Goal: Task Accomplishment & Management: Manage account settings

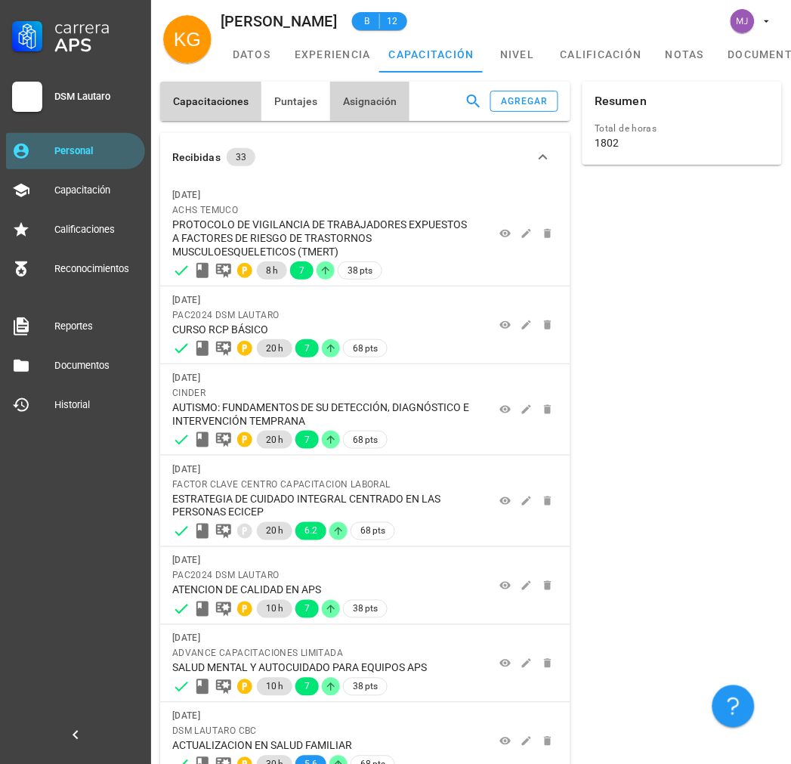
click at [357, 104] on span "Asignación" at bounding box center [369, 101] width 55 height 12
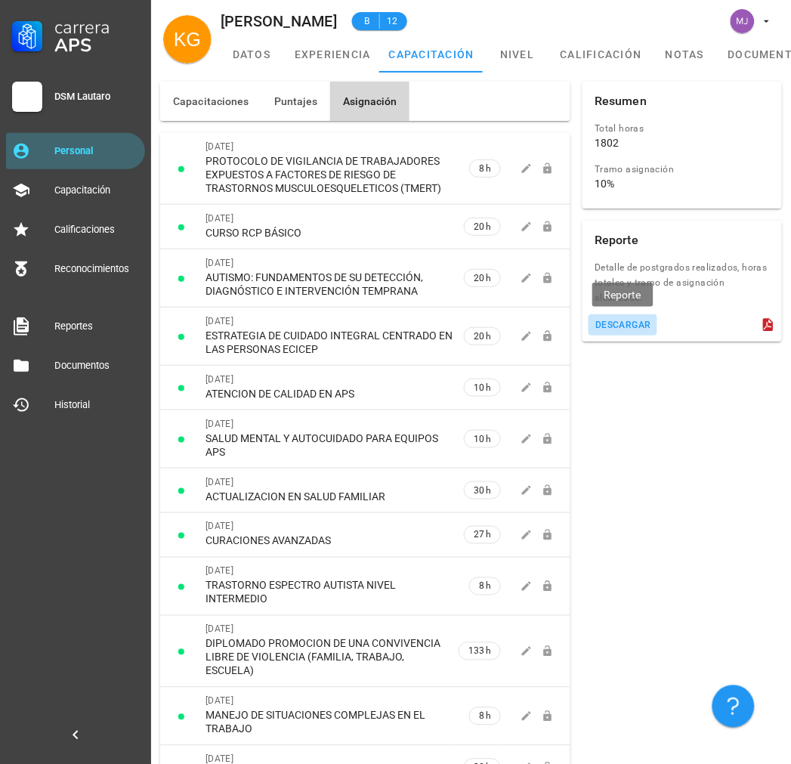
click at [625, 320] on div "descargar" at bounding box center [623, 325] width 57 height 11
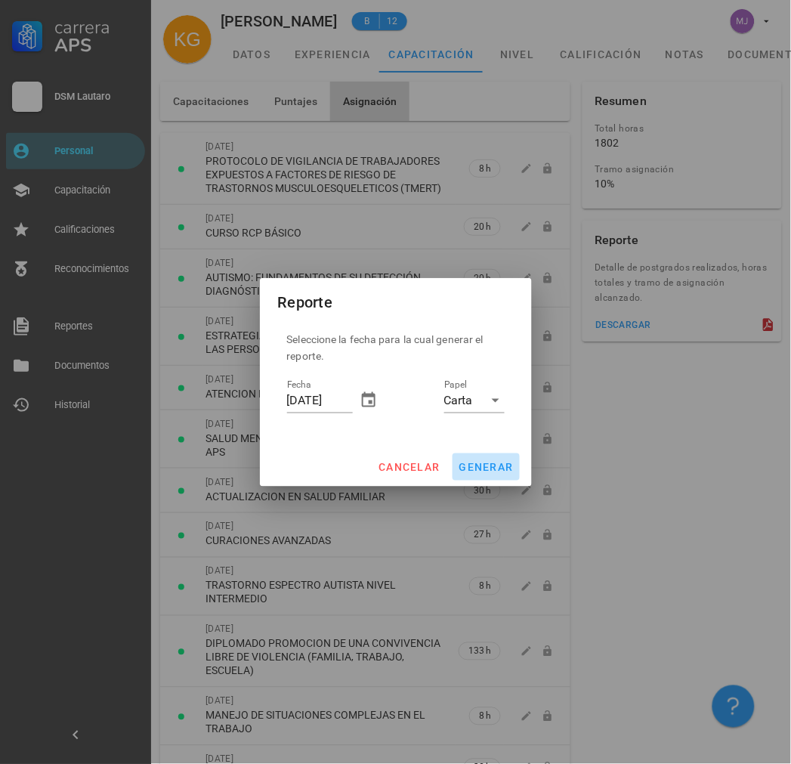
click at [472, 468] on span "generar" at bounding box center [486, 467] width 55 height 12
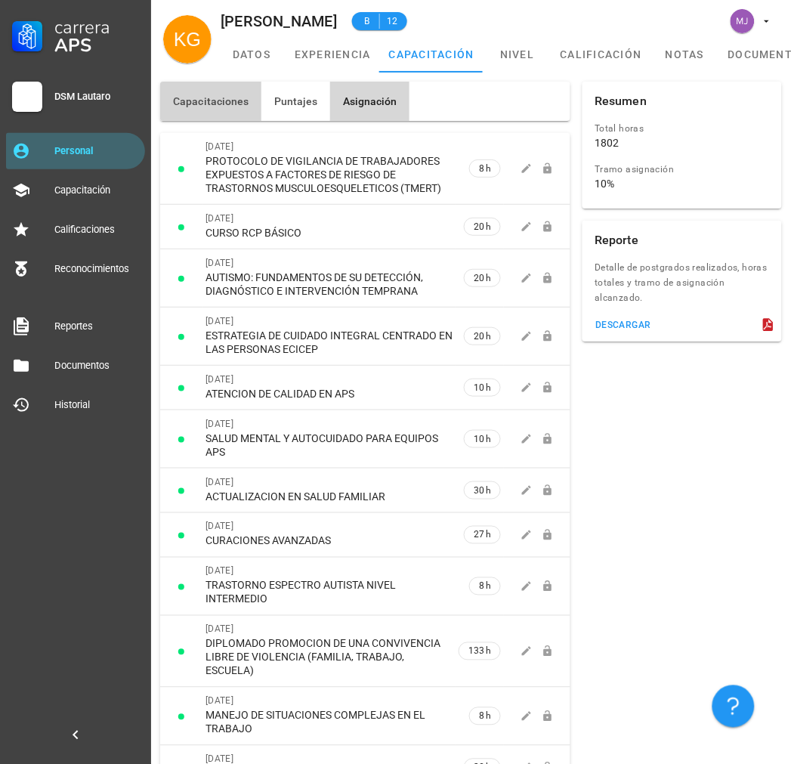
click at [206, 98] on span "Capacitaciones" at bounding box center [210, 101] width 77 height 12
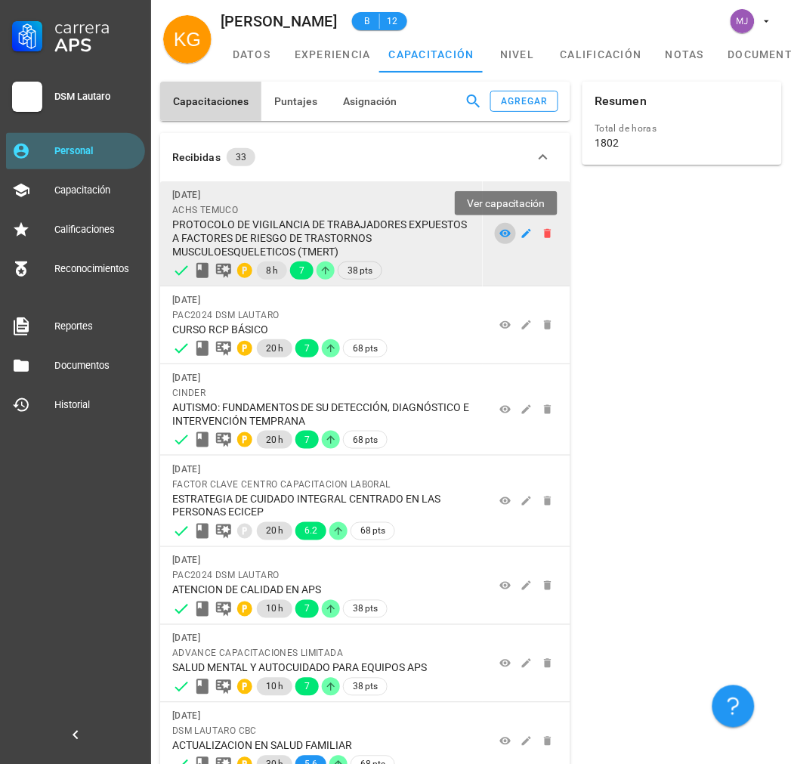
click at [509, 233] on icon at bounding box center [505, 234] width 11 height 8
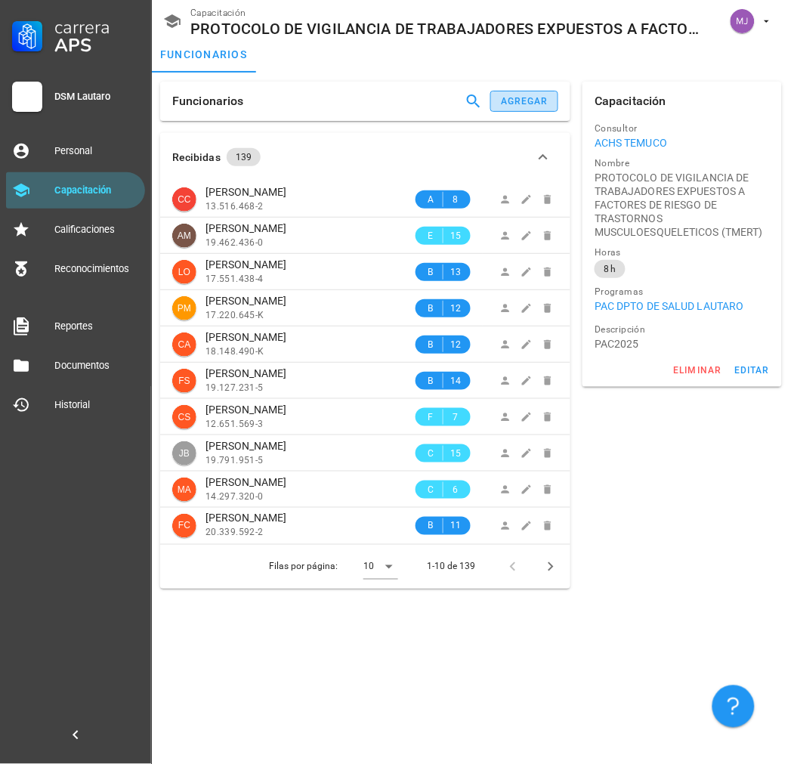
click at [531, 99] on div "agregar" at bounding box center [524, 101] width 48 height 11
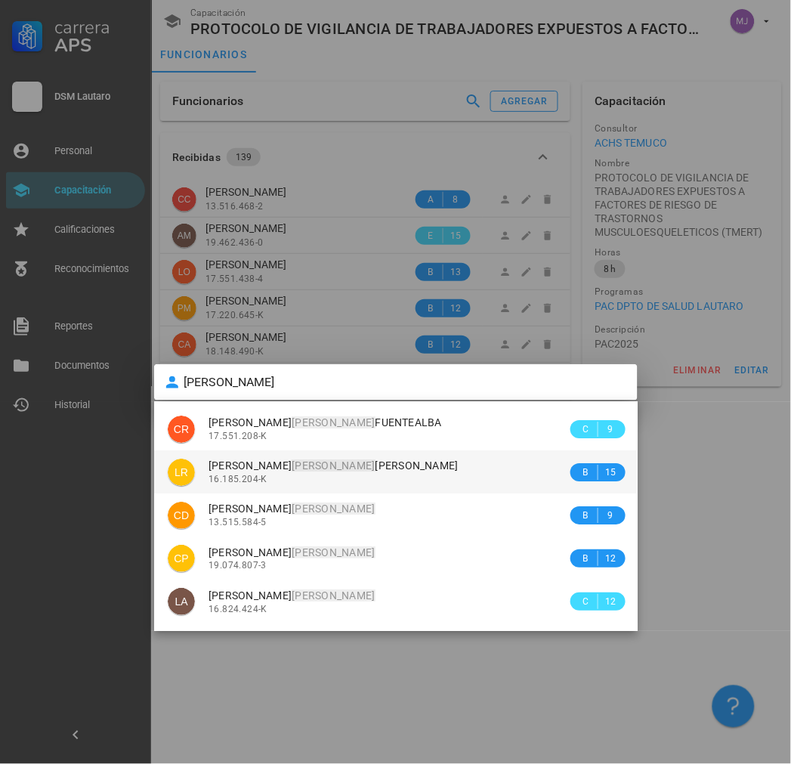
click at [363, 480] on div "16.185.204-K" at bounding box center [388, 479] width 359 height 11
type input "[PERSON_NAME] [PERSON_NAME]"
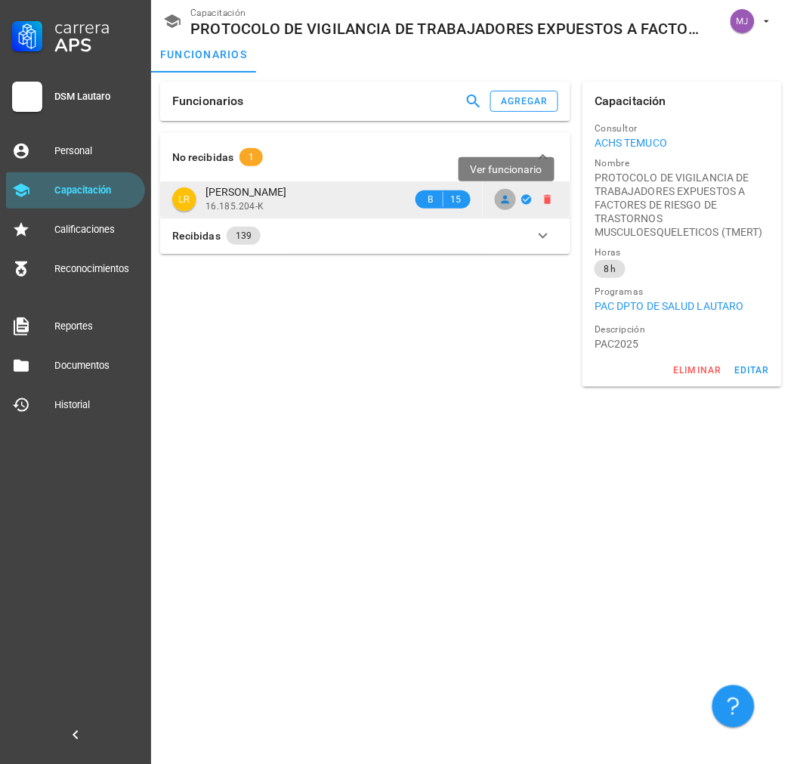
click at [506, 194] on icon at bounding box center [505, 199] width 12 height 12
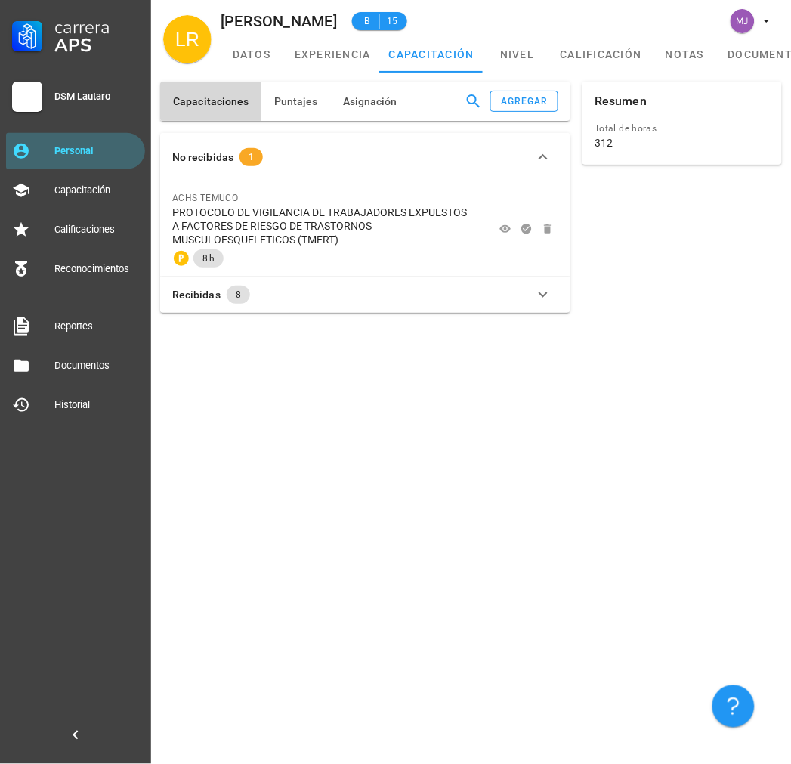
click at [292, 298] on div "Recibidas 8" at bounding box center [356, 295] width 368 height 18
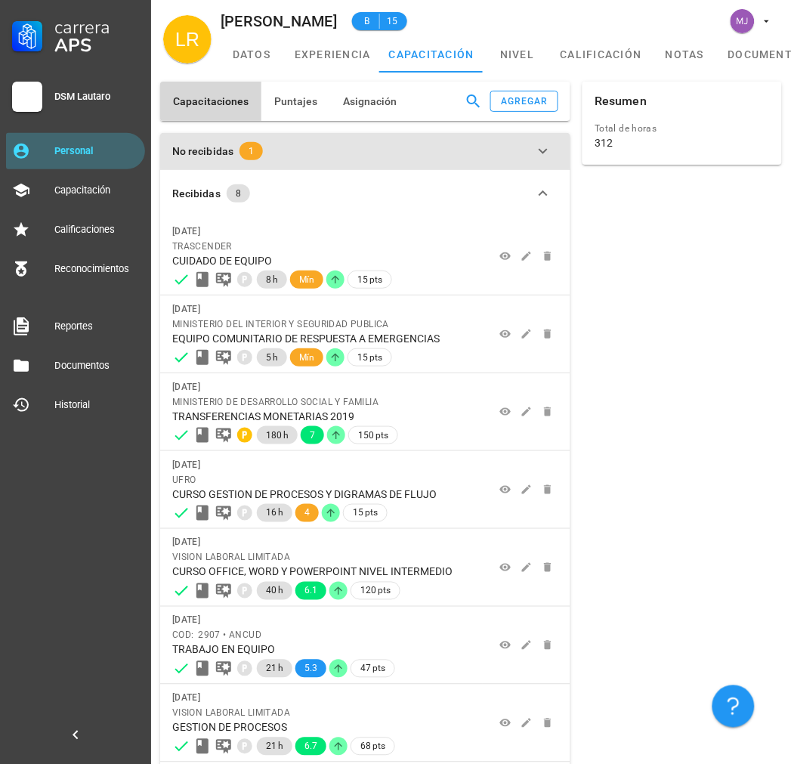
click at [295, 157] on div "No recibidas 1" at bounding box center [356, 151] width 368 height 18
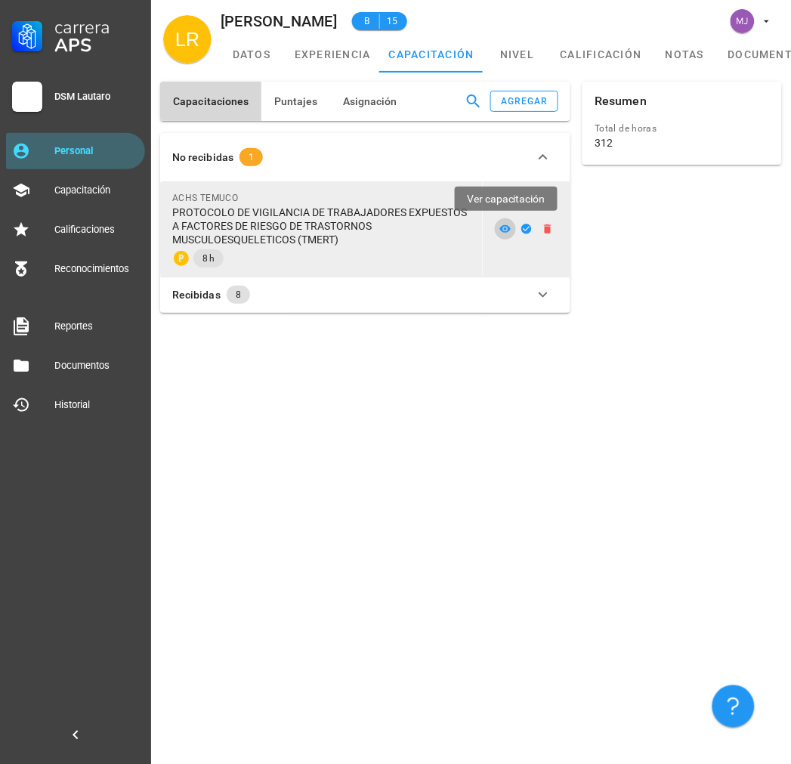
click at [501, 229] on icon at bounding box center [505, 229] width 11 height 8
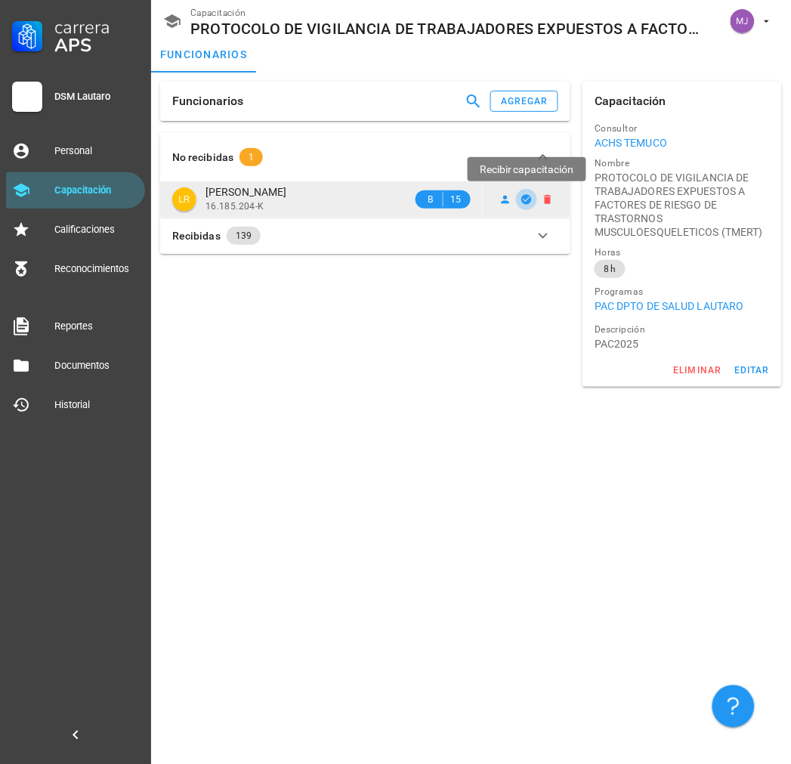
click at [526, 202] on icon "button" at bounding box center [527, 199] width 10 height 10
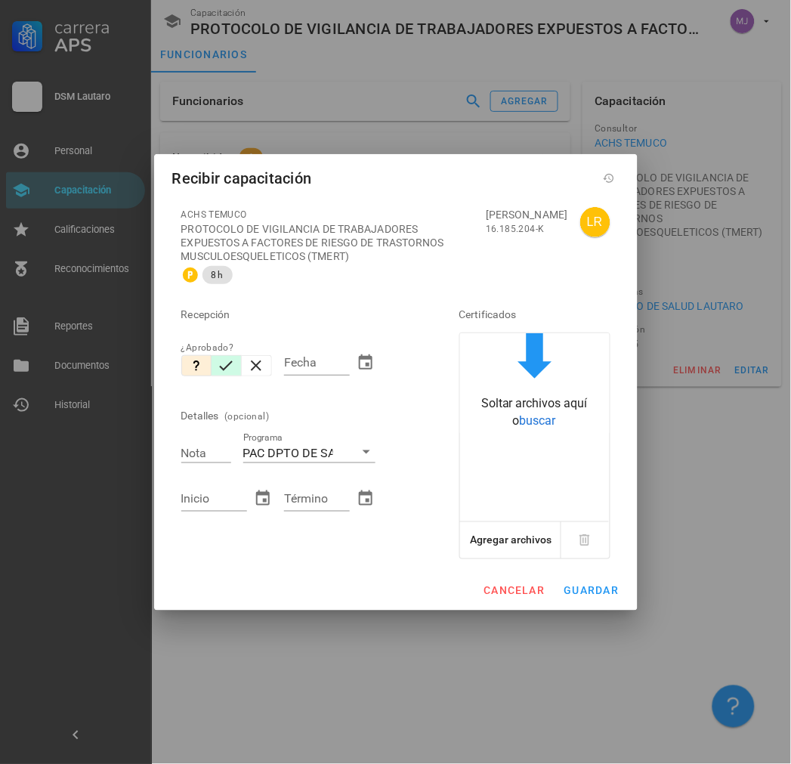
click at [225, 370] on icon "button" at bounding box center [226, 366] width 18 height 18
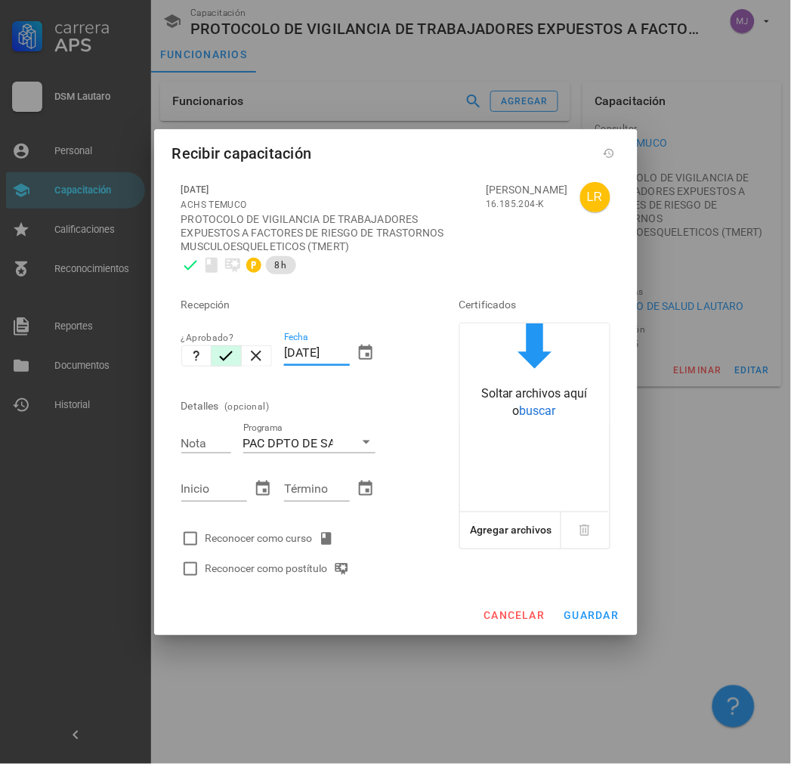
drag, startPoint x: 348, startPoint y: 349, endPoint x: 214, endPoint y: 345, distance: 133.8
click at [214, 345] on div "Recepción ¿Aprobado? Fecha [DATE] Detalles (opcional) Nota Programa PAC DPTO DE…" at bounding box center [299, 432] width 248 height 304
paste input "12/03"
type input "[DATE]"
type input "7"
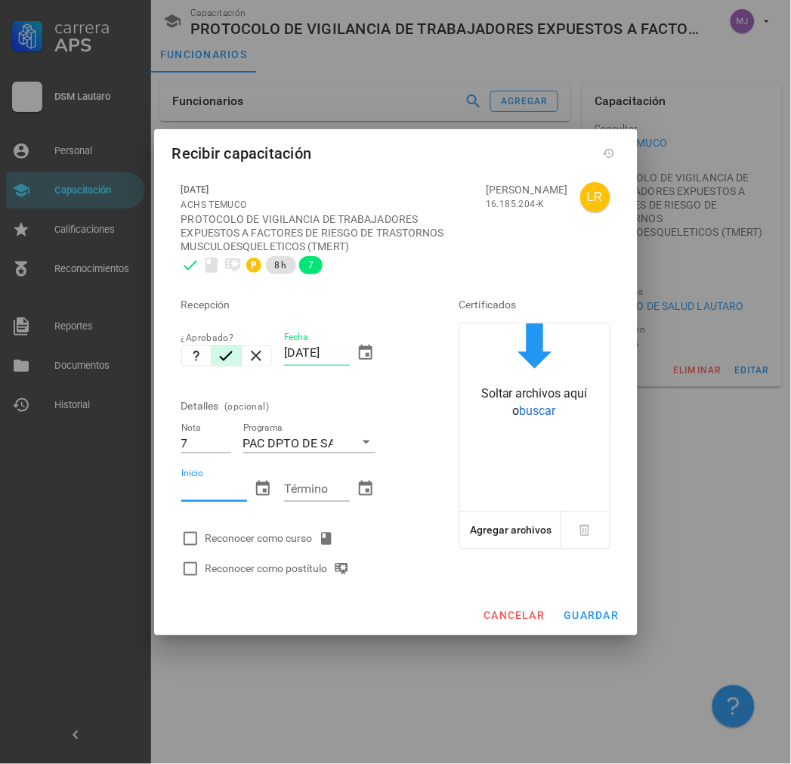
paste input "[DATE]"
type input "[DATE]"
paste input "[DATE]"
type input "[DATE]"
click at [236, 543] on div "Reconocer como curso" at bounding box center [273, 539] width 135 height 18
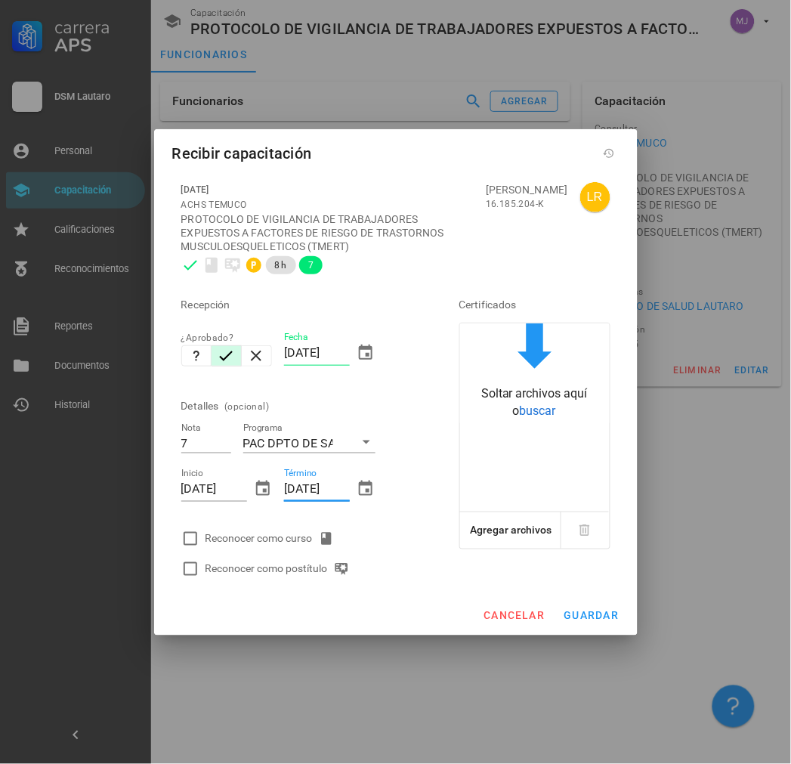
checkbox input "true"
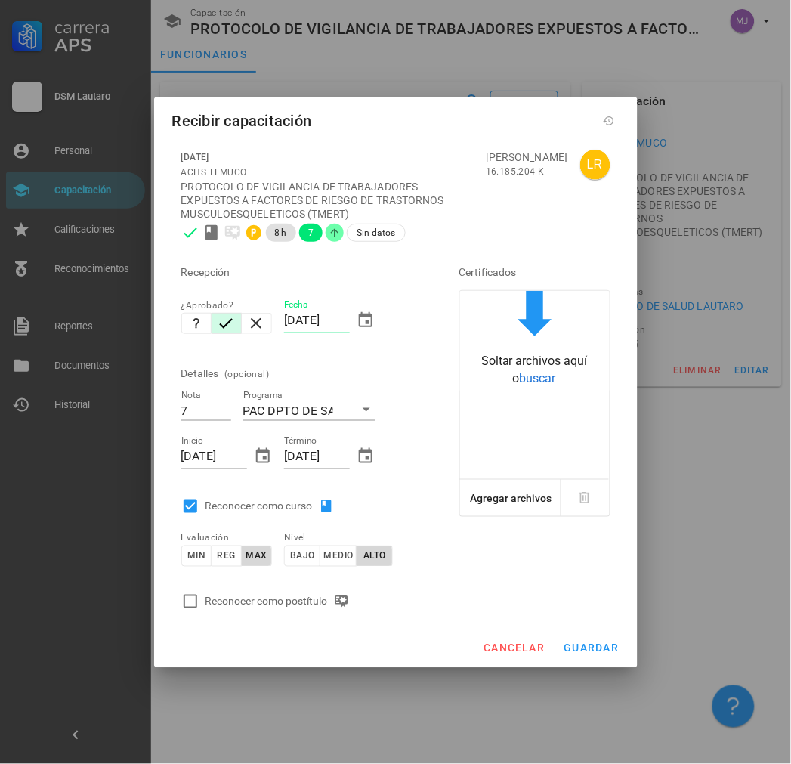
click at [253, 606] on div "Reconocer como postítulo" at bounding box center [281, 601] width 150 height 18
checkbox input "true"
click at [632, 643] on div "cancelar guardar" at bounding box center [396, 648] width 484 height 39
click at [616, 645] on span "guardar" at bounding box center [592, 648] width 56 height 12
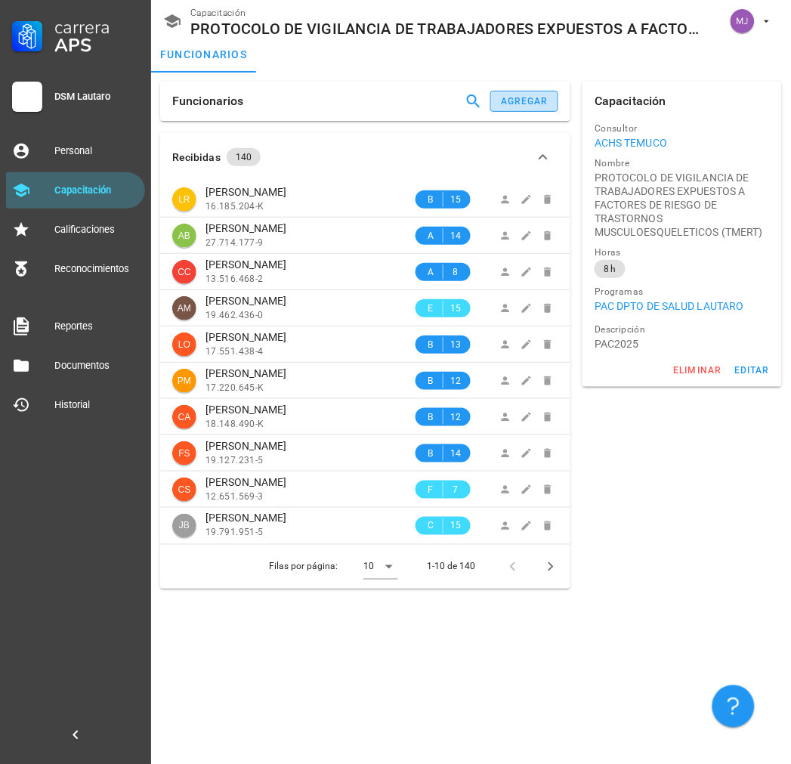
click at [519, 107] on button "agregar" at bounding box center [524, 101] width 68 height 21
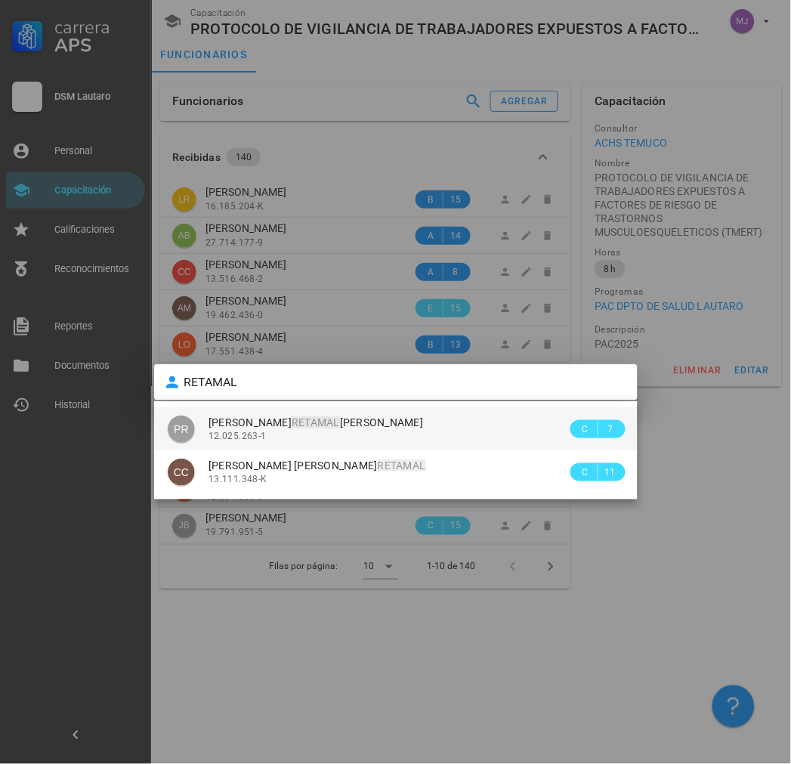
click at [386, 428] on div "[PERSON_NAME] [PERSON_NAME]" at bounding box center [388, 422] width 359 height 13
type input "[PERSON_NAME] [PERSON_NAME]"
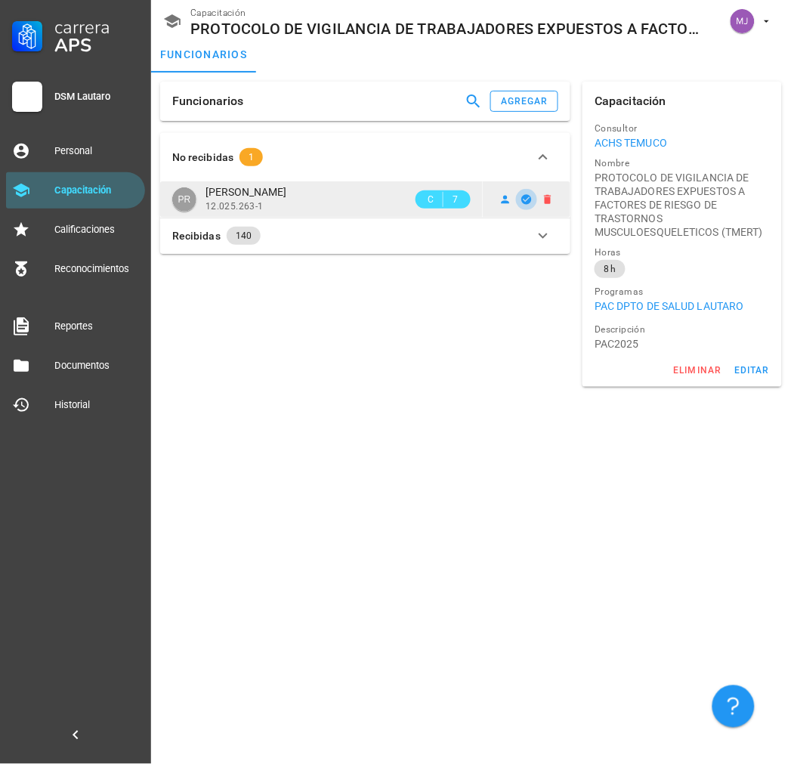
click at [521, 196] on icon "button" at bounding box center [527, 199] width 12 height 12
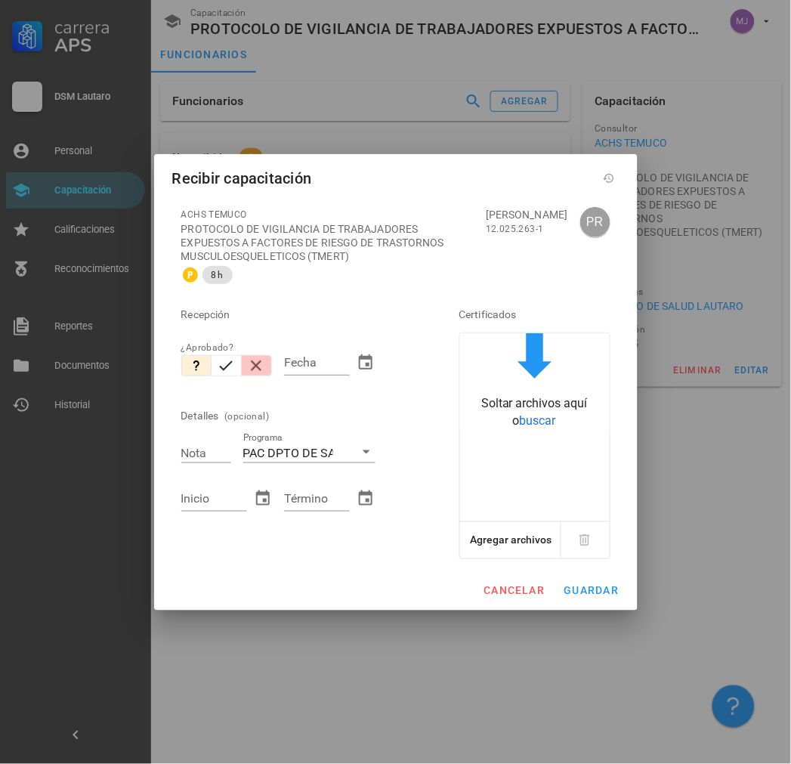
click at [242, 360] on button "button" at bounding box center [257, 365] width 30 height 21
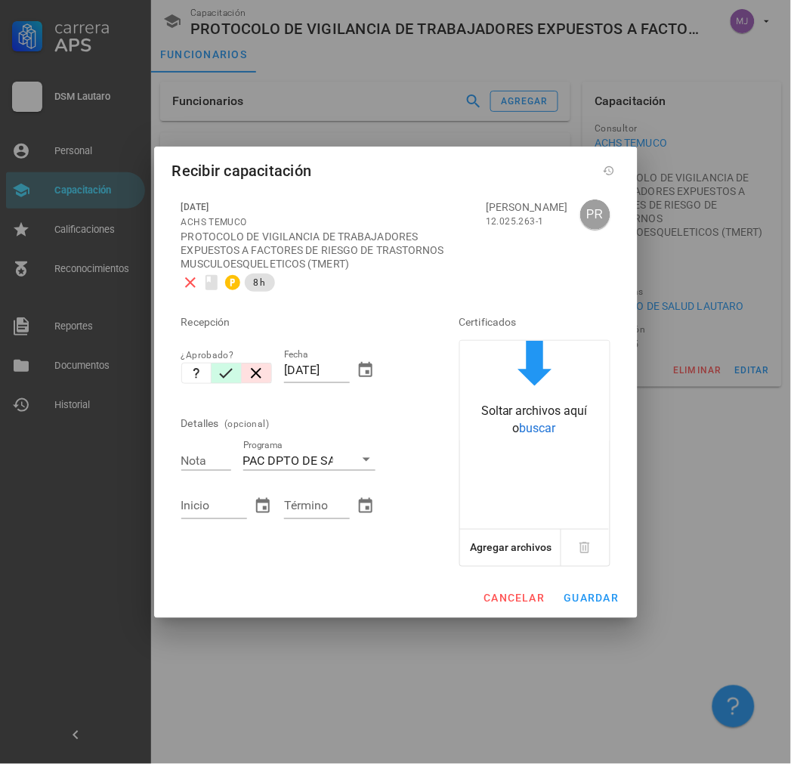
click at [218, 363] on button "button" at bounding box center [227, 373] width 30 height 21
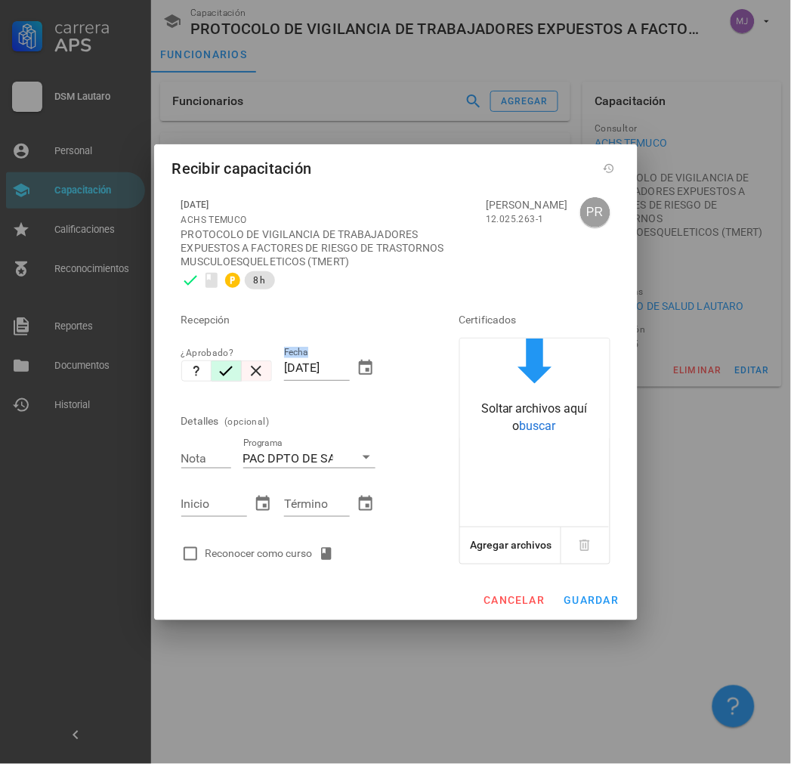
drag, startPoint x: 351, startPoint y: 366, endPoint x: 245, endPoint y: 360, distance: 106.0
click at [251, 361] on div "Recepción ¿Aprobado? Fecha [DATE] Detalles (opcional) Nota Programa PAC DPTO DE…" at bounding box center [299, 432] width 248 height 274
click at [328, 359] on input "[DATE]" at bounding box center [317, 368] width 66 height 24
drag, startPoint x: 343, startPoint y: 367, endPoint x: 179, endPoint y: 351, distance: 164.8
click at [179, 351] on div "Recepción ¿Aprobado? Fecha [DATE] Detalles (opcional) Nota Programa PAC DPTO DE…" at bounding box center [299, 432] width 248 height 274
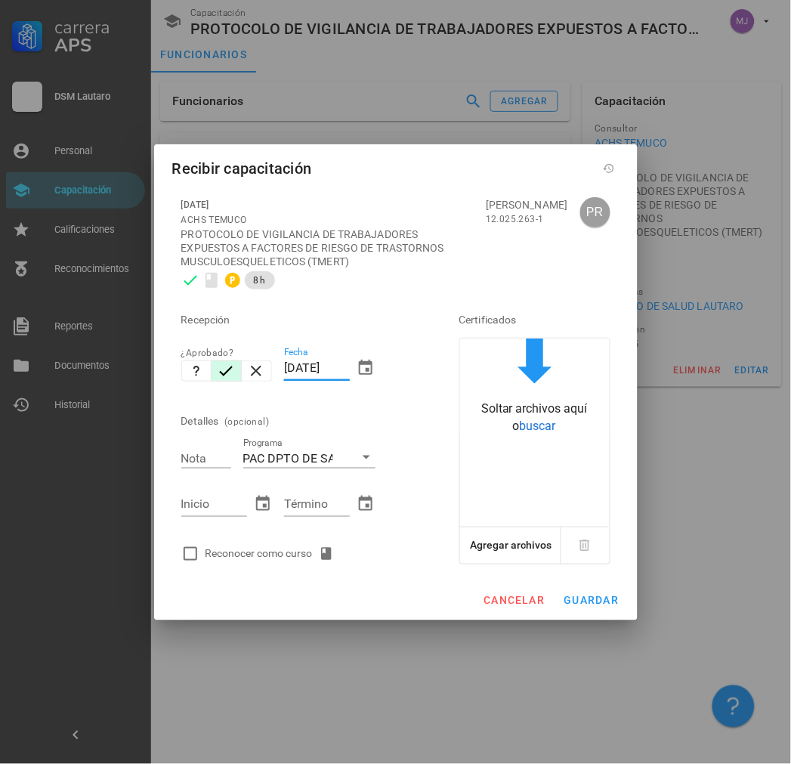
type input "5"
paste input "[DATE]"
type input "[DATE]"
type input "7"
paste input "[DATE]"
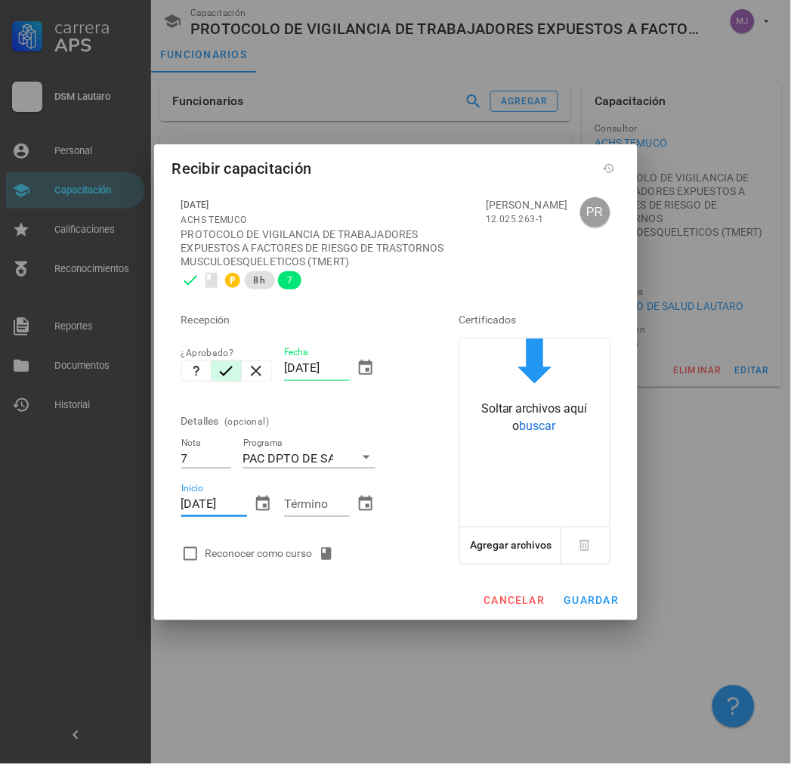
type input "[DATE]"
paste input "[DATE]"
type input "[DATE]"
click at [258, 535] on div "Inicio [DATE]" at bounding box center [227, 506] width 104 height 65
click at [264, 553] on div "Reconocer como curso" at bounding box center [273, 554] width 135 height 18
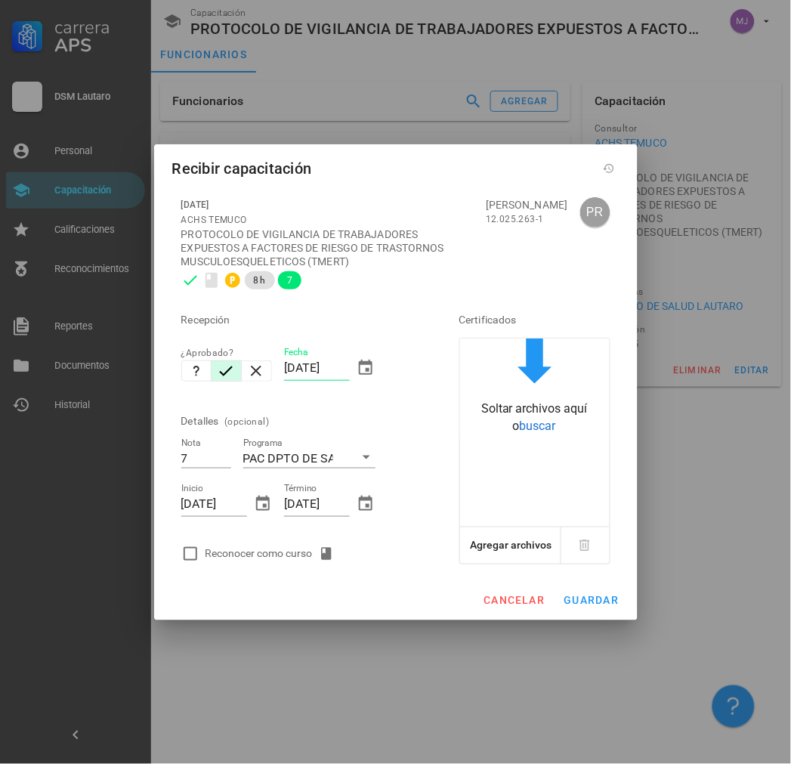
checkbox input "true"
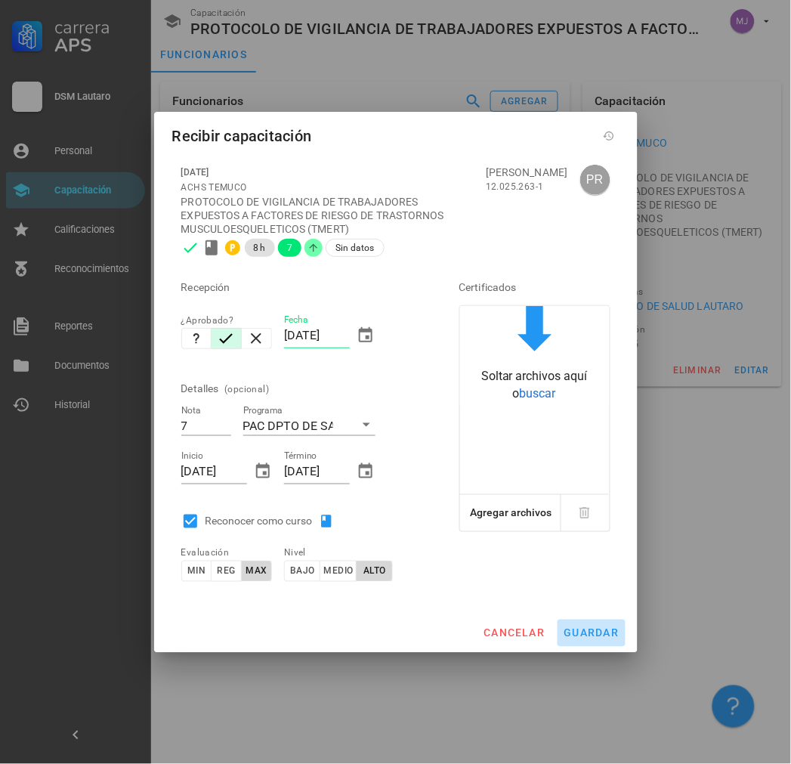
click at [612, 630] on span "guardar" at bounding box center [592, 633] width 56 height 12
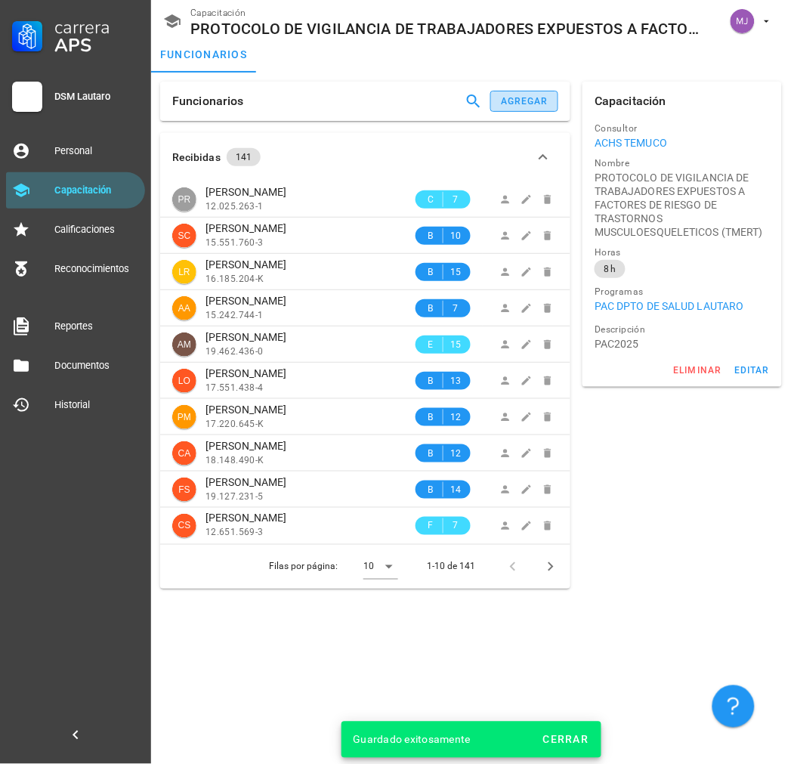
click at [535, 93] on button "agregar" at bounding box center [524, 101] width 68 height 21
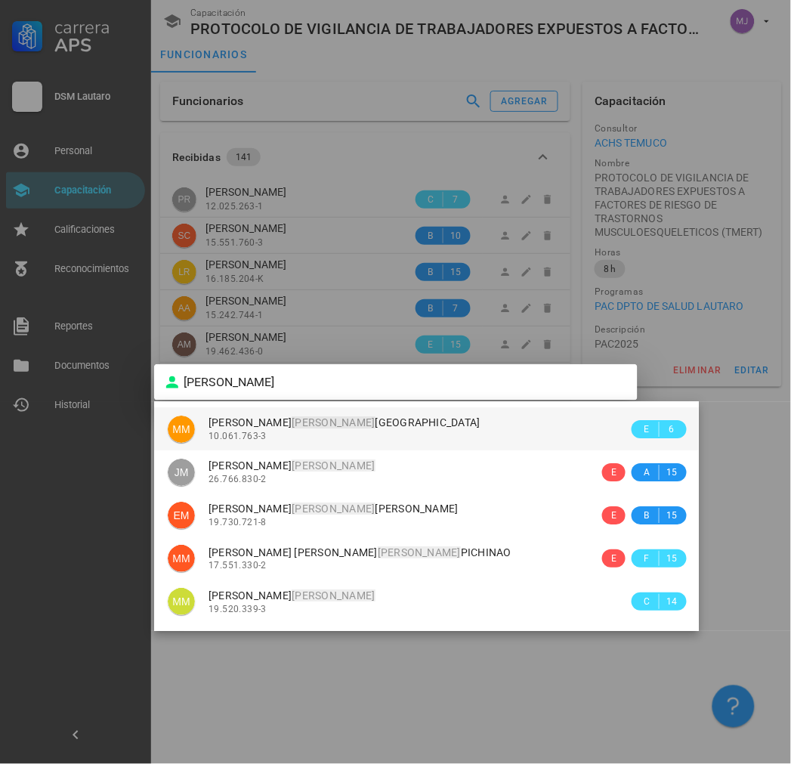
click at [350, 434] on div "10.061.763-3" at bounding box center [419, 436] width 420 height 11
type input "[PERSON_NAME] [PERSON_NAME] [GEOGRAPHIC_DATA]"
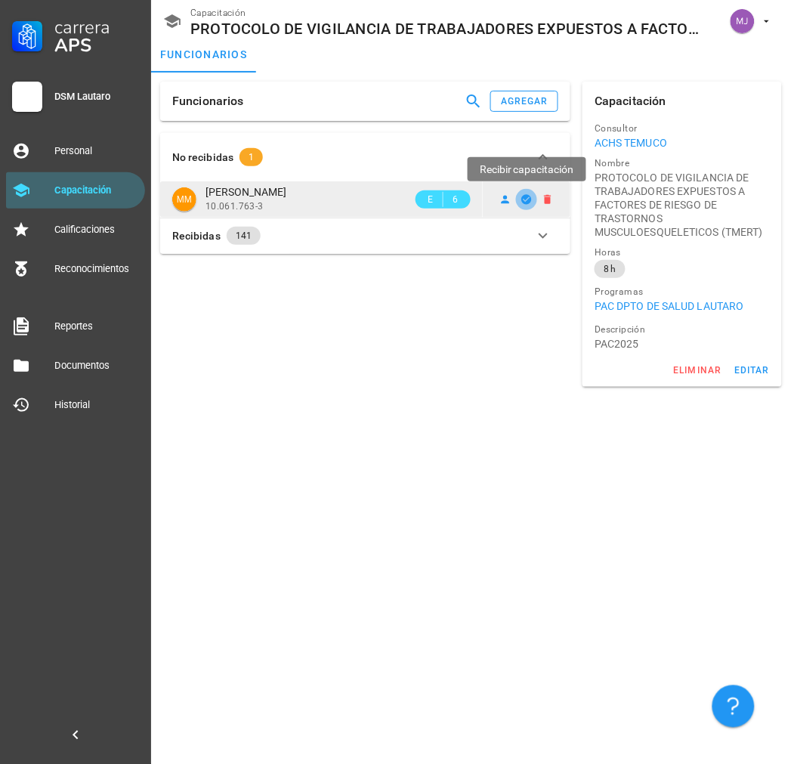
click at [527, 197] on icon "button" at bounding box center [527, 199] width 10 height 10
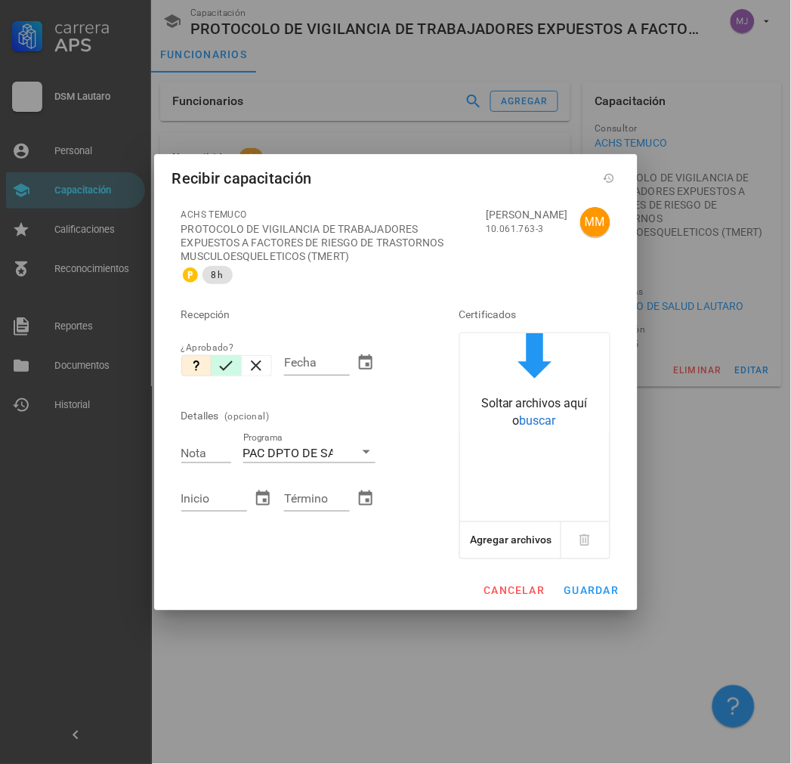
click at [237, 364] on button "button" at bounding box center [227, 365] width 30 height 21
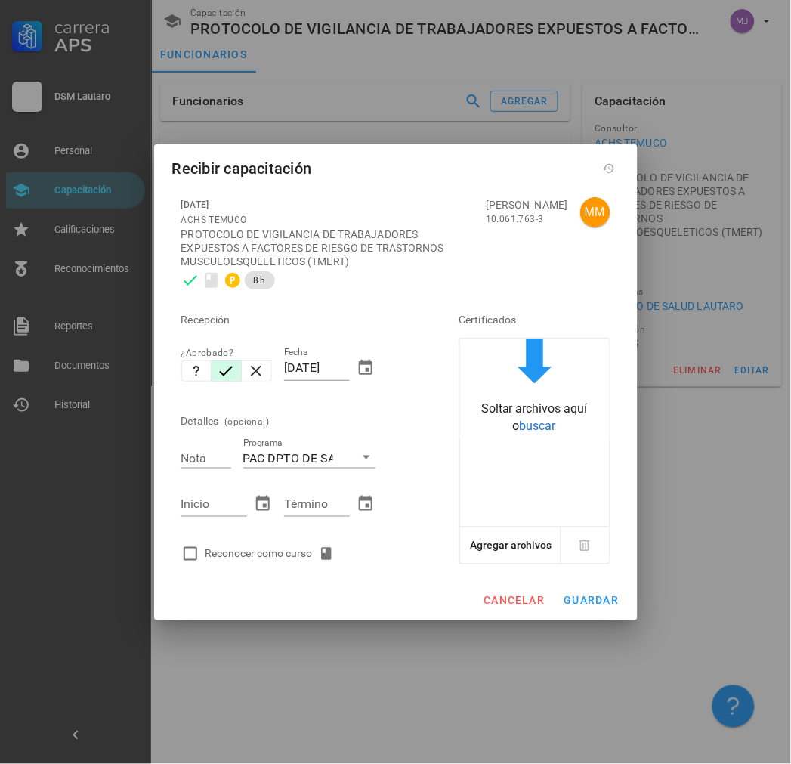
drag, startPoint x: 348, startPoint y: 365, endPoint x: 223, endPoint y: 367, distance: 125.5
click at [223, 367] on div "Recepción ¿Aprobado? Fecha [DATE] Detalles (opcional) Nota Programa PAC DPTO DE…" at bounding box center [299, 432] width 248 height 274
paste input "12/03"
type input "[DATE]"
type input "7"
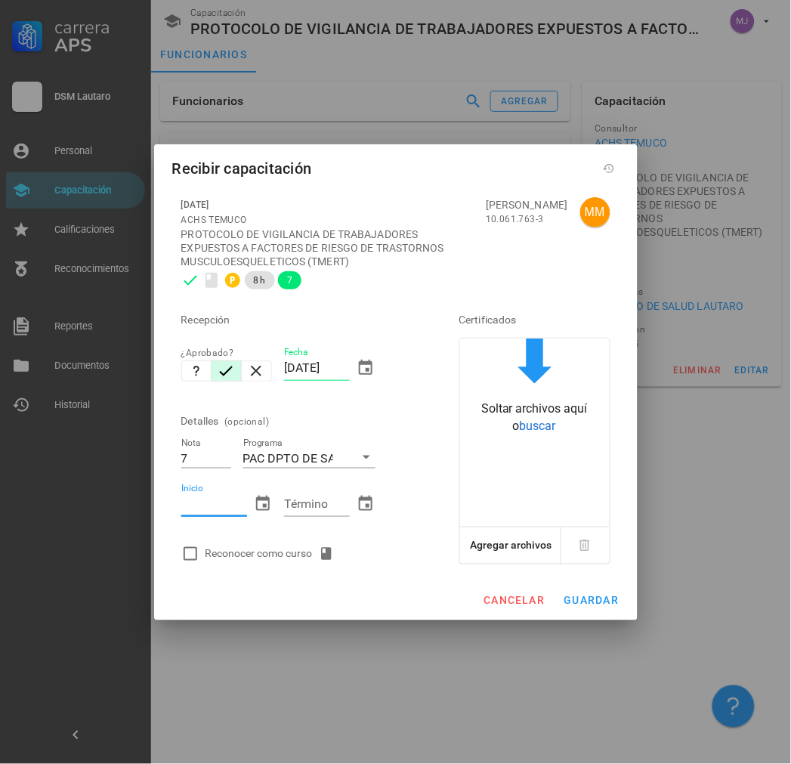
paste input "[DATE]"
type input "[DATE]"
paste input "[DATE]"
type input "[DATE]"
click at [298, 549] on div "Reconocer como curso" at bounding box center [273, 554] width 135 height 18
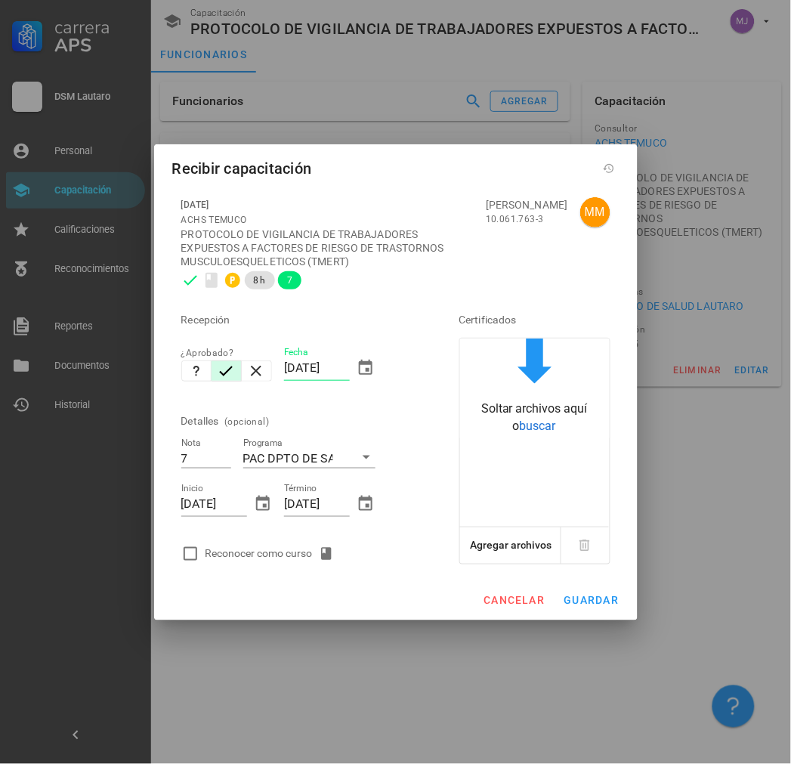
checkbox input "true"
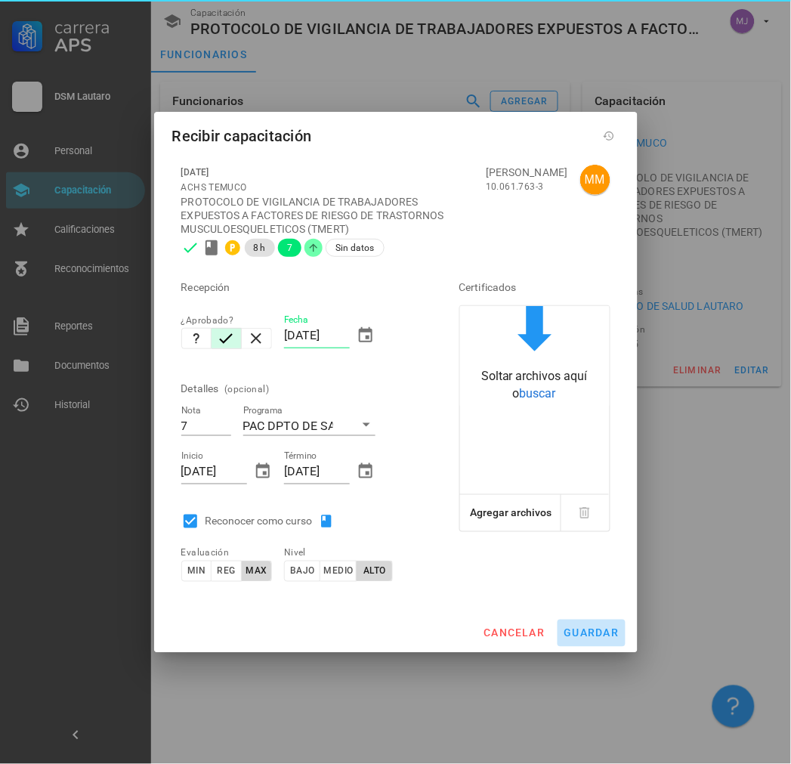
click at [585, 632] on span "guardar" at bounding box center [592, 633] width 56 height 12
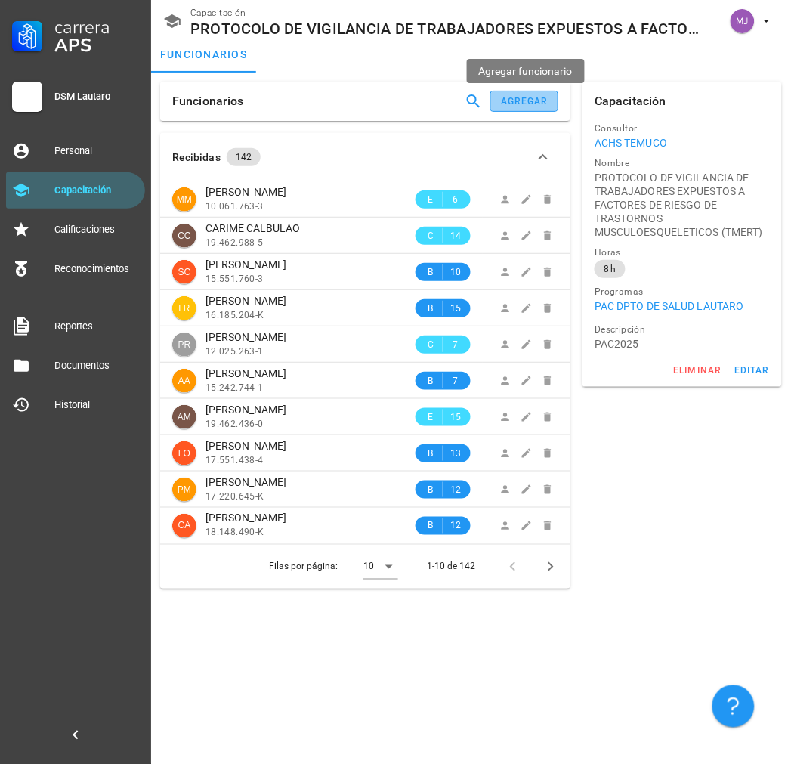
click at [530, 99] on div "agregar" at bounding box center [524, 101] width 48 height 11
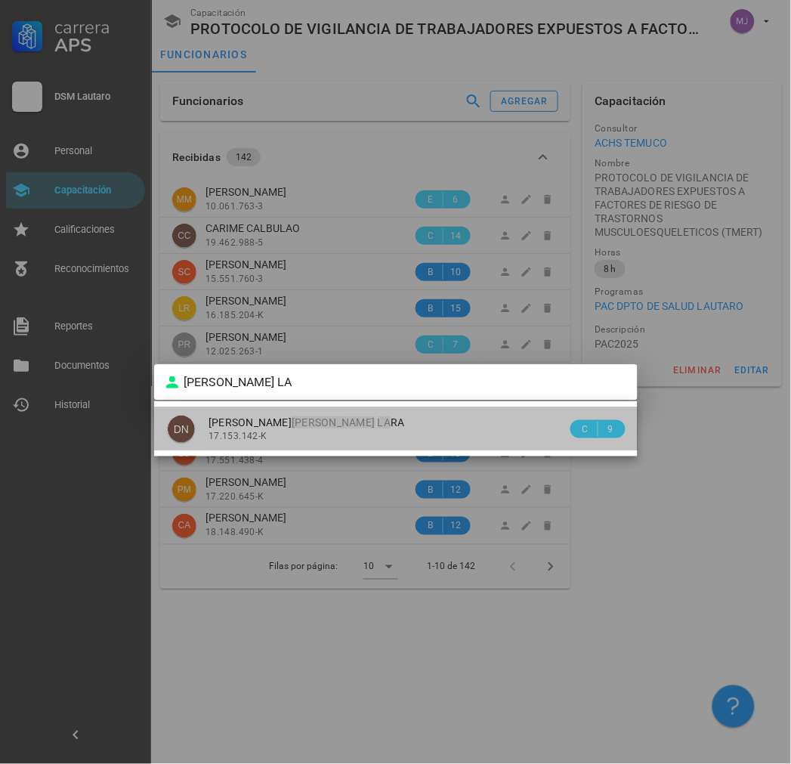
click at [270, 431] on div "17.153.142-K" at bounding box center [388, 436] width 359 height 11
type input "[PERSON_NAME] [PERSON_NAME] [PERSON_NAME]"
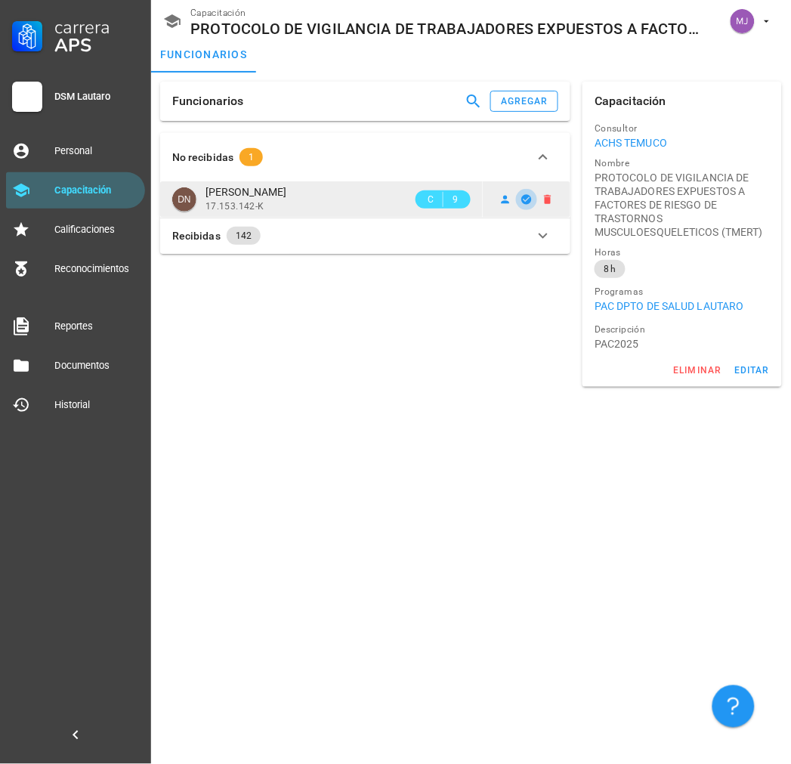
click at [531, 198] on icon "button" at bounding box center [527, 199] width 10 height 10
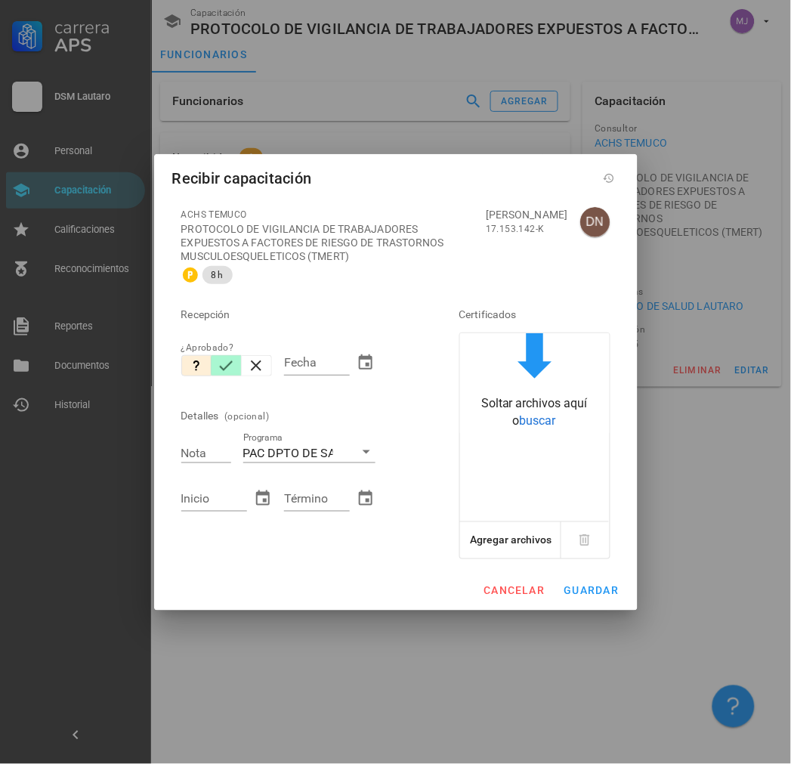
click at [231, 363] on icon "button" at bounding box center [226, 366] width 18 height 18
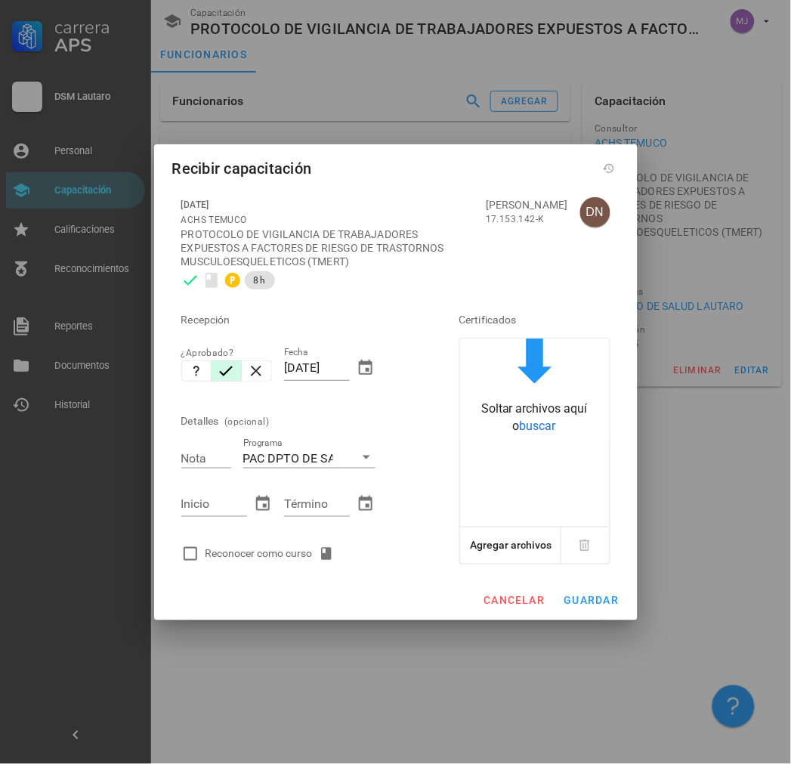
drag, startPoint x: 349, startPoint y: 366, endPoint x: 126, endPoint y: 364, distance: 222.9
click at [126, 364] on div "Carrera APS DSM Lautaro Personal Capacitación Calificaciones Reconocimientos Re…" at bounding box center [395, 382] width 791 height 764
paste input "12/03"
type input "[DATE]"
type input "7"
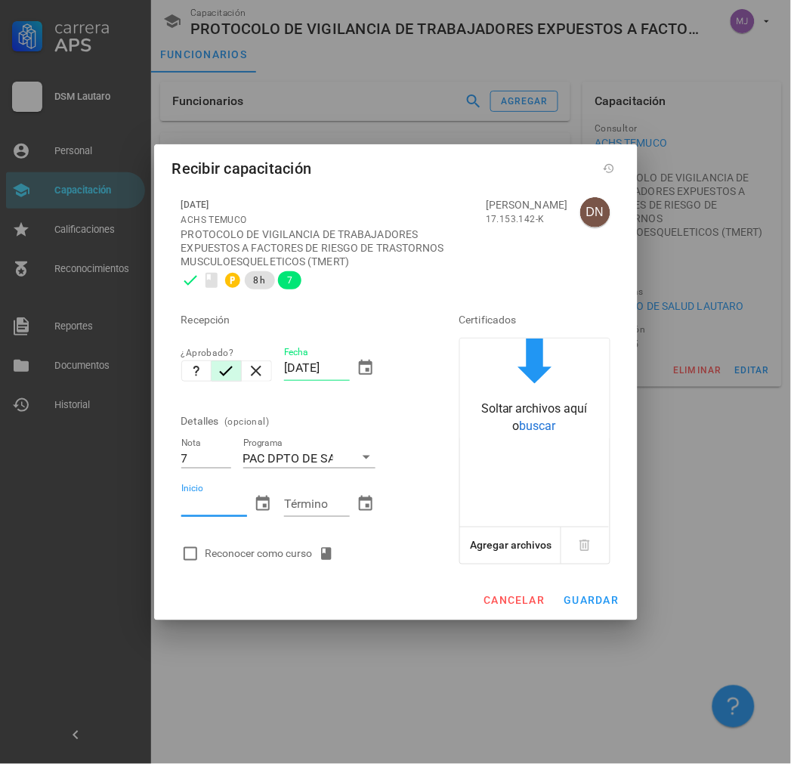
paste input "[DATE]"
type input "[DATE]"
paste input "[DATE]"
type input "[DATE]"
click at [223, 550] on div "Reconocer como curso" at bounding box center [273, 554] width 135 height 18
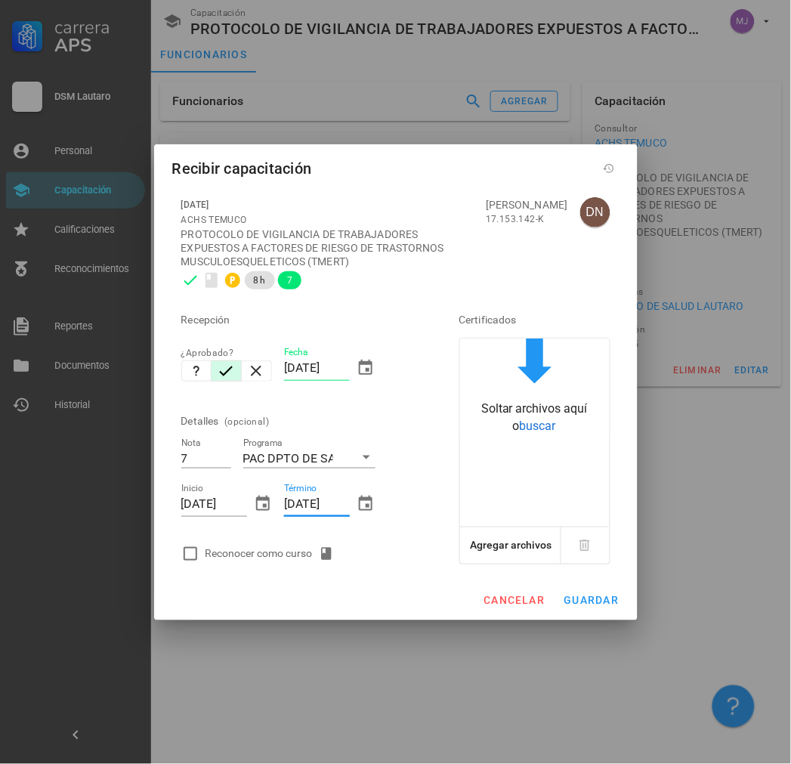
checkbox input "true"
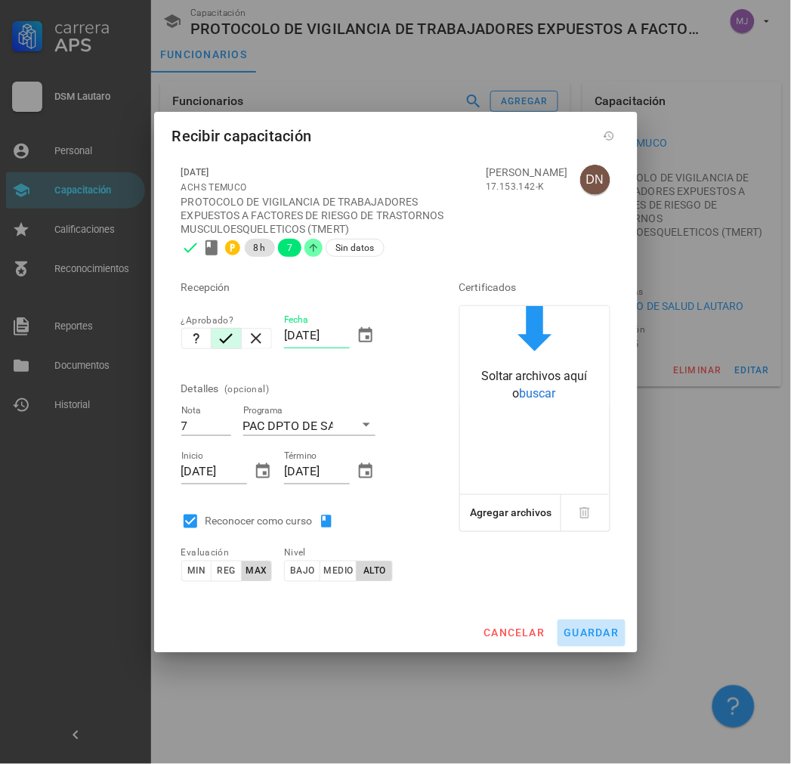
click at [597, 626] on button "guardar" at bounding box center [592, 633] width 68 height 27
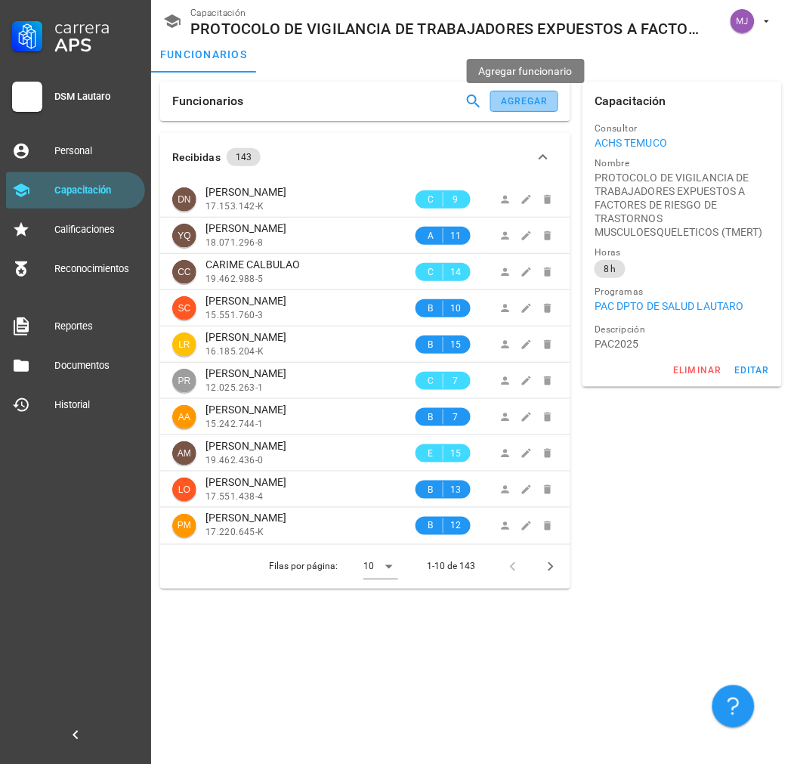
click at [555, 104] on button "agregar" at bounding box center [524, 101] width 68 height 21
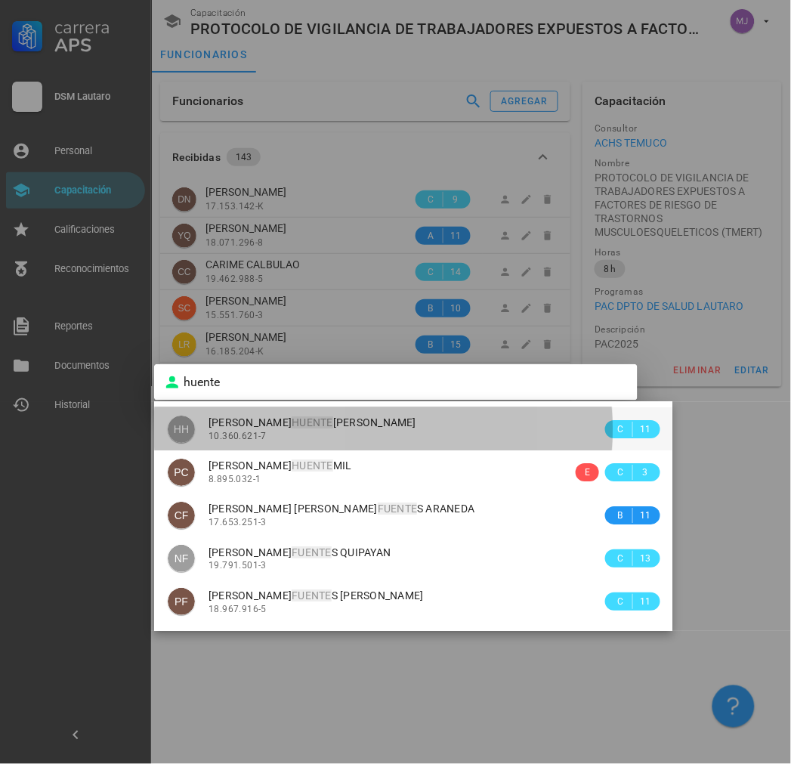
click at [375, 427] on span "[PERSON_NAME] [PERSON_NAME]" at bounding box center [313, 422] width 208 height 12
type input "[PERSON_NAME] PAILLALEO"
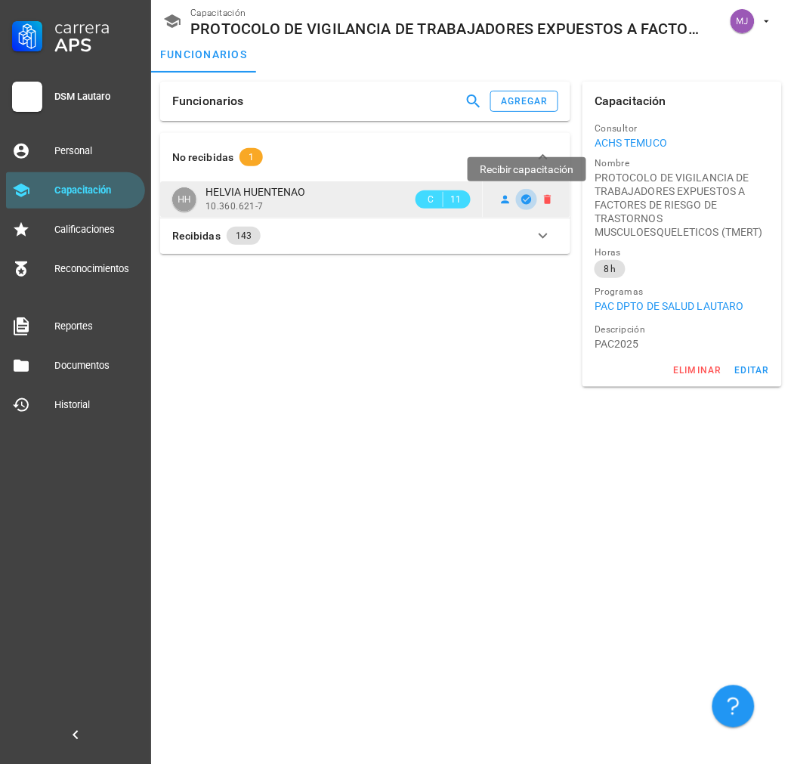
click at [527, 199] on icon "button" at bounding box center [527, 199] width 12 height 12
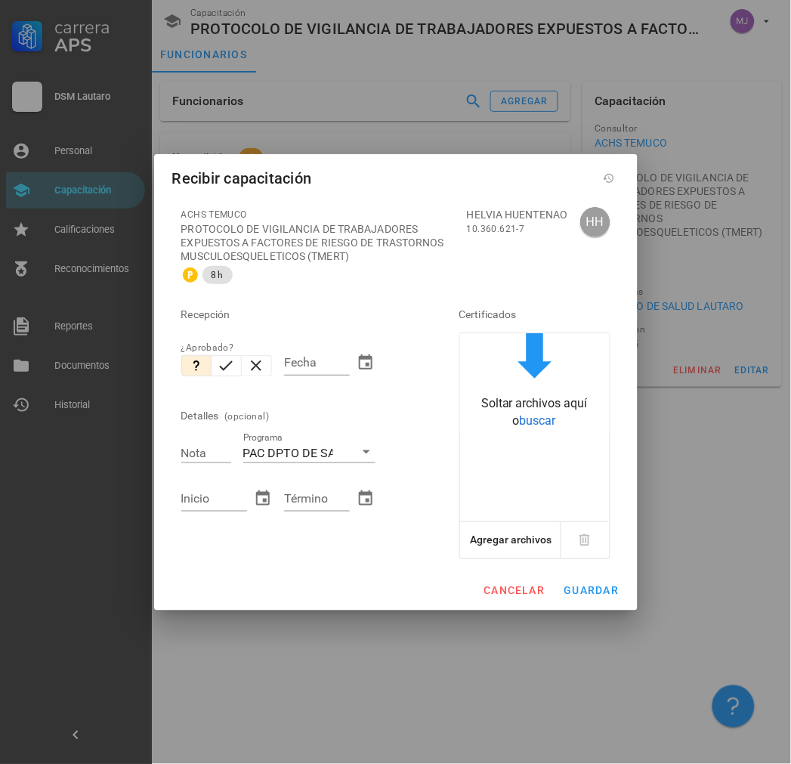
click at [231, 376] on div at bounding box center [226, 372] width 91 height 35
click at [225, 363] on icon "button" at bounding box center [226, 366] width 18 height 18
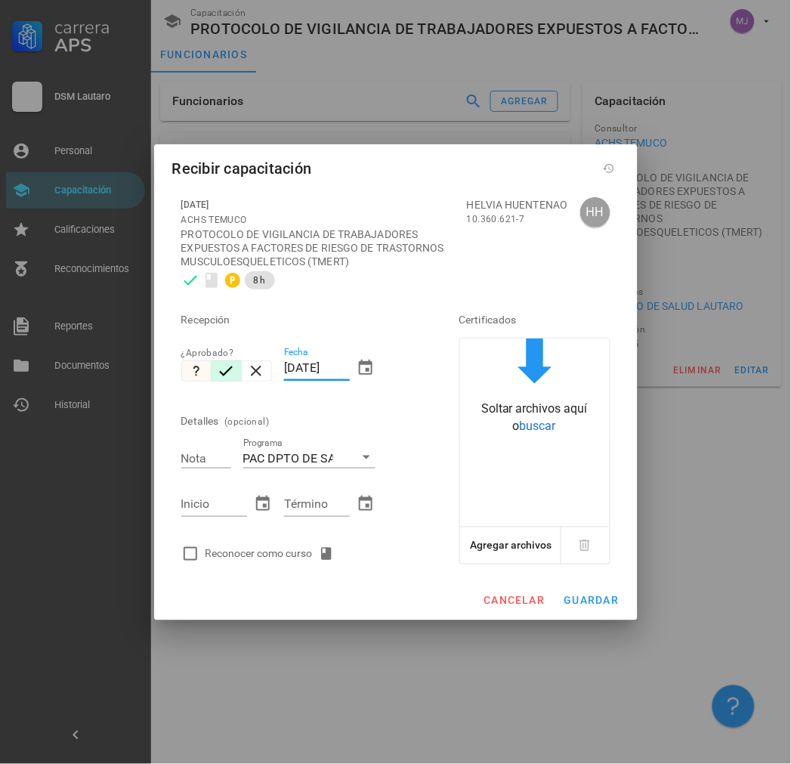
drag, startPoint x: 349, startPoint y: 365, endPoint x: 187, endPoint y: 360, distance: 161.8
click at [187, 360] on div "Recepción ¿Aprobado? Fecha [DATE] Detalles (opcional) Nota Programa PAC DPTO DE…" at bounding box center [299, 432] width 248 height 274
paste input "12/03"
type input "[DATE]"
type input "7"
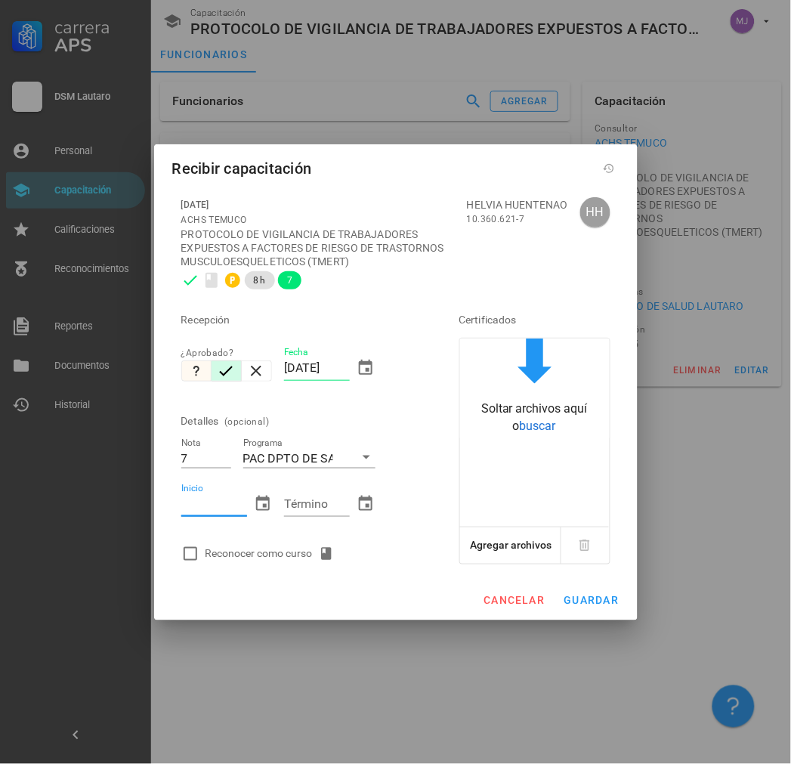
paste input "[DATE]"
type input "[DATE]"
paste input "[DATE]"
type input "[DATE]"
click at [281, 545] on div "Reconocer como curso" at bounding box center [273, 554] width 135 height 18
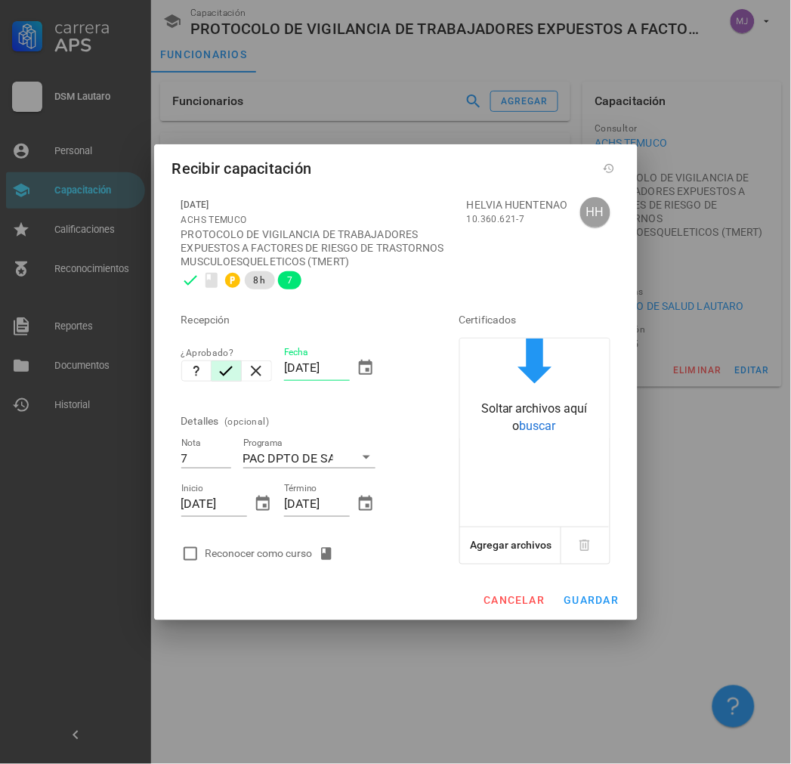
checkbox input "true"
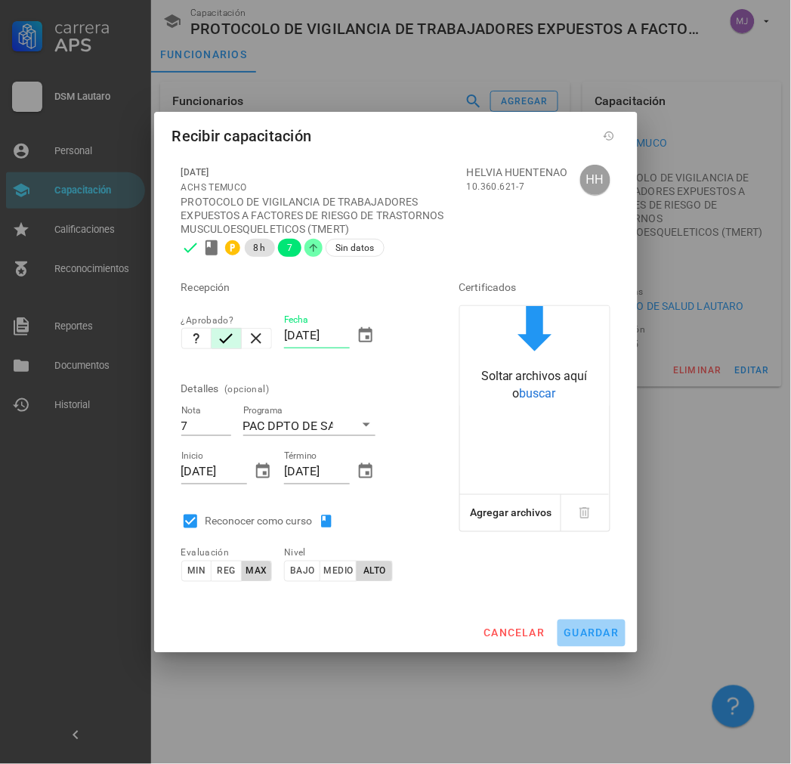
click at [585, 635] on span "guardar" at bounding box center [592, 633] width 56 height 12
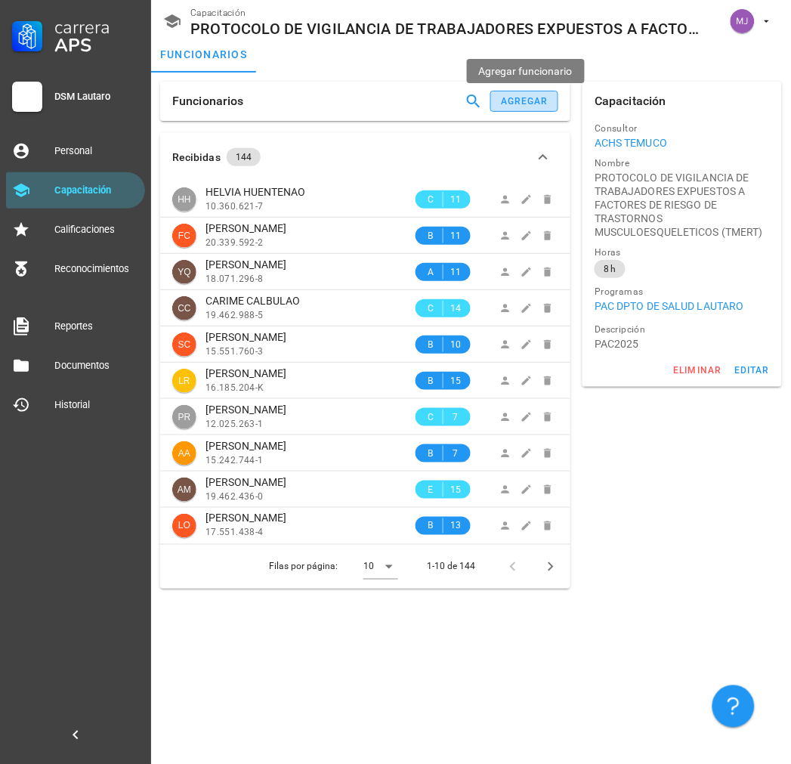
click at [516, 99] on div "agregar" at bounding box center [524, 101] width 48 height 11
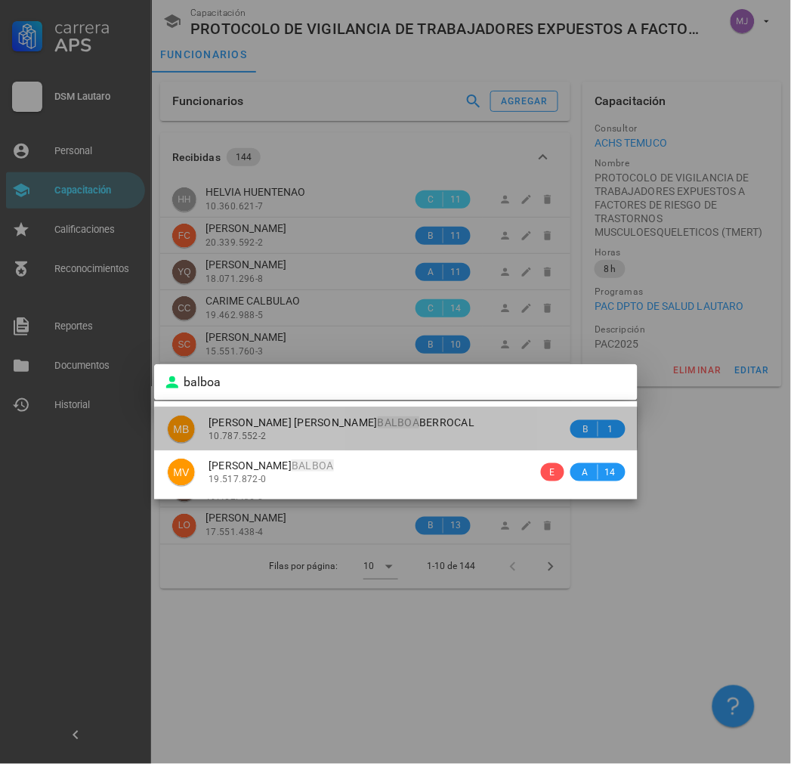
click at [378, 426] on mark "BALBOA" at bounding box center [399, 422] width 42 height 12
type input "[PERSON_NAME] [PERSON_NAME]"
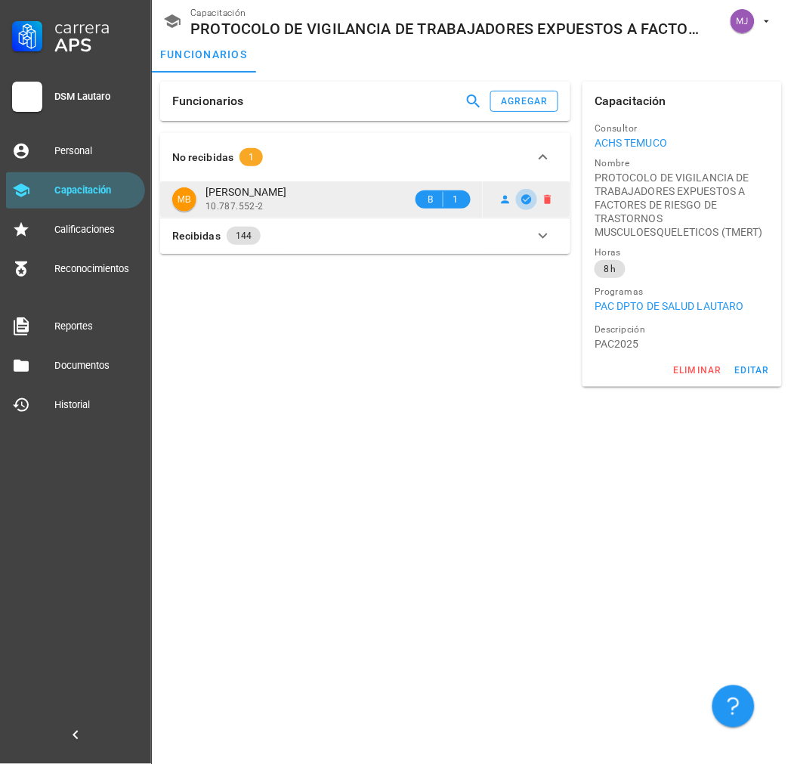
click at [525, 195] on icon "button" at bounding box center [527, 199] width 10 height 10
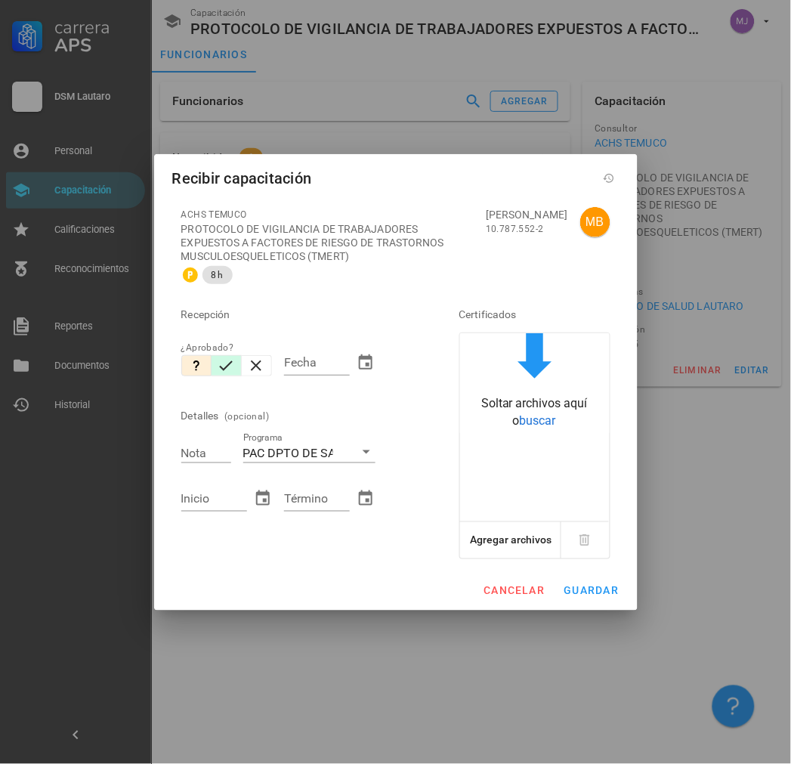
click at [220, 370] on icon "button" at bounding box center [226, 366] width 18 height 18
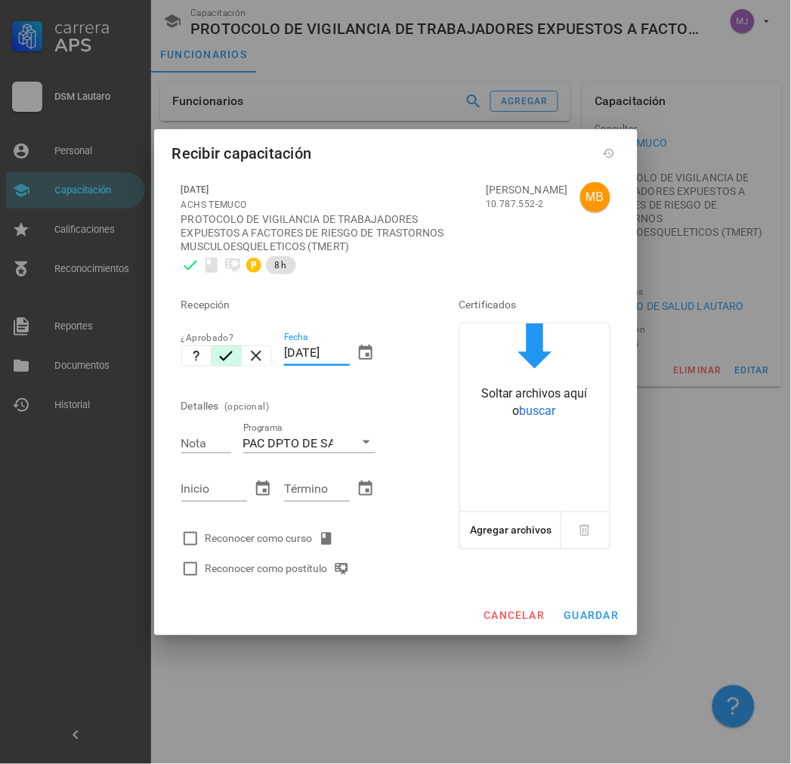
drag, startPoint x: 346, startPoint y: 354, endPoint x: 177, endPoint y: 345, distance: 169.5
click at [177, 345] on div "Recepción ¿Aprobado? Fecha [DATE] Detalles (opcional) Nota Programa PAC DPTO DE…" at bounding box center [299, 432] width 248 height 304
paste input "12/03"
type input "[DATE]"
type input "7"
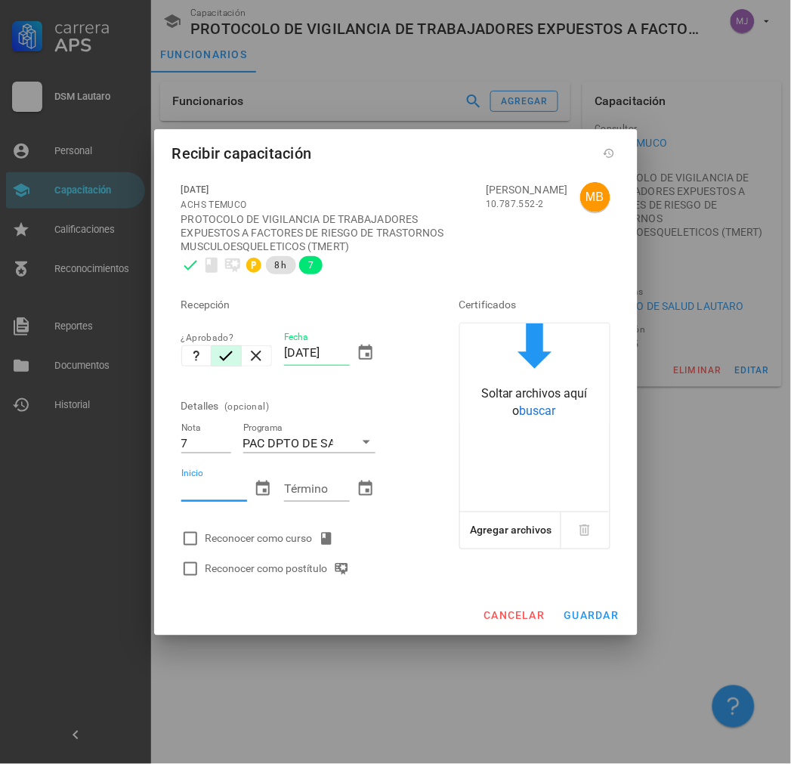
paste input "[DATE]"
type input "[DATE]"
paste input "[DATE]"
type input "[DATE]"
click at [289, 534] on div "Reconocer como curso" at bounding box center [273, 539] width 135 height 18
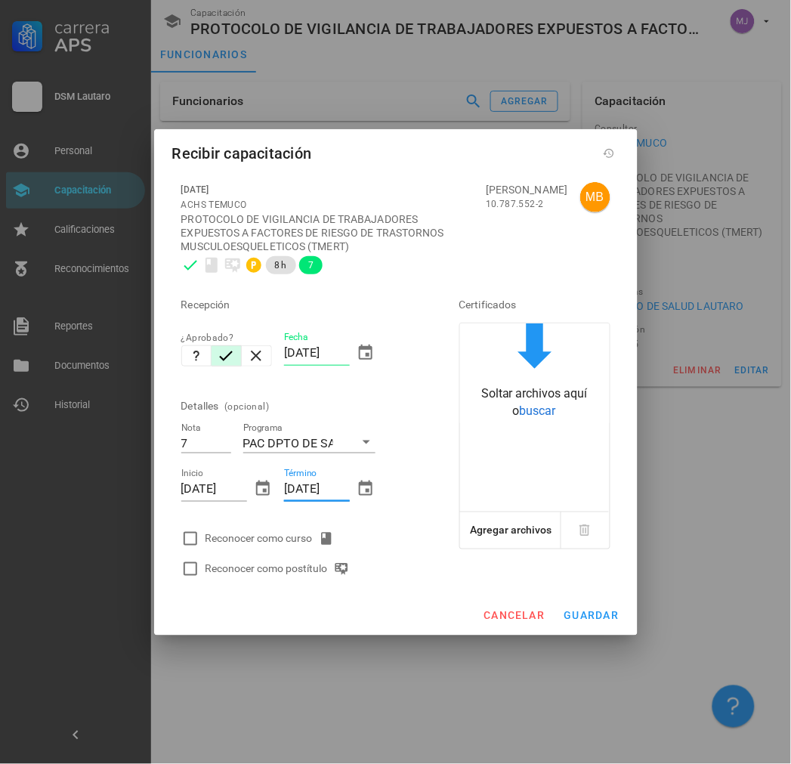
checkbox input "true"
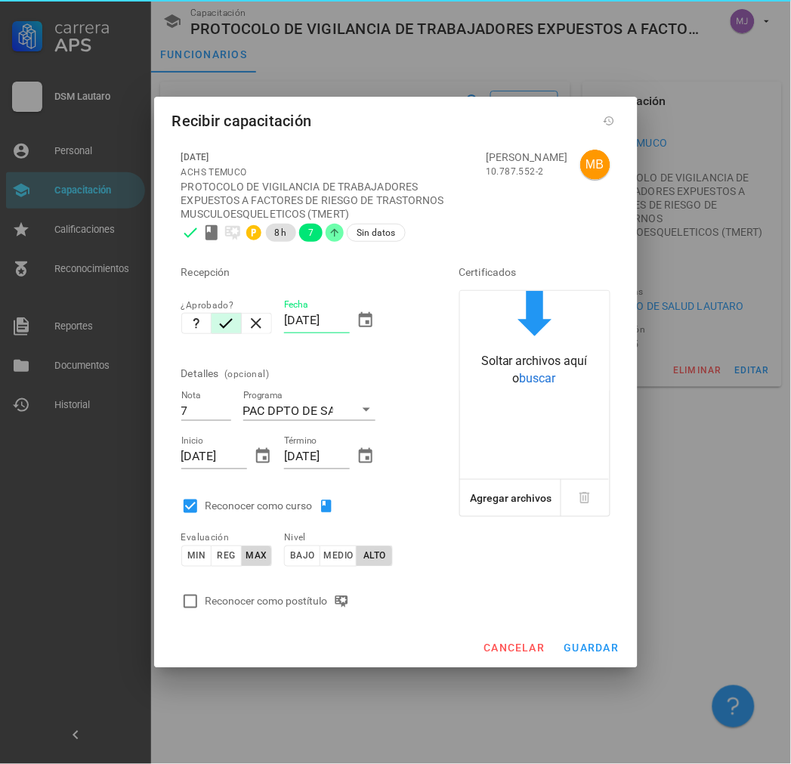
click at [292, 591] on div "Reconocer como postítulo" at bounding box center [299, 601] width 248 height 30
click at [329, 612] on div "Reconocer como postítulo" at bounding box center [299, 601] width 248 height 30
click at [326, 600] on div "Reconocer como postítulo" at bounding box center [281, 601] width 150 height 18
checkbox input "true"
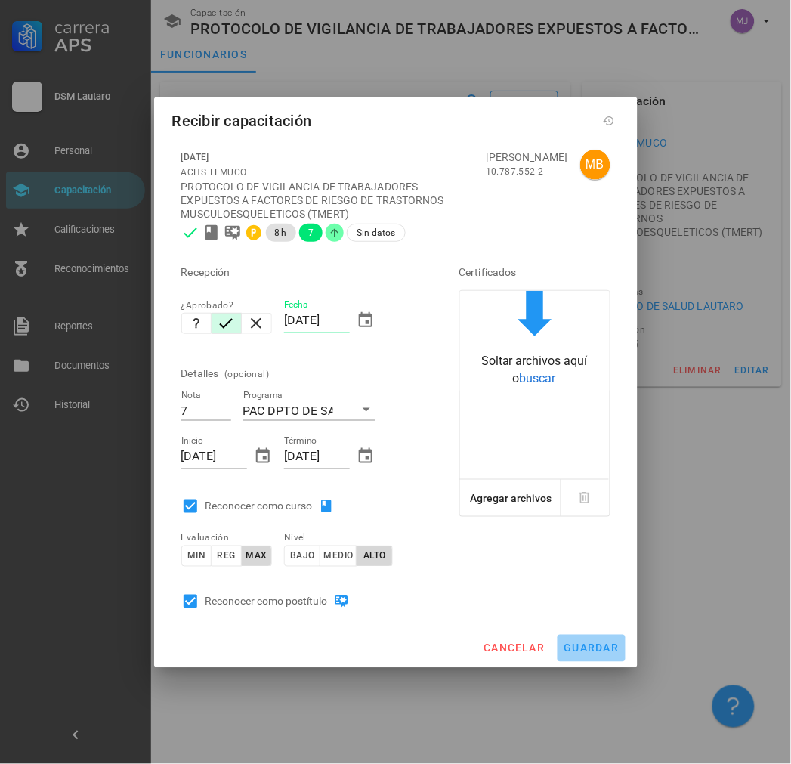
click at [606, 651] on span "guardar" at bounding box center [592, 648] width 56 height 12
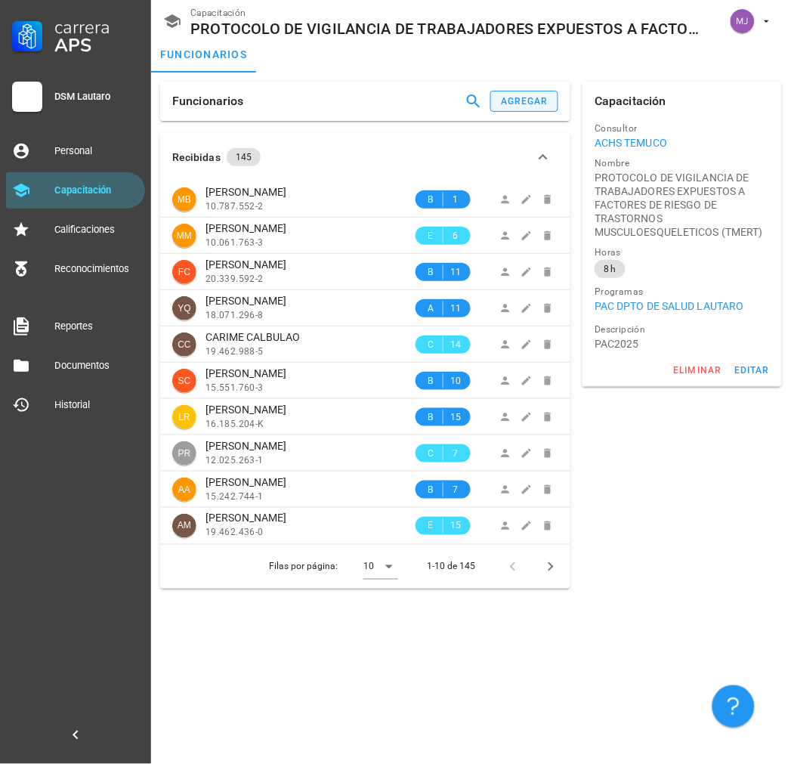
click at [560, 94] on div "Funcionarios agregar" at bounding box center [365, 101] width 410 height 39
click at [543, 92] on button "agregar" at bounding box center [524, 101] width 68 height 21
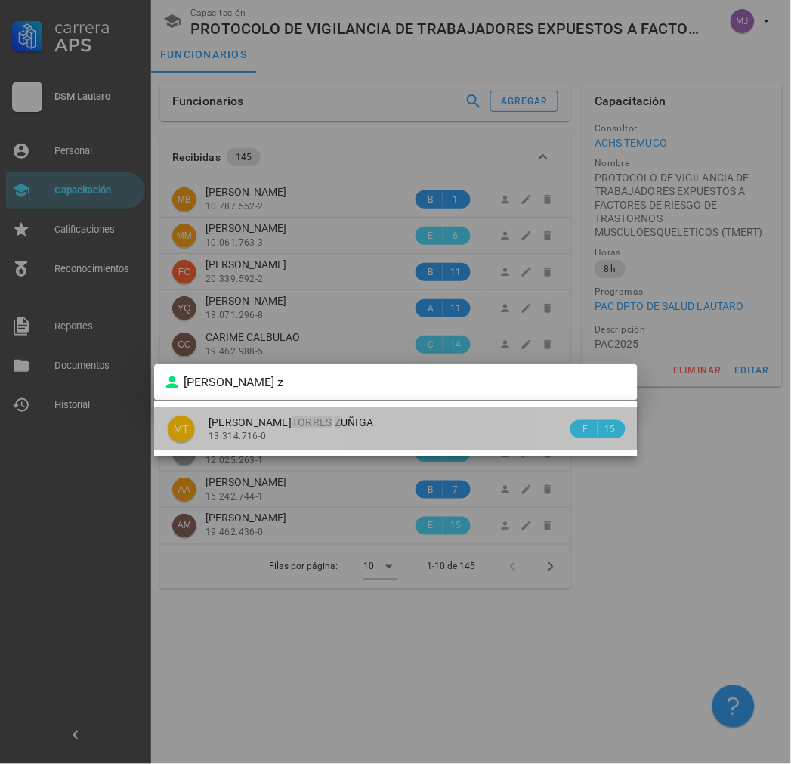
click at [289, 428] on div "[PERSON_NAME] Z UÑIGA 13.314.716-0" at bounding box center [388, 428] width 359 height 43
type input "[PERSON_NAME] [PERSON_NAME]"
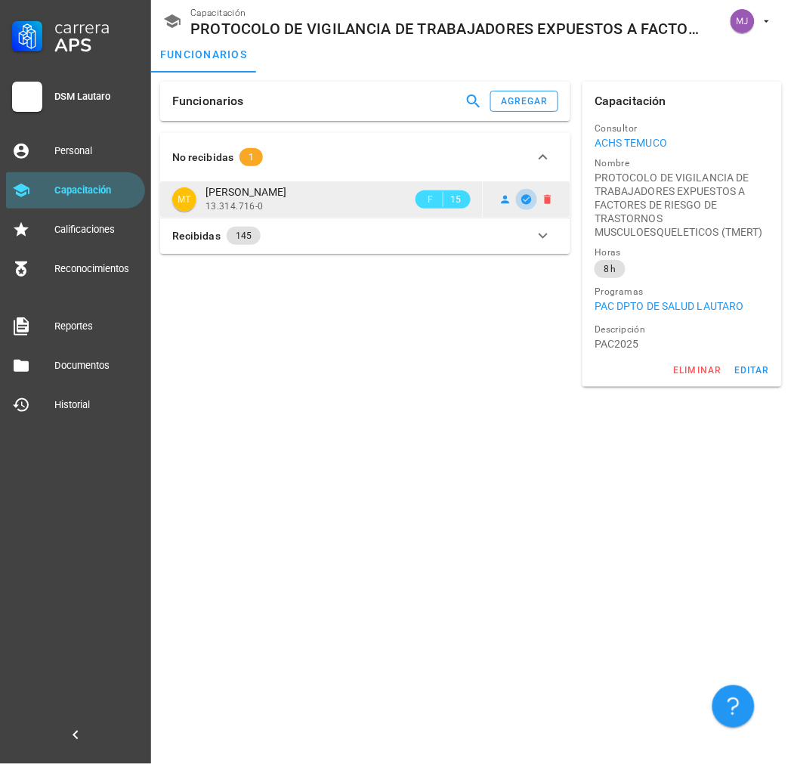
click at [530, 196] on icon "button" at bounding box center [527, 199] width 10 height 10
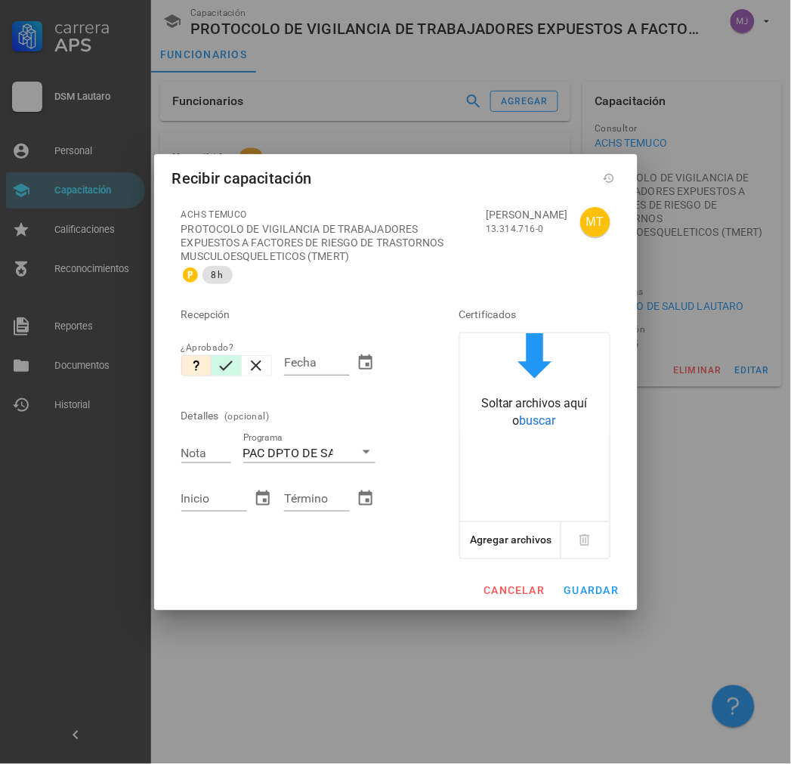
click at [235, 366] on icon "button" at bounding box center [226, 366] width 18 height 18
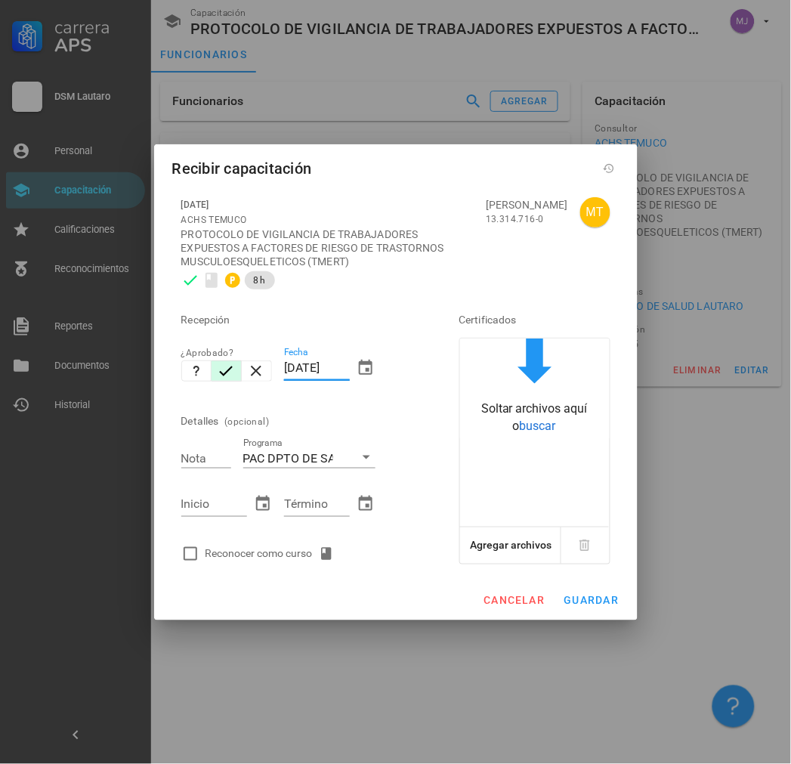
drag, startPoint x: 350, startPoint y: 364, endPoint x: 227, endPoint y: 373, distance: 123.4
click at [227, 373] on div "Recepción ¿Aprobado? Fecha [DATE] Detalles (opcional) Nota Programa PAC DPTO DE…" at bounding box center [299, 432] width 248 height 274
paste input "12/03"
type input "[DATE]"
type input "7"
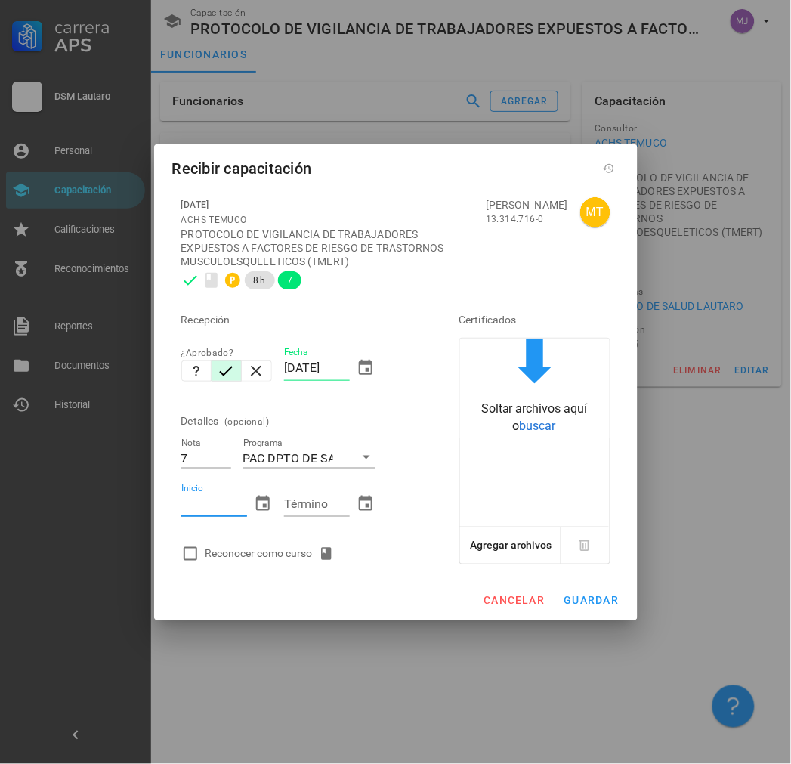
paste input "[DATE]"
type input "[DATE]"
paste input "[DATE]"
type input "[DATE]"
click at [192, 556] on div at bounding box center [191, 554] width 26 height 26
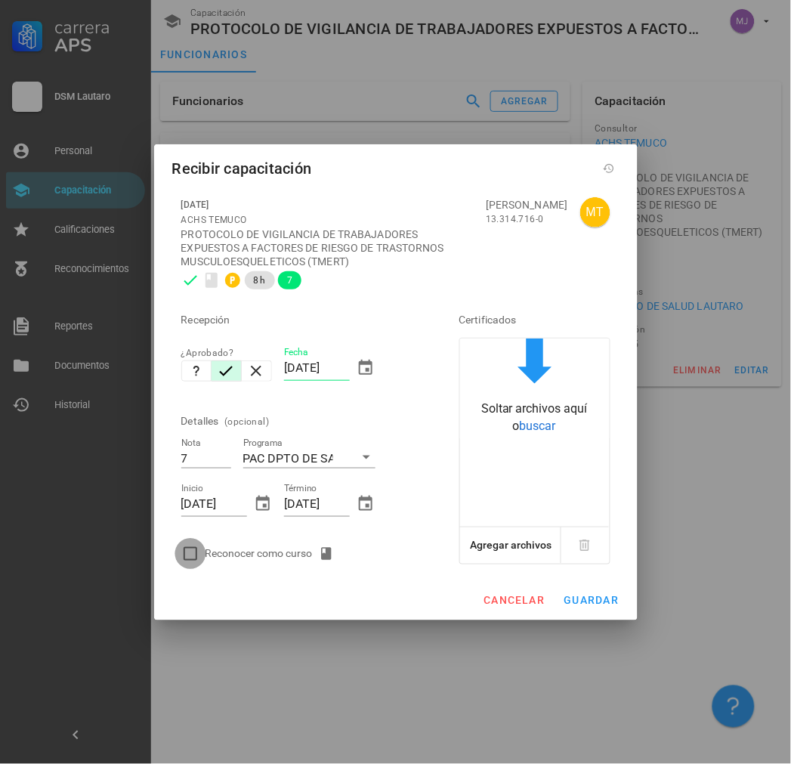
checkbox input "true"
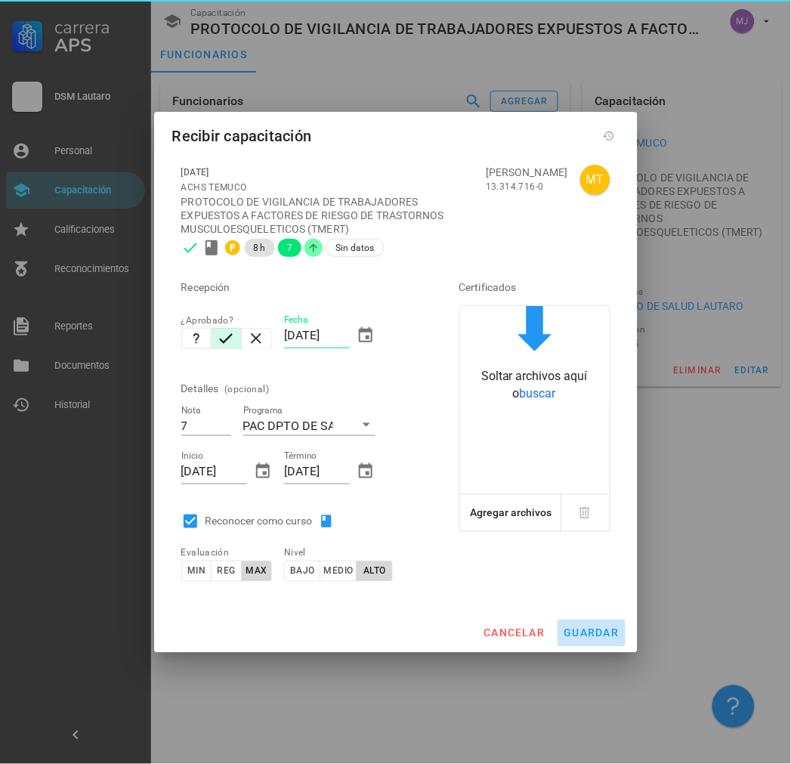
click at [624, 624] on button "guardar" at bounding box center [592, 633] width 68 height 27
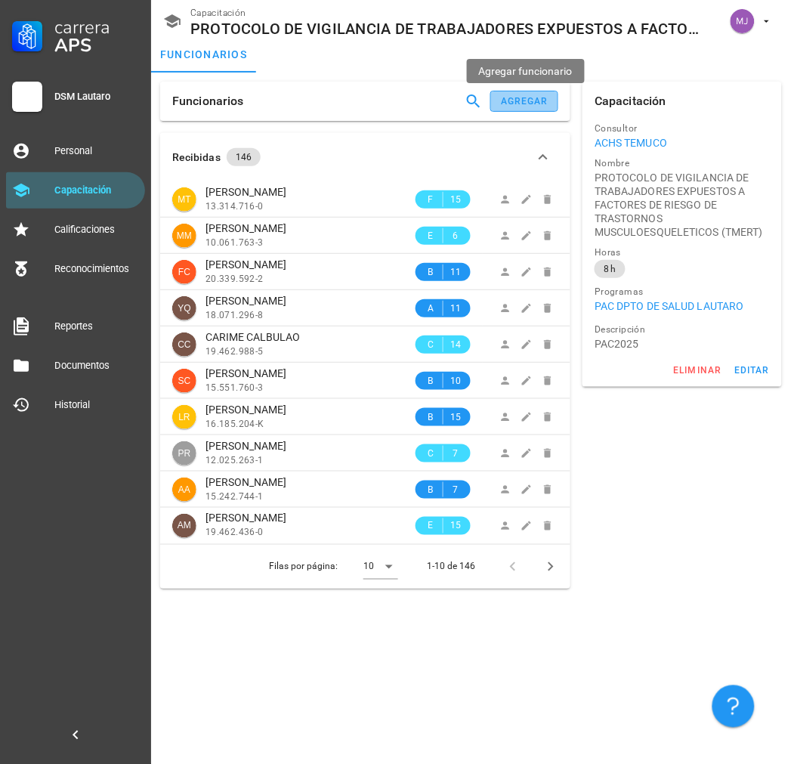
click at [514, 94] on button "agregar" at bounding box center [524, 101] width 68 height 21
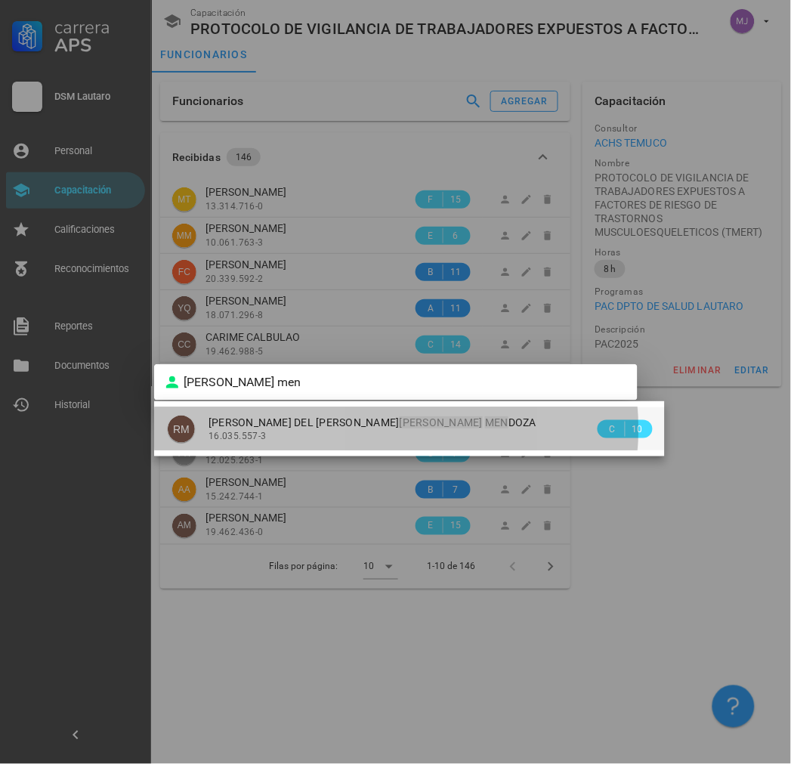
click at [280, 413] on div "[PERSON_NAME] DEL [PERSON_NAME] MEN DOZA 16.035.557-3" at bounding box center [402, 428] width 386 height 43
type input "[PERSON_NAME] DEL [PERSON_NAME]"
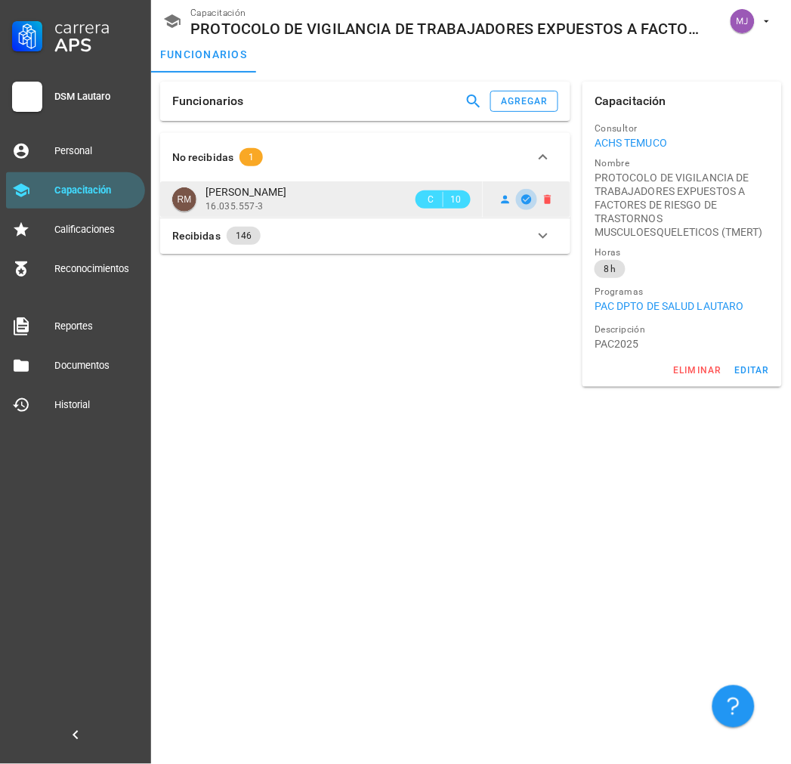
click at [524, 195] on icon "button" at bounding box center [527, 199] width 12 height 12
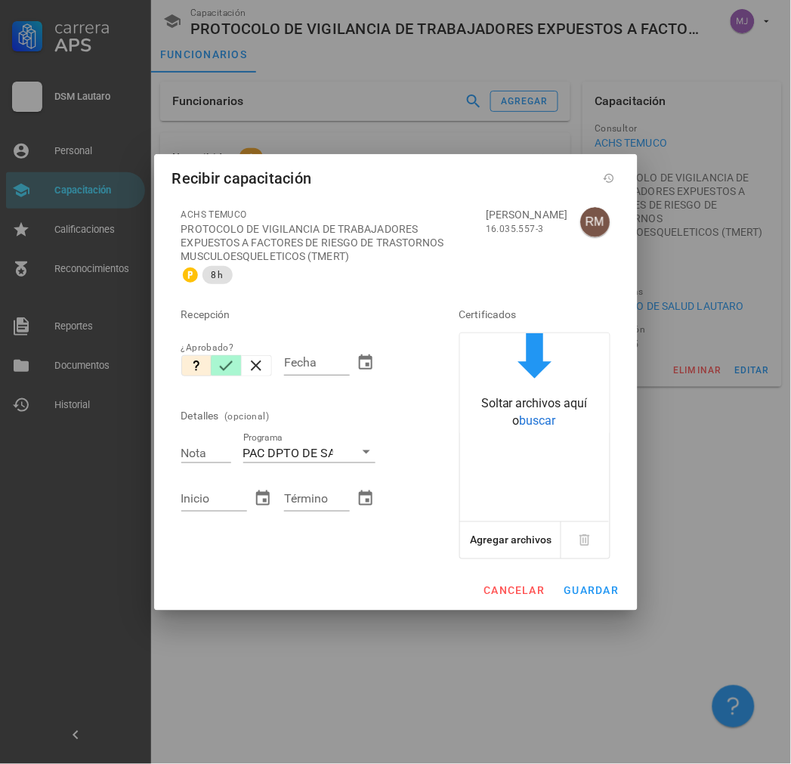
click at [232, 360] on icon "button" at bounding box center [226, 366] width 18 height 18
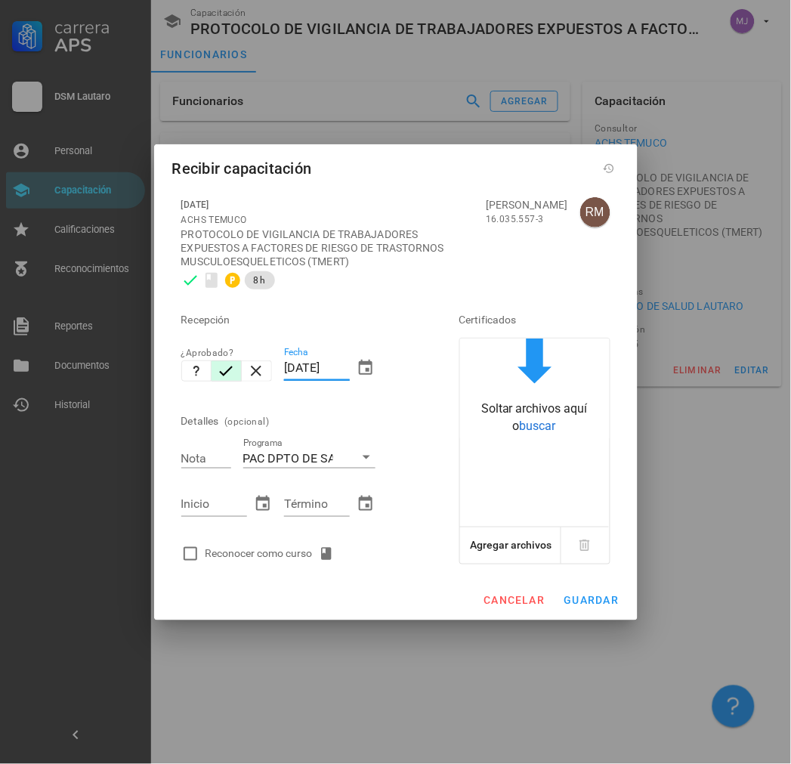
drag, startPoint x: 346, startPoint y: 369, endPoint x: 128, endPoint y: 357, distance: 217.9
click at [129, 357] on div "Carrera APS DSM Lautaro Personal Capacitación Calificaciones Reconocimientos Re…" at bounding box center [395, 382] width 791 height 764
paste input "12/03"
type input "[DATE]"
type input "7"
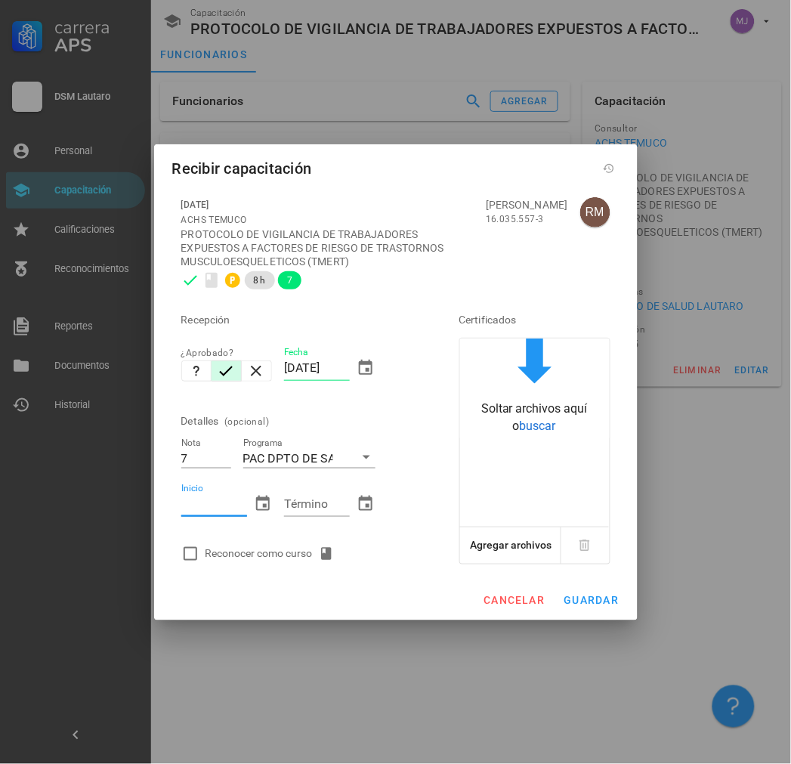
paste input "[DATE]"
type input "[DATE]"
click at [312, 496] on div "Término" at bounding box center [317, 504] width 66 height 24
paste input "[DATE]"
type input "[DATE]"
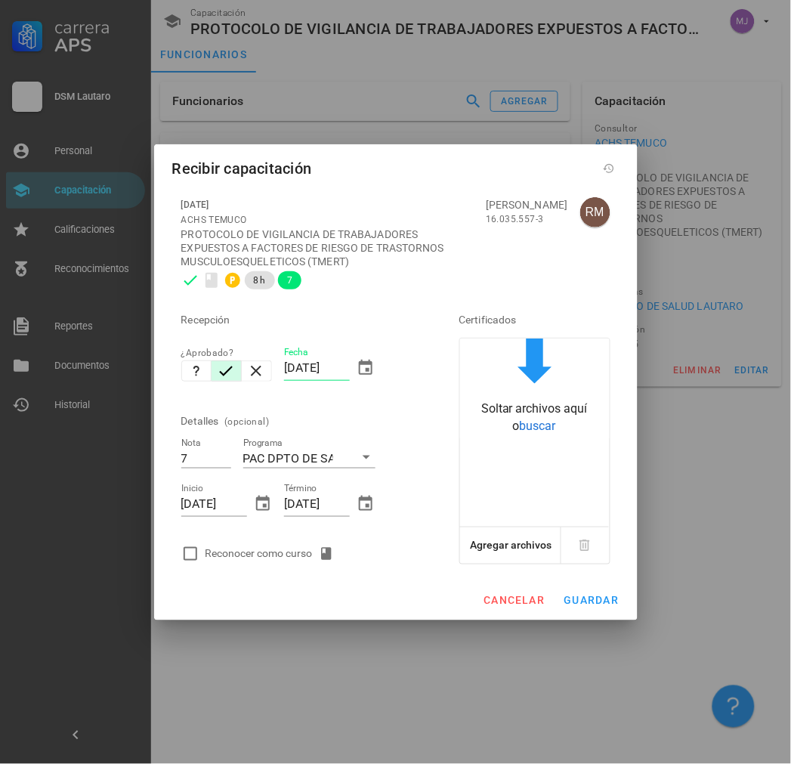
click at [304, 550] on div "Reconocer como curso" at bounding box center [273, 554] width 135 height 18
checkbox input "true"
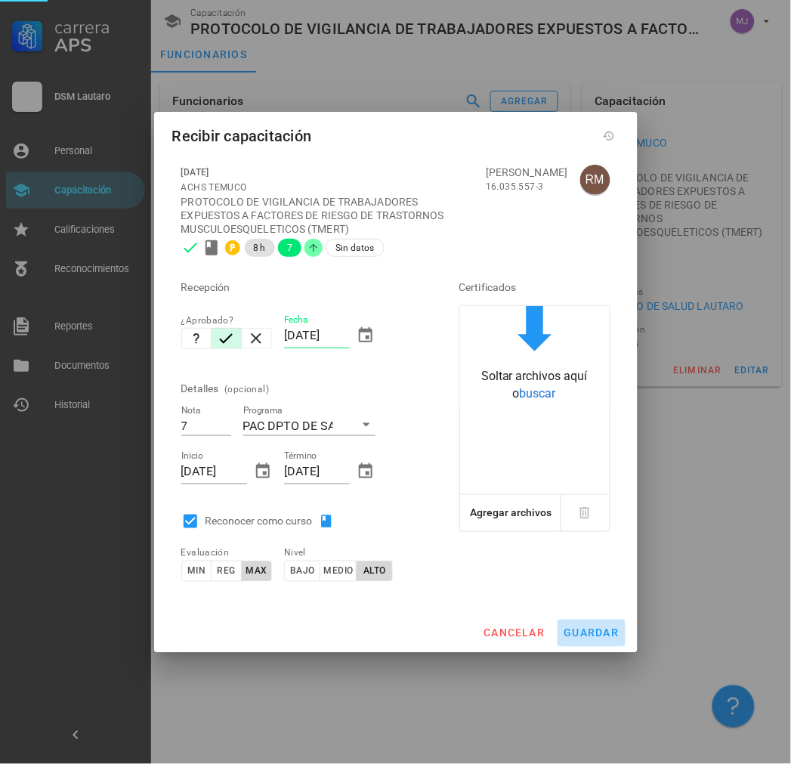
click at [584, 623] on button "guardar" at bounding box center [592, 633] width 68 height 27
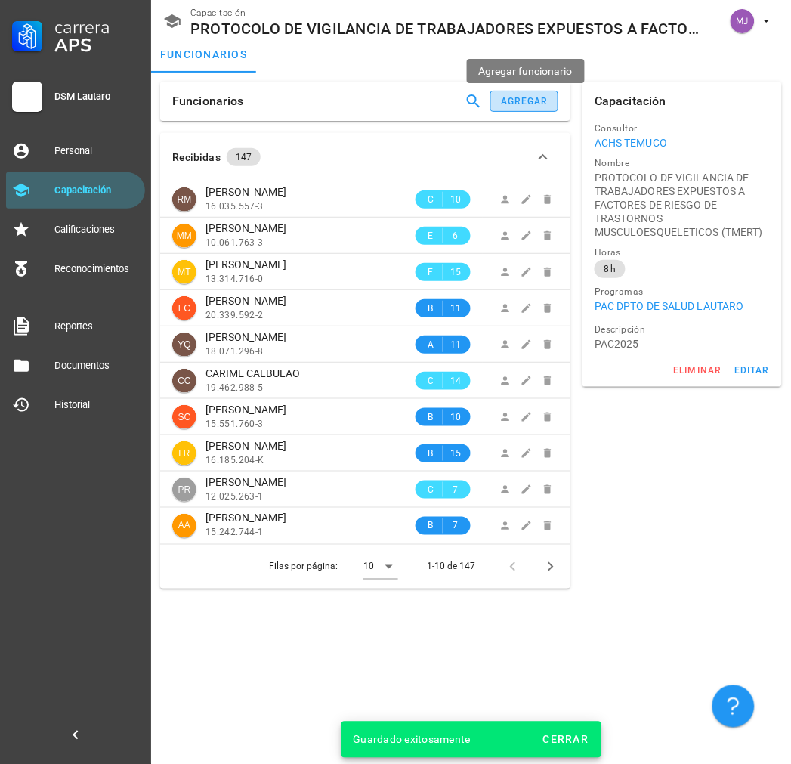
click at [547, 94] on button "agregar" at bounding box center [524, 101] width 68 height 21
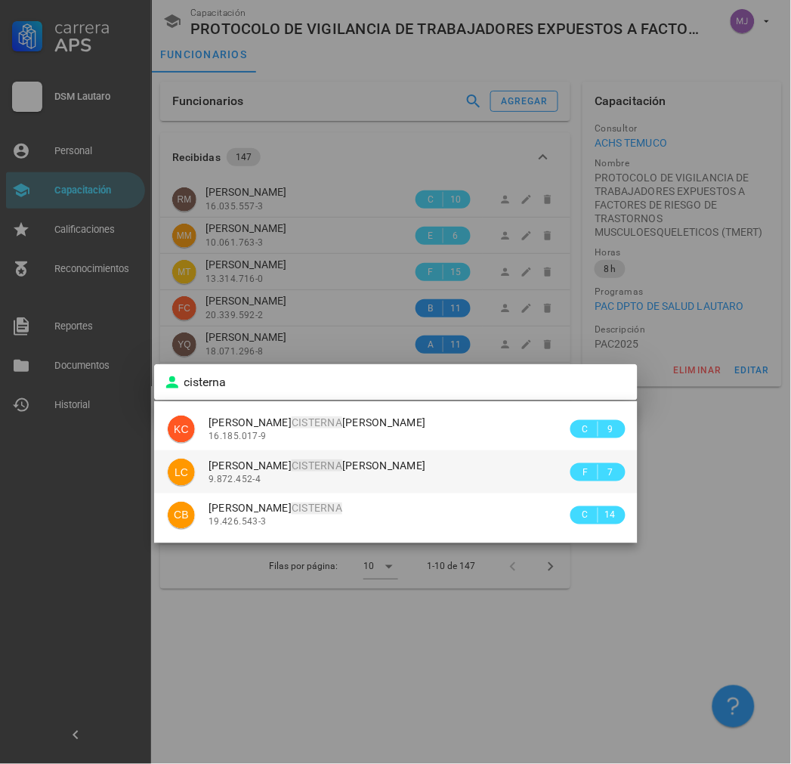
click at [300, 468] on mark "CISTERNA" at bounding box center [317, 465] width 51 height 12
type input "[PERSON_NAME] [PERSON_NAME]"
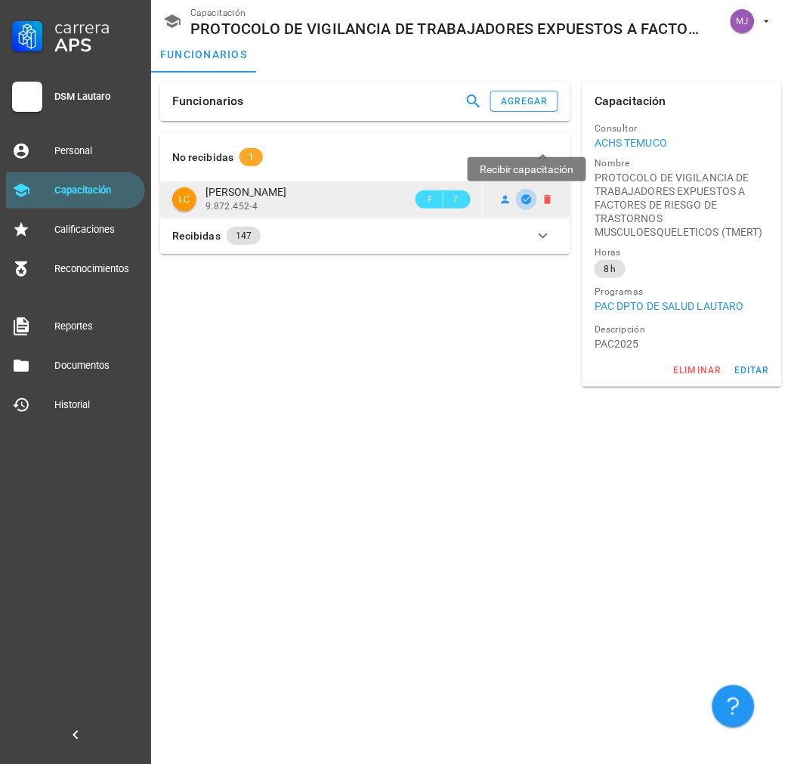
click at [527, 204] on icon "button" at bounding box center [527, 199] width 10 height 10
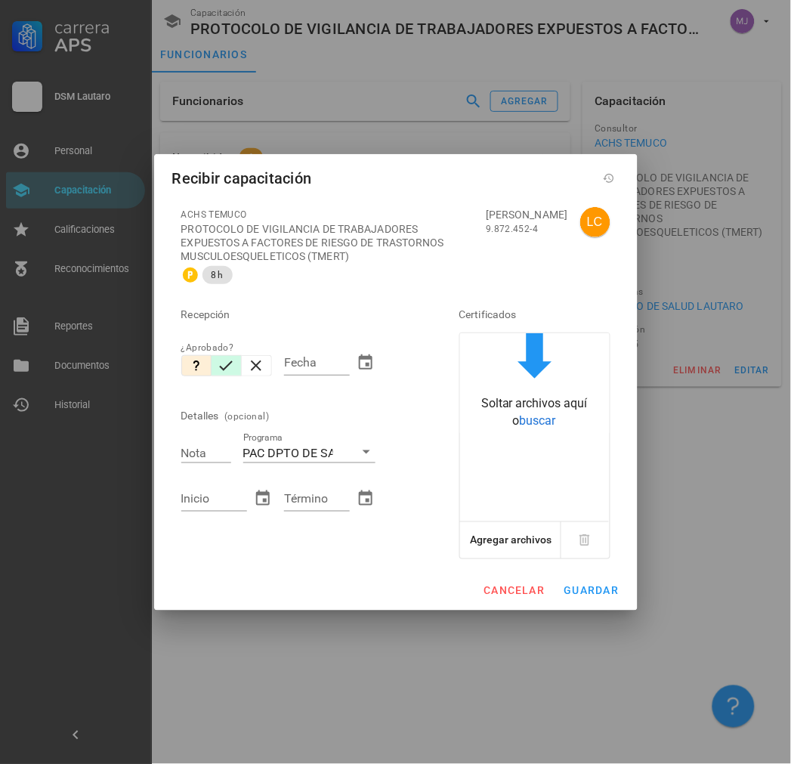
click at [223, 370] on icon "button" at bounding box center [226, 366] width 18 height 18
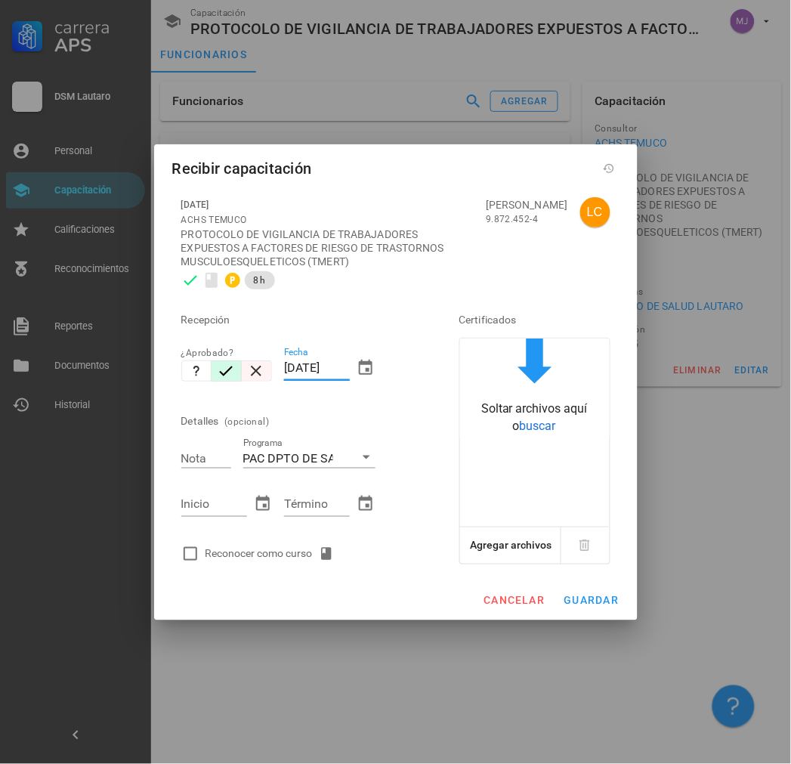
drag, startPoint x: 348, startPoint y: 367, endPoint x: 248, endPoint y: 364, distance: 100.5
click at [248, 364] on div "Recepción ¿Aprobado? Fecha [DATE] Detalles (opcional) Nota Programa PAC DPTO DE…" at bounding box center [299, 432] width 248 height 274
paste input "12/03"
type input "[DATE]"
type input "7"
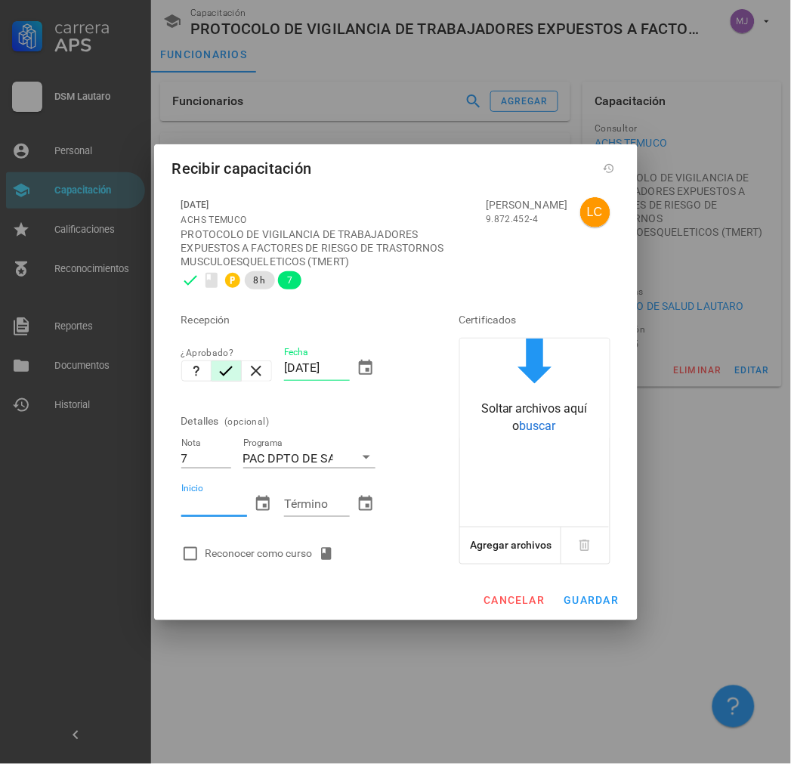
paste input "[DATE]"
type input "[DATE]"
click at [298, 501] on div "Término" at bounding box center [317, 504] width 66 height 24
paste input "[DATE]"
type input "[DATE]"
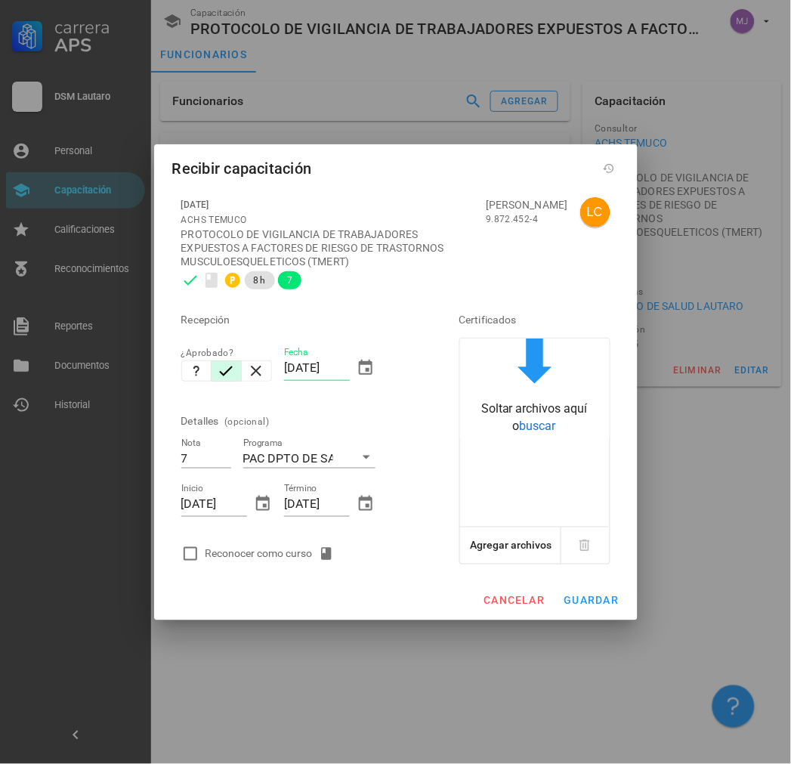
click at [274, 549] on div "Reconocer como curso" at bounding box center [273, 554] width 135 height 18
checkbox input "true"
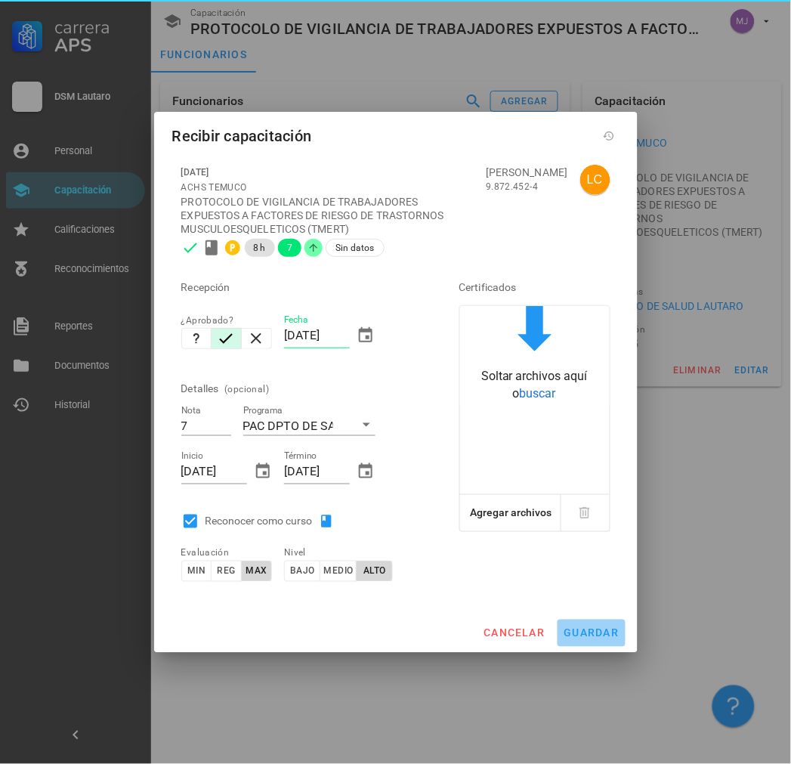
click at [589, 632] on span "guardar" at bounding box center [592, 633] width 56 height 12
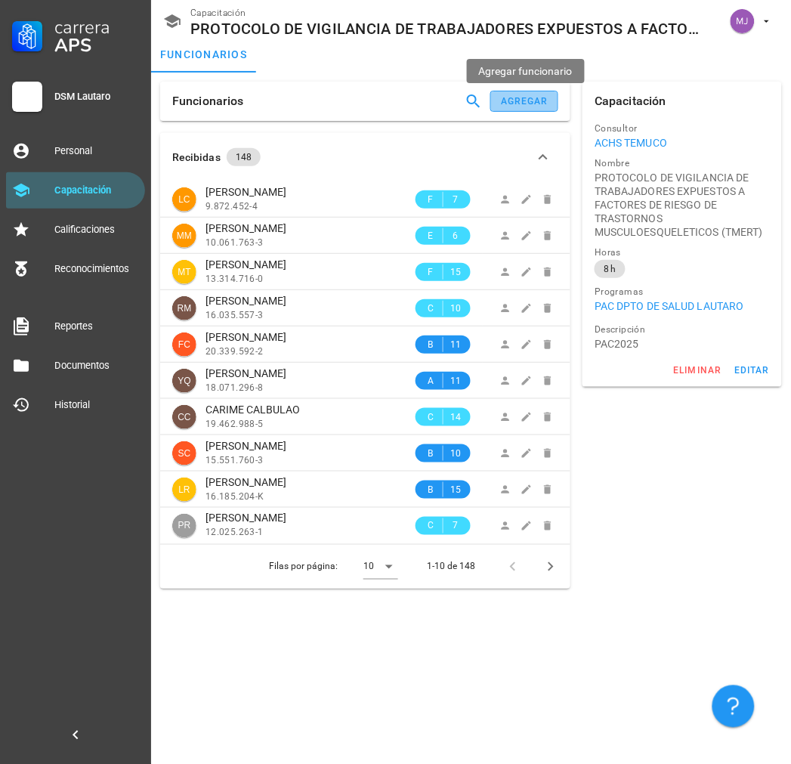
click at [515, 98] on div "agregar" at bounding box center [524, 101] width 48 height 11
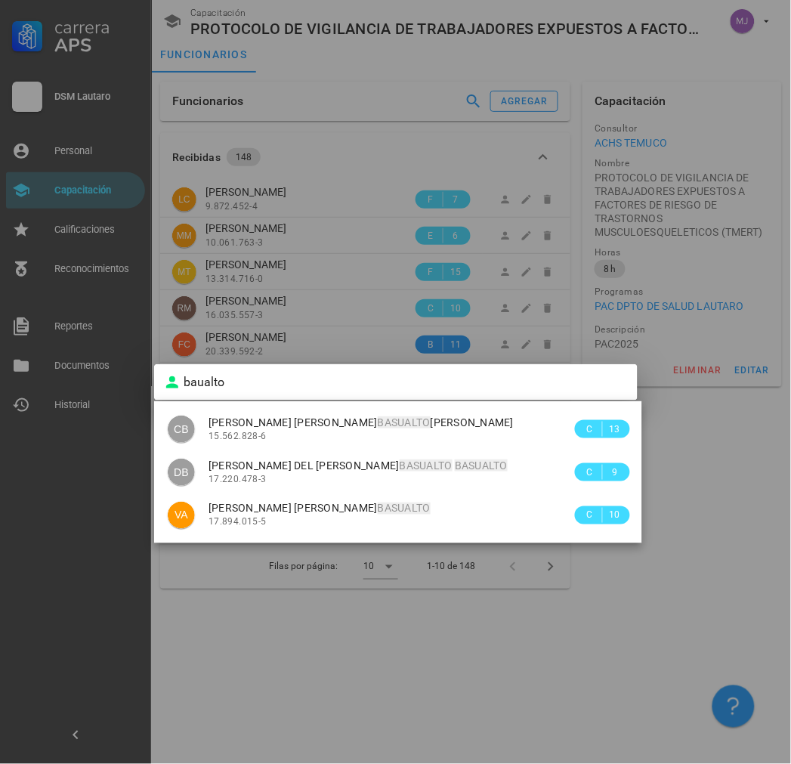
click at [378, 425] on mark "BASUALTO" at bounding box center [404, 422] width 53 height 12
type input "[PERSON_NAME] [PERSON_NAME]"
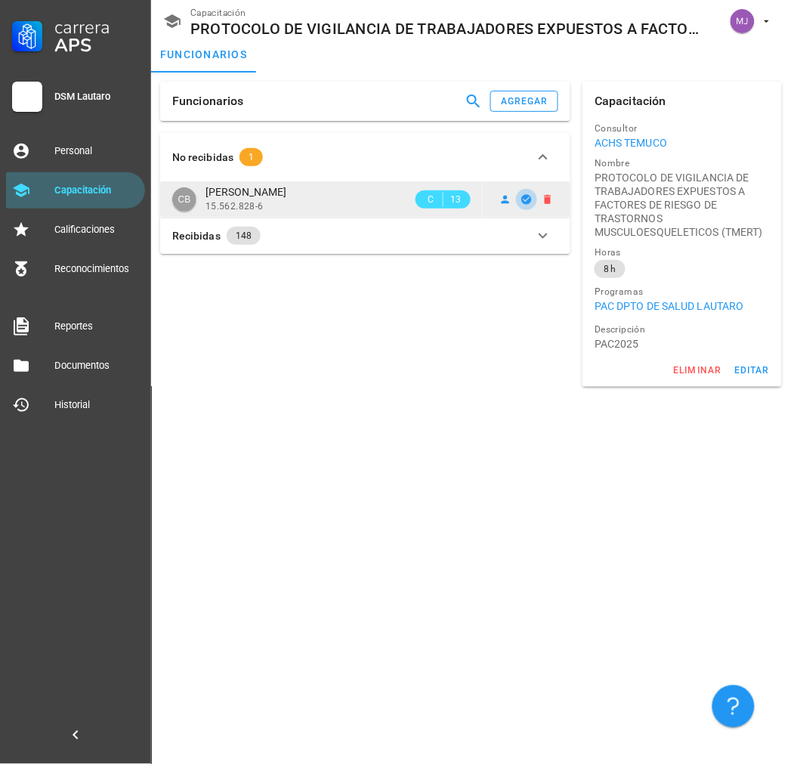
click at [524, 202] on icon "button" at bounding box center [527, 199] width 10 height 10
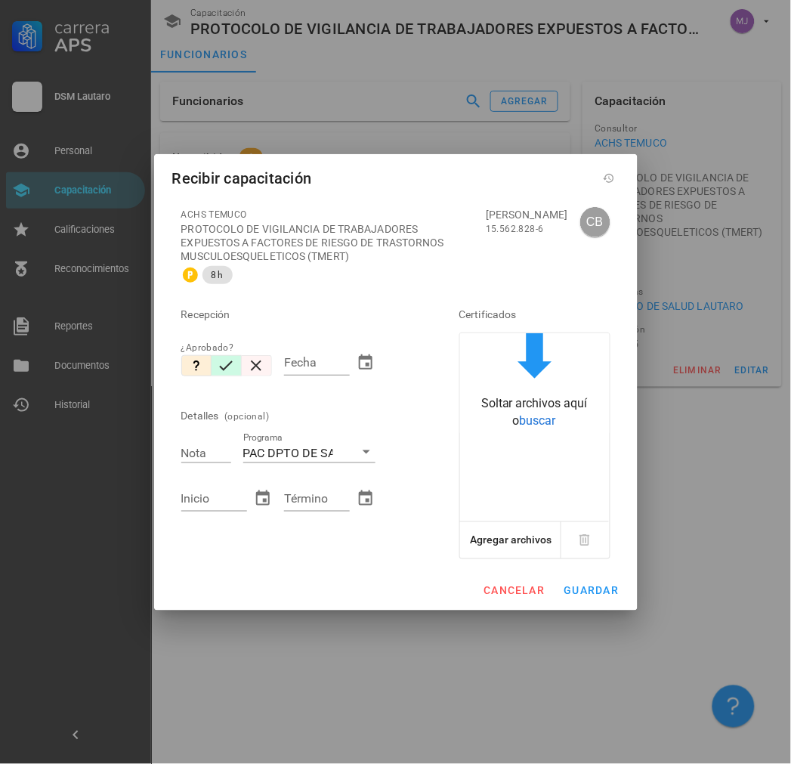
drag, startPoint x: 228, startPoint y: 363, endPoint x: 254, endPoint y: 359, distance: 26.0
click at [229, 363] on icon "button" at bounding box center [226, 366] width 18 height 18
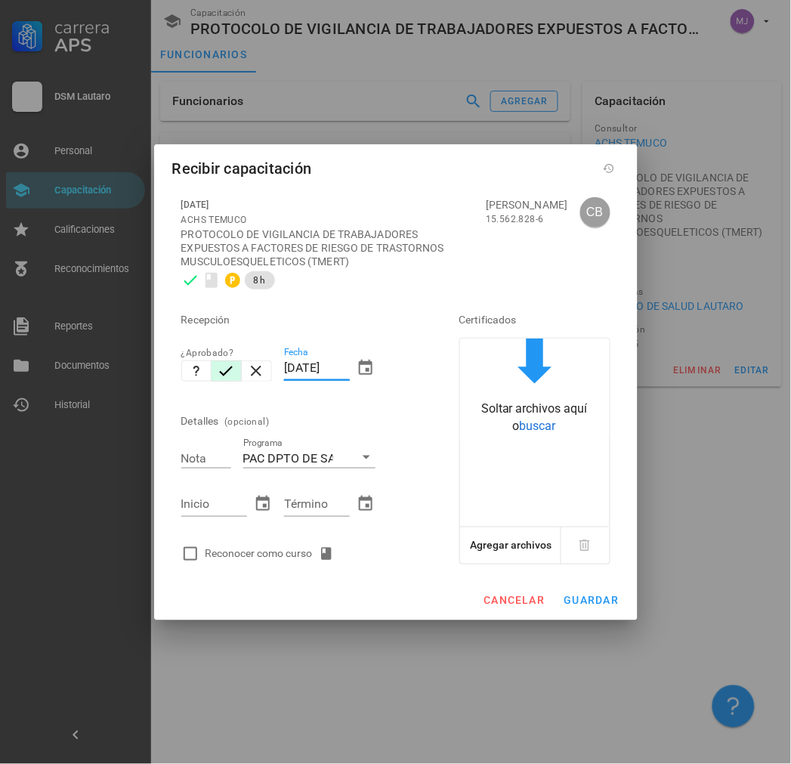
drag, startPoint x: 346, startPoint y: 369, endPoint x: 141, endPoint y: 374, distance: 204.8
click at [144, 374] on div "Carrera APS DSM Lautaro Personal Capacitación Calificaciones Reconocimientos Re…" at bounding box center [395, 382] width 791 height 764
paste input "12/03"
type input "[DATE]"
type input "7"
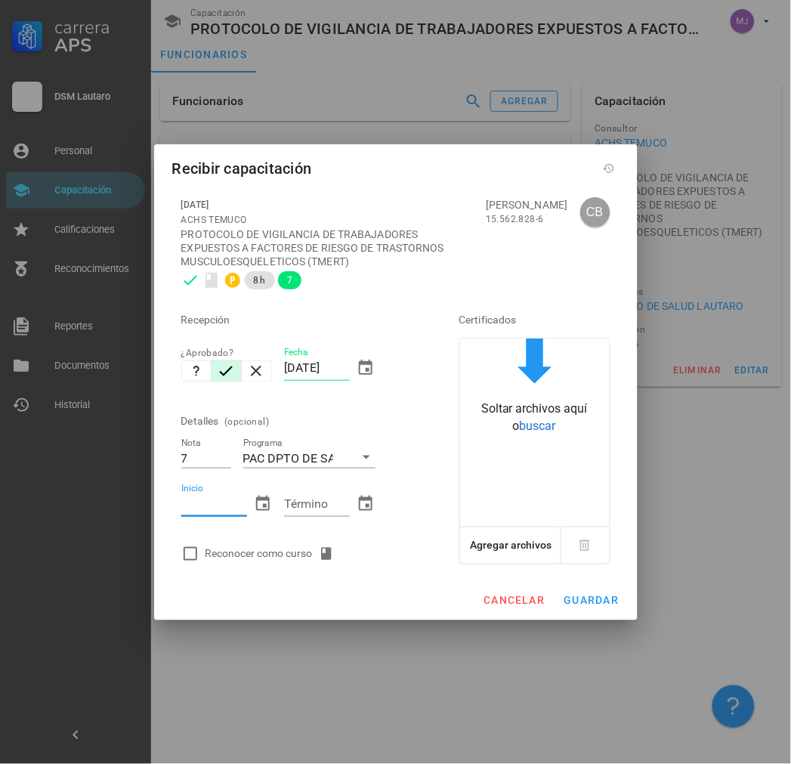
paste input "[DATE]"
type input "[DATE]"
paste input "[DATE]"
type input "[DATE]"
click at [258, 550] on div "Reconocer como curso" at bounding box center [273, 554] width 135 height 18
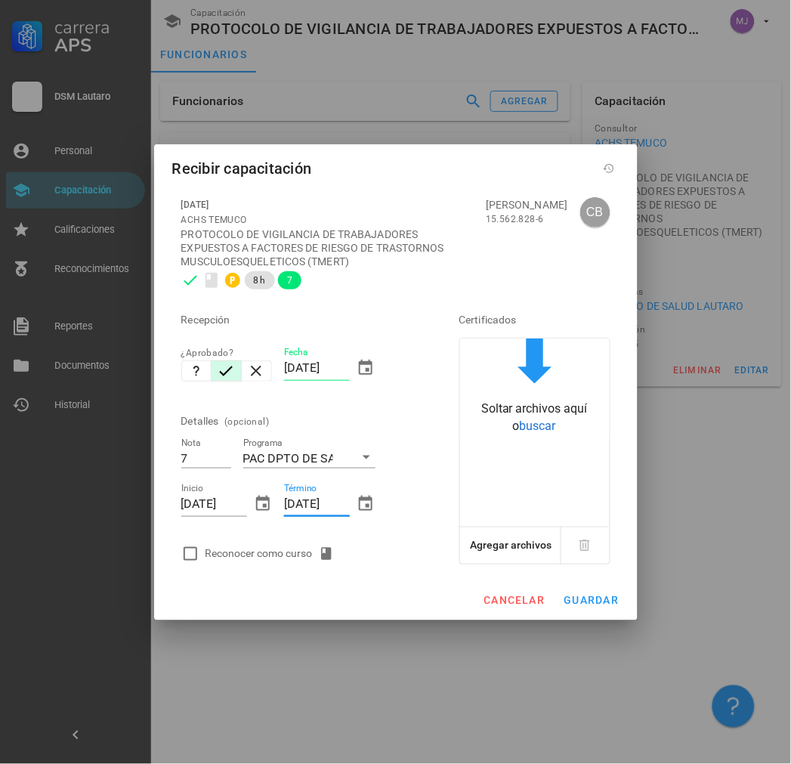
checkbox input "true"
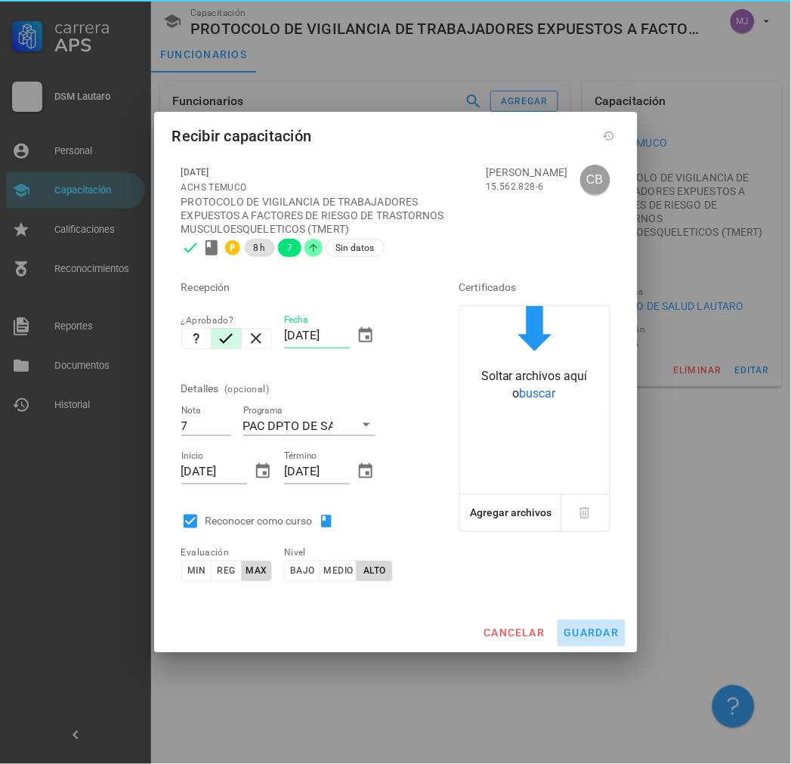
click at [580, 635] on span "guardar" at bounding box center [592, 633] width 56 height 12
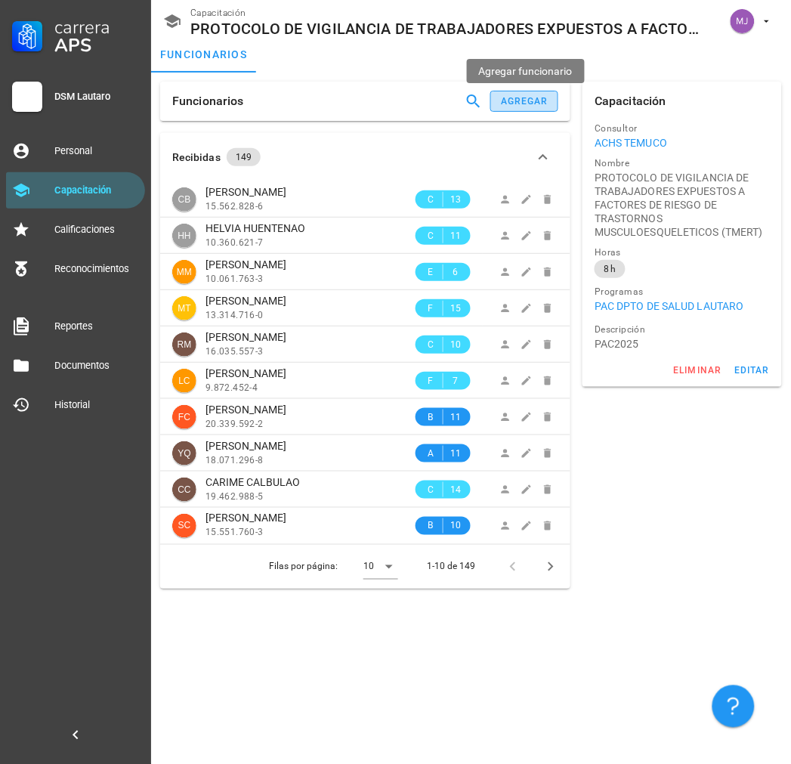
click at [537, 103] on div "agregar" at bounding box center [524, 101] width 48 height 11
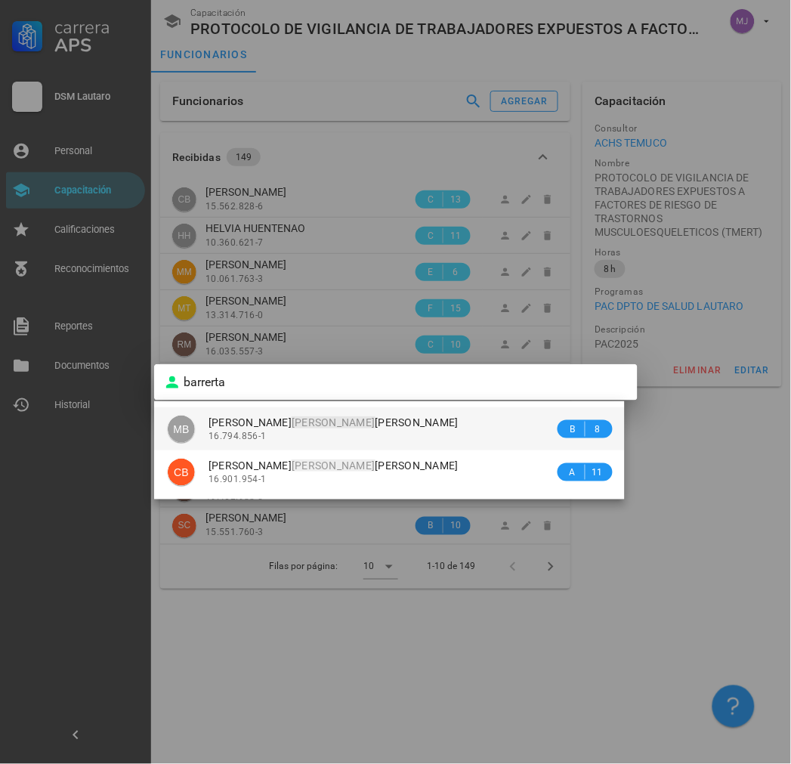
click at [351, 410] on div "[PERSON_NAME] [PERSON_NAME] 16.794.856-1" at bounding box center [382, 428] width 346 height 43
type input "[PERSON_NAME] [PERSON_NAME]"
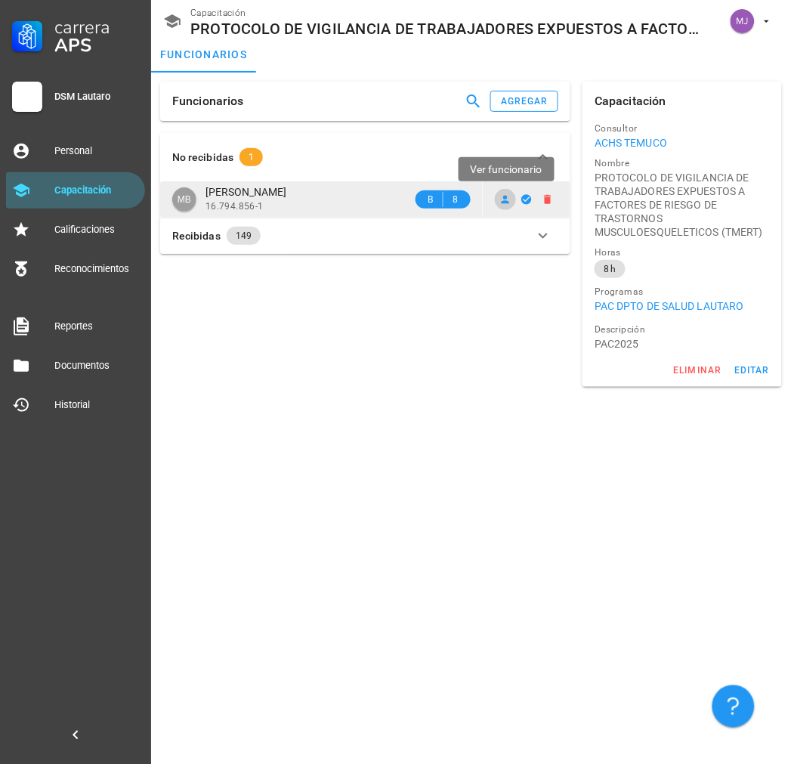
click at [507, 202] on icon at bounding box center [506, 200] width 8 height 8
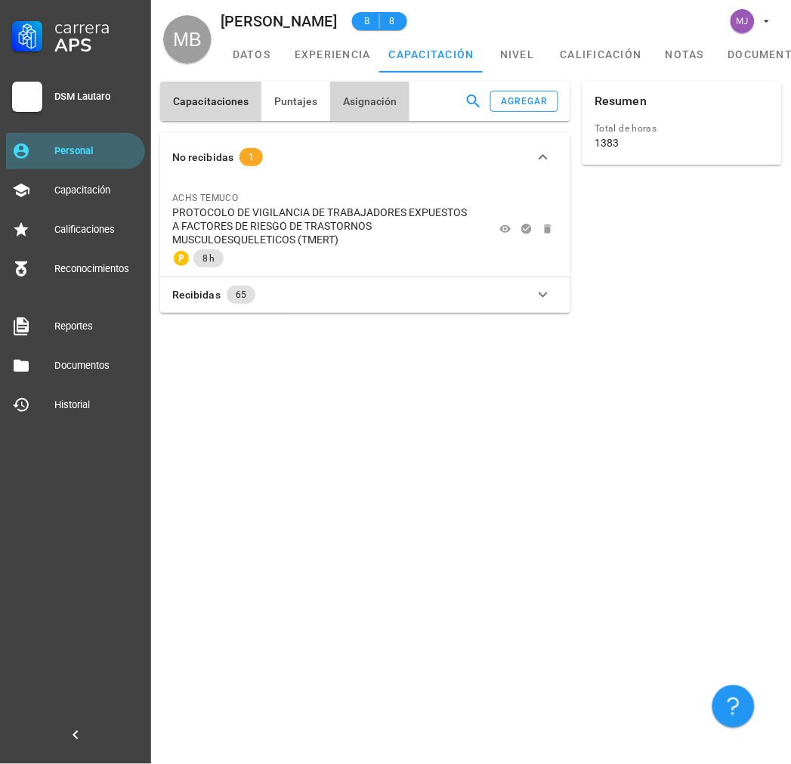
click at [350, 99] on span "Asignación" at bounding box center [369, 101] width 55 height 12
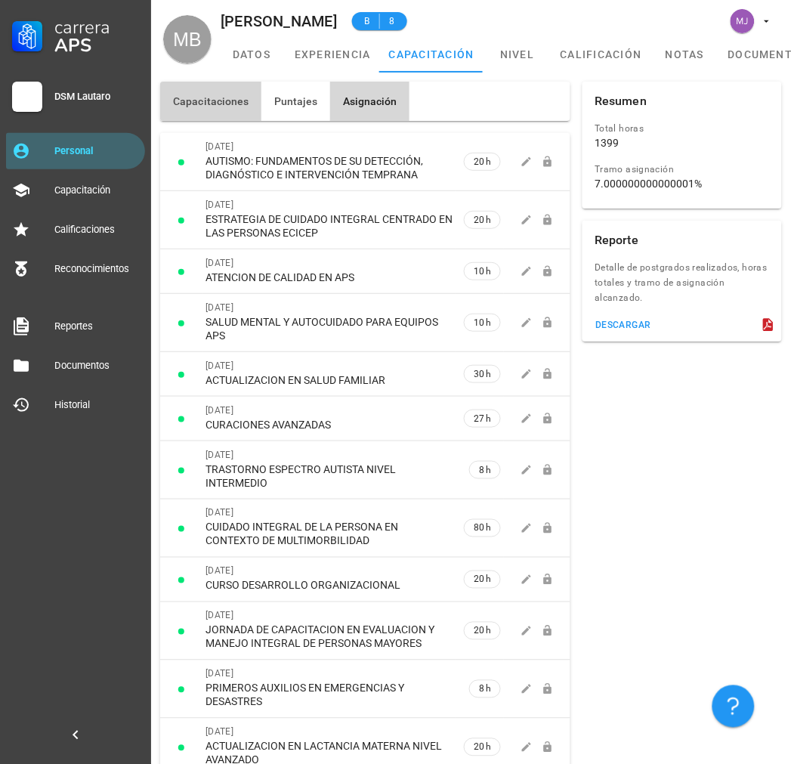
click at [206, 85] on button "Capacitaciones" at bounding box center [210, 101] width 101 height 39
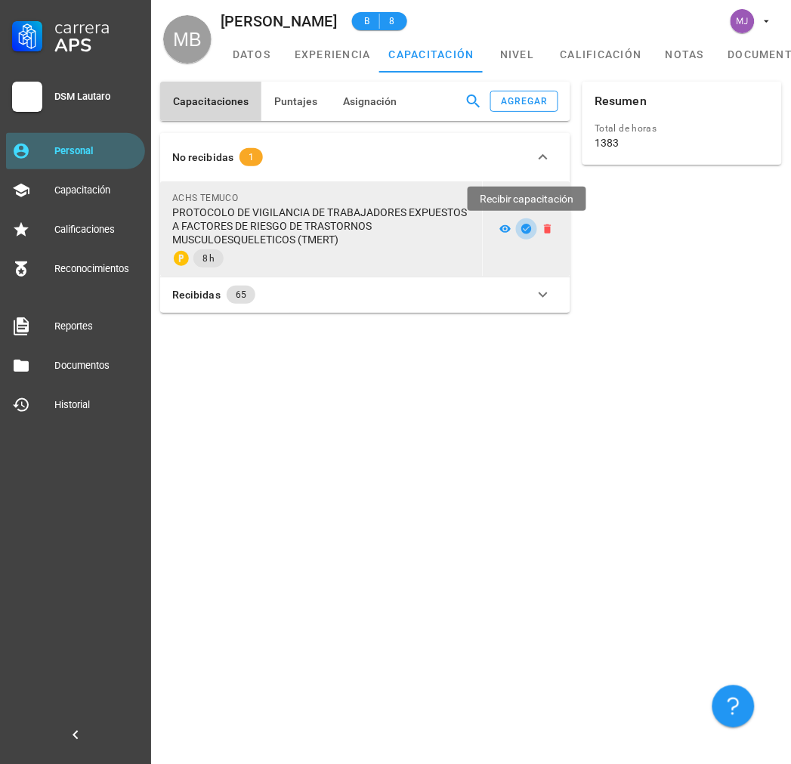
click at [524, 227] on icon "button" at bounding box center [527, 229] width 10 height 10
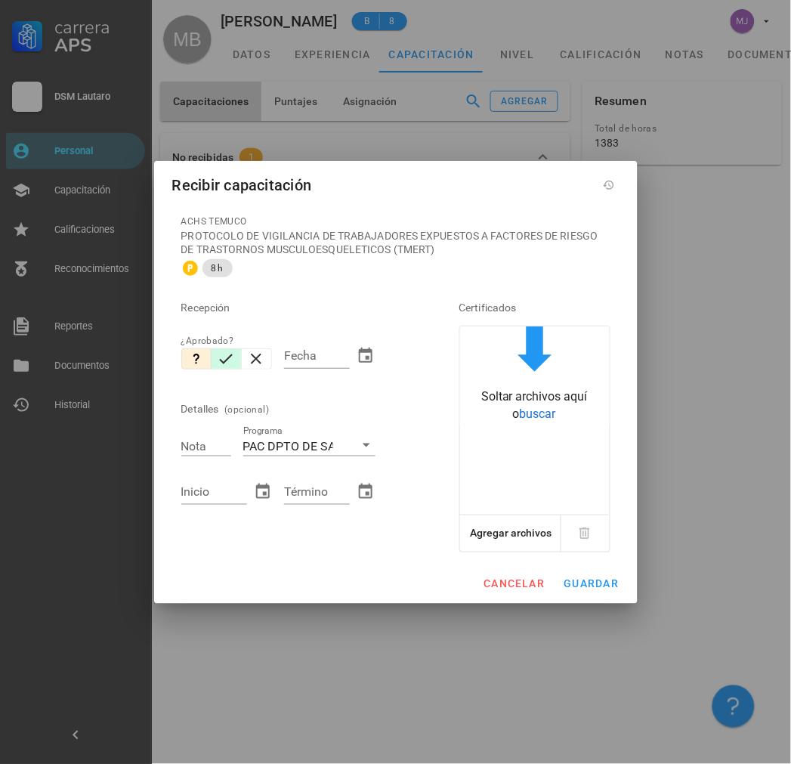
click at [221, 363] on icon "button" at bounding box center [226, 359] width 18 height 18
type input "[DATE]"
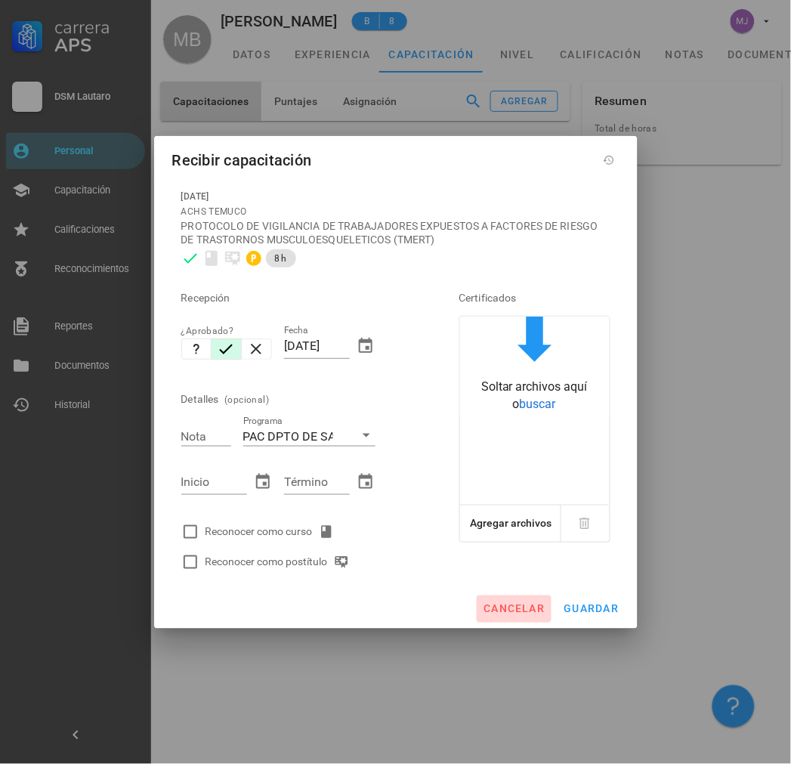
click at [510, 603] on span "cancelar" at bounding box center [514, 609] width 62 height 12
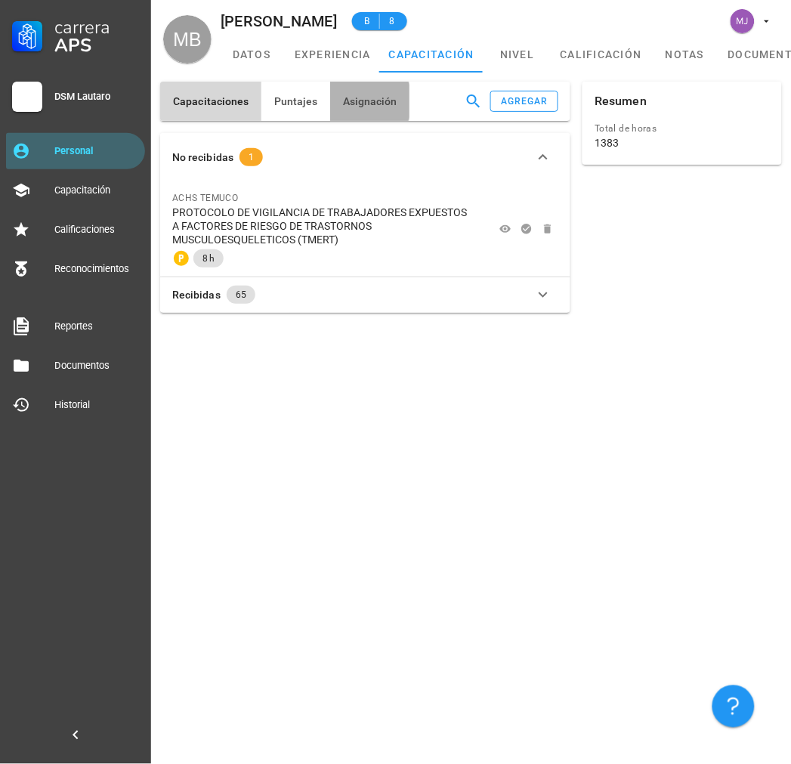
click at [365, 100] on span "Asignación" at bounding box center [369, 101] width 55 height 12
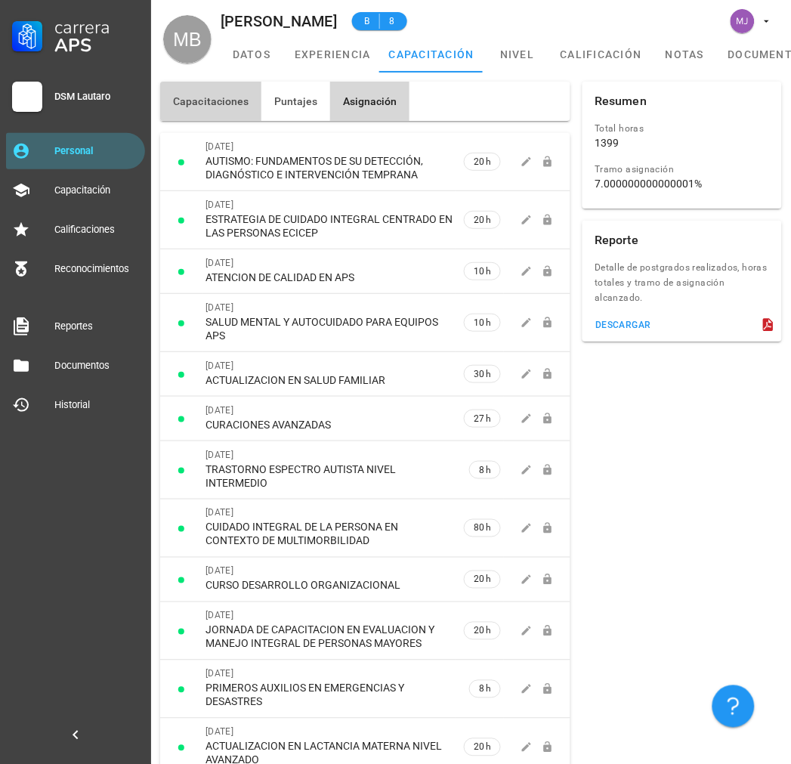
click at [221, 107] on span "Capacitaciones" at bounding box center [210, 101] width 77 height 12
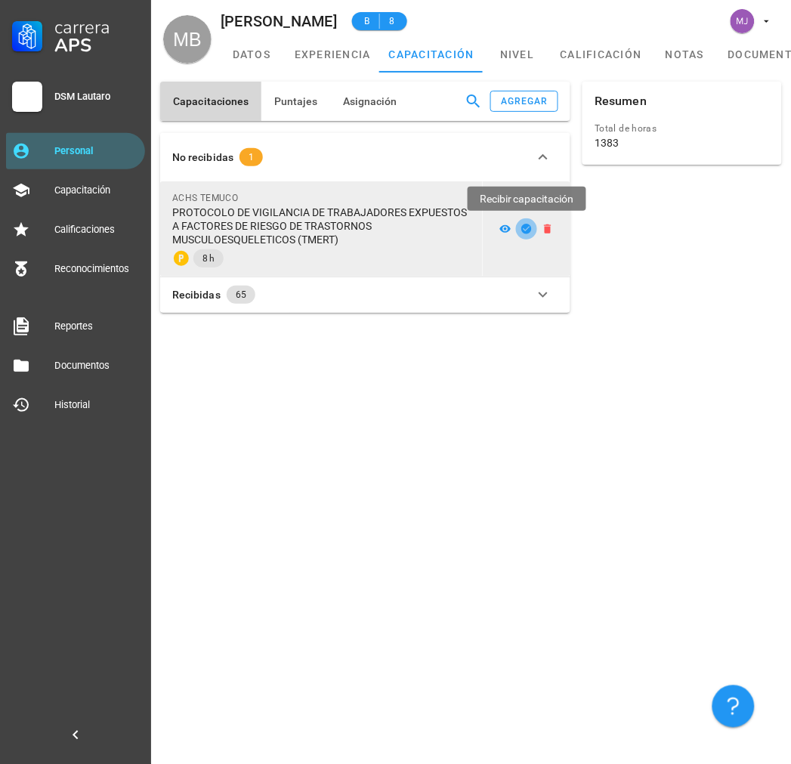
click at [527, 225] on icon "button" at bounding box center [527, 229] width 10 height 10
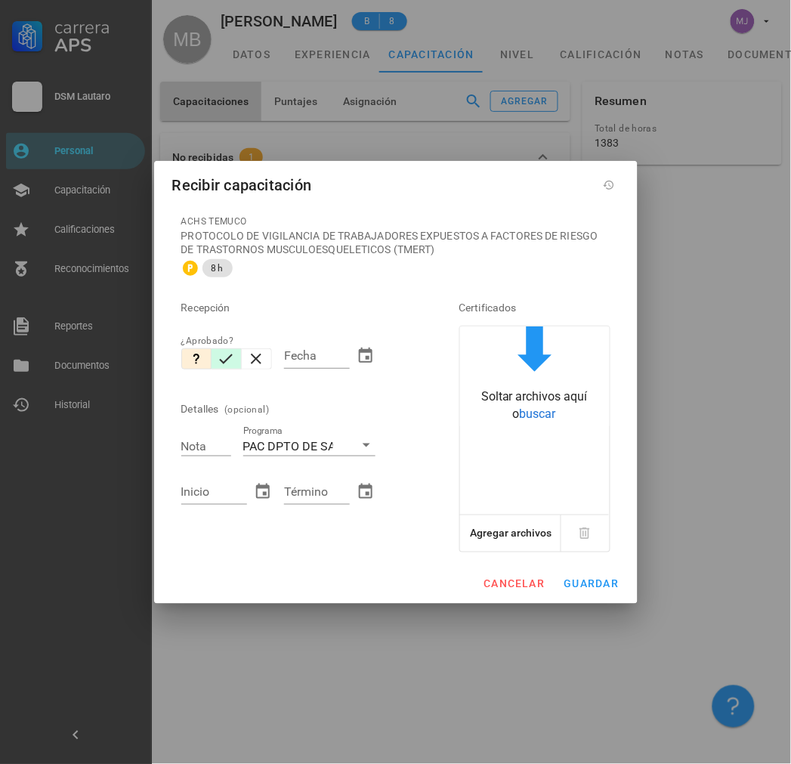
click at [227, 360] on icon "button" at bounding box center [227, 359] width 14 height 10
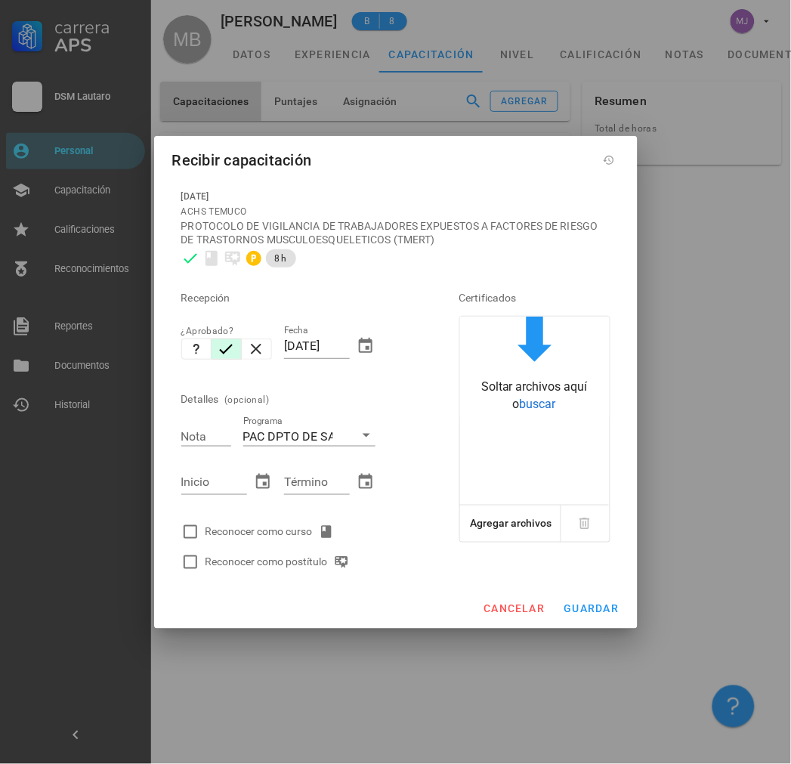
drag, startPoint x: 346, startPoint y: 346, endPoint x: 213, endPoint y: 350, distance: 133.0
click at [213, 350] on div "Recepción ¿Aprobado? Fecha [DATE] Detalles (opcional) Nota Programa PAC DPTO DE…" at bounding box center [299, 426] width 248 height 304
paste input "12/03"
type input "[DATE]"
type input "7"
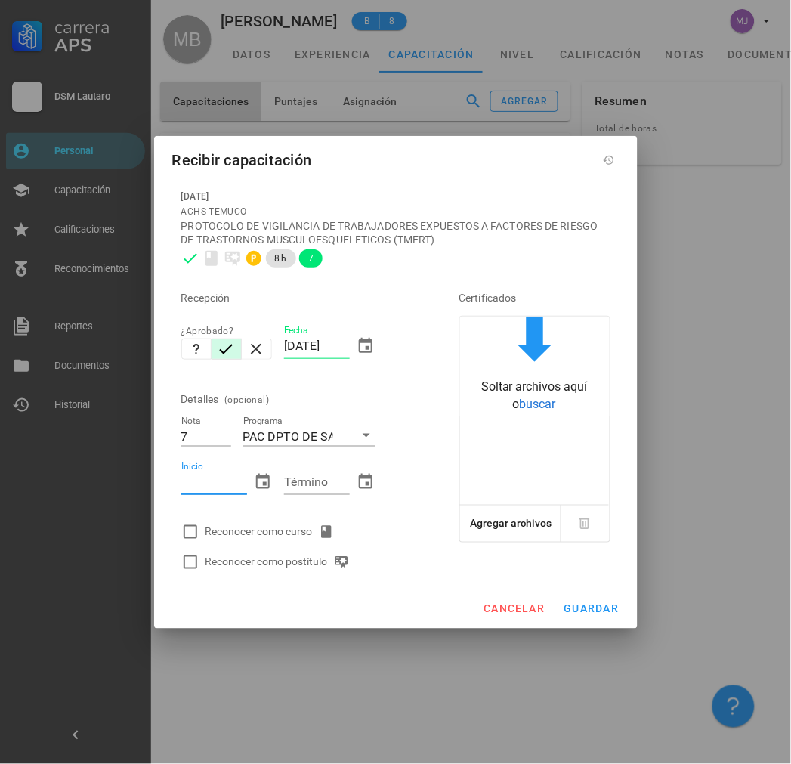
paste input "[DATE]"
type input "[DATE]"
paste input "[DATE]"
type input "[DATE]"
click at [273, 529] on div "Reconocer como curso" at bounding box center [273, 532] width 135 height 18
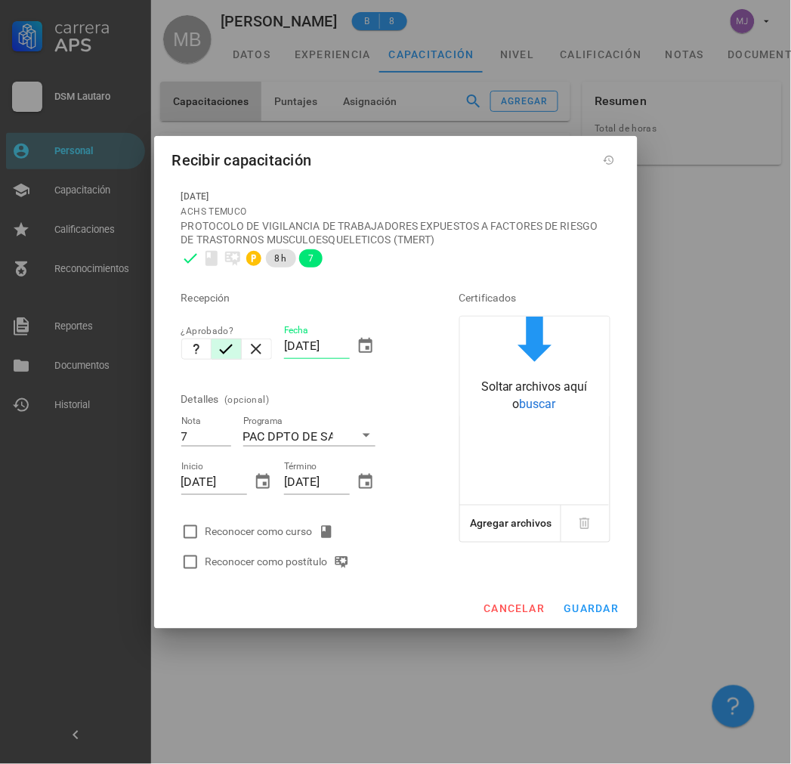
checkbox input "true"
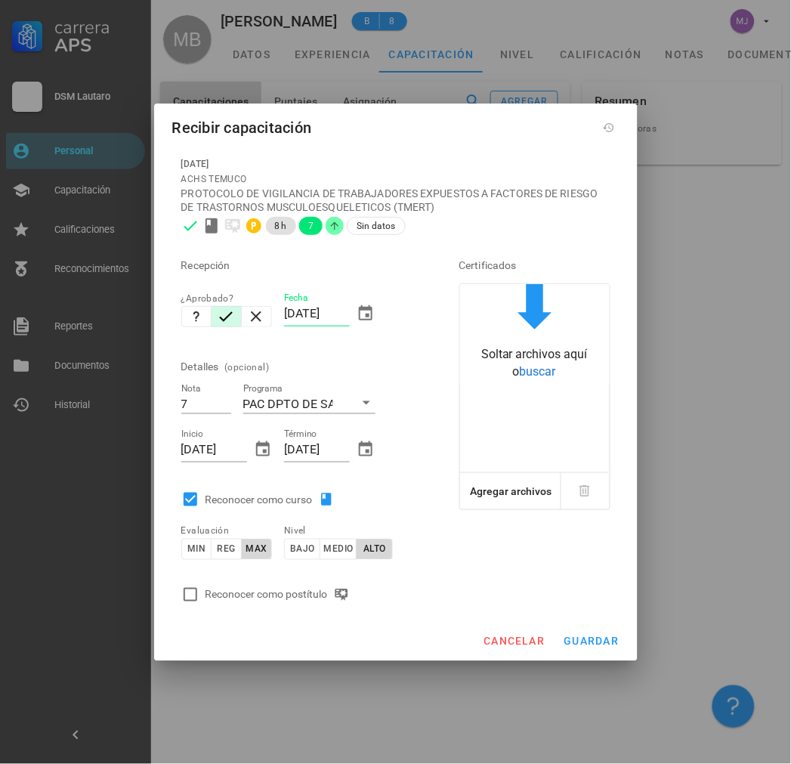
click at [345, 597] on icon at bounding box center [341, 595] width 13 height 12
checkbox input "true"
click at [587, 641] on span "guardar" at bounding box center [592, 641] width 56 height 12
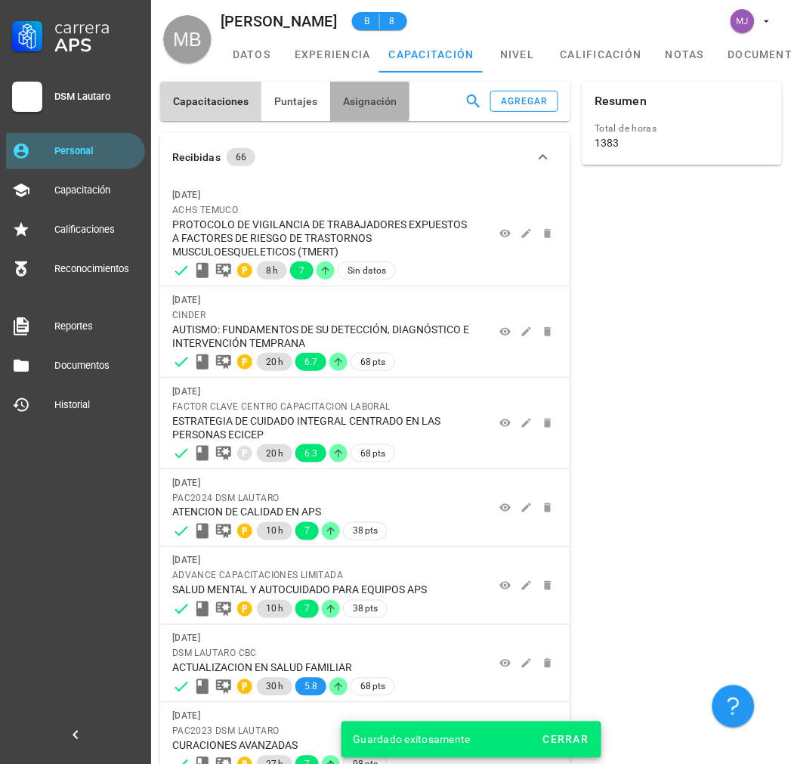
click at [372, 95] on span "Asignación" at bounding box center [369, 101] width 55 height 12
